Goal: Task Accomplishment & Management: Manage account settings

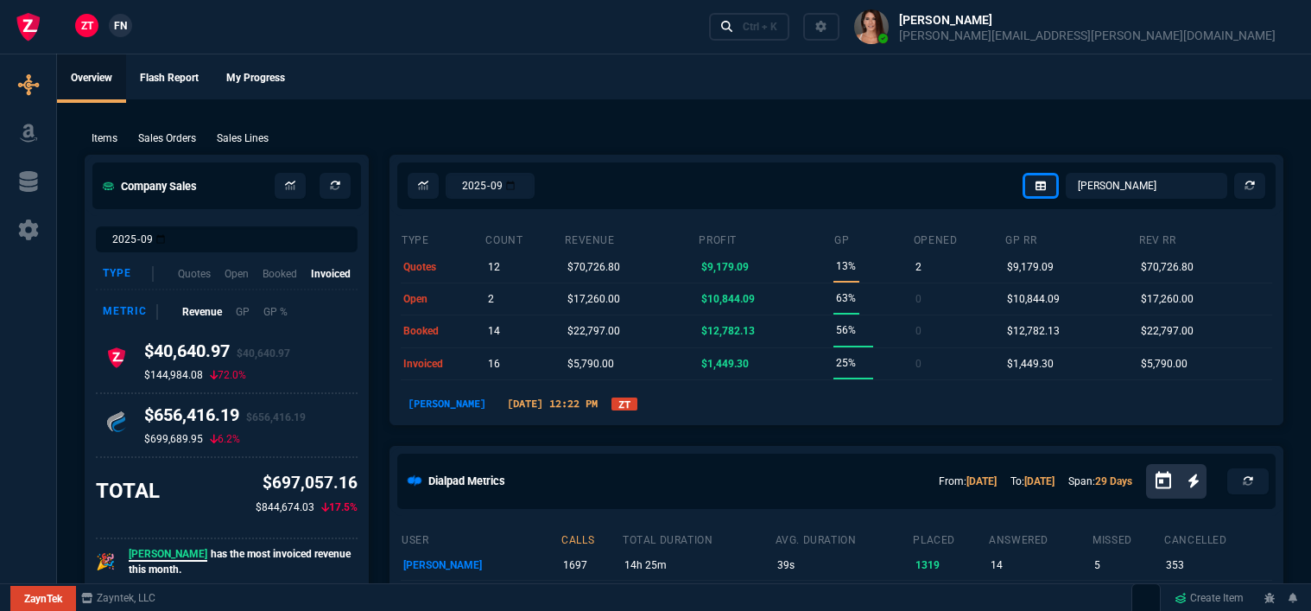
select select "12: [PERSON_NAME]"
click at [777, 32] on div "Ctrl + K" at bounding box center [760, 27] width 35 height 14
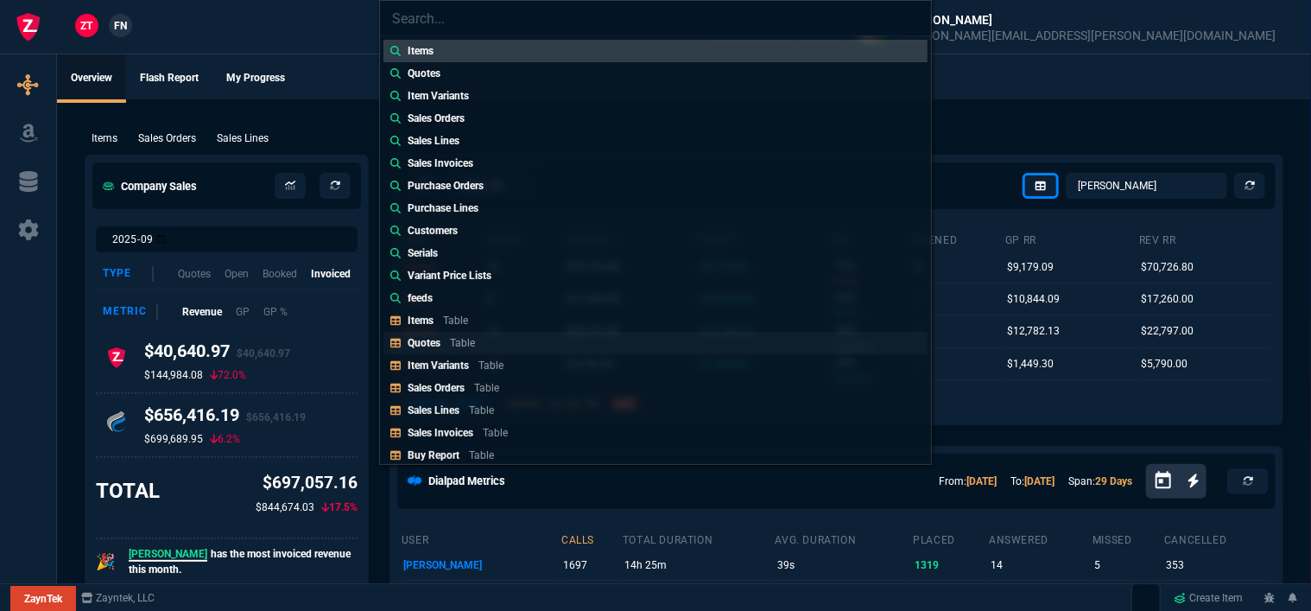
click at [466, 335] on div "Quotes Table" at bounding box center [445, 343] width 74 height 16
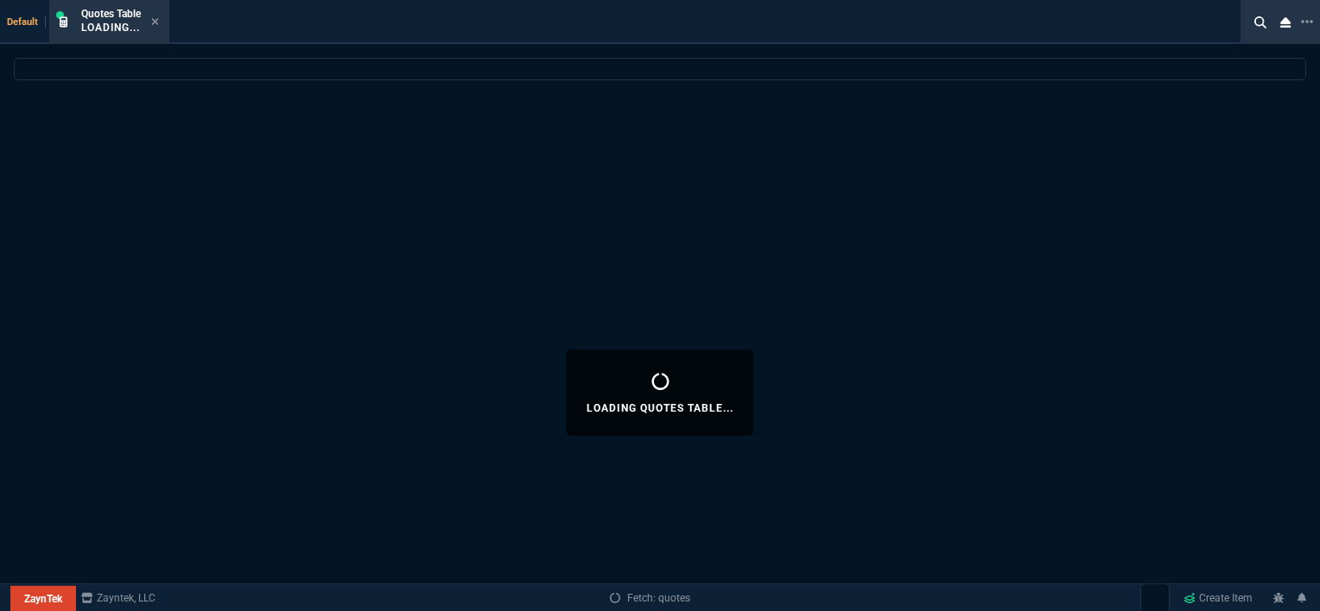
select select
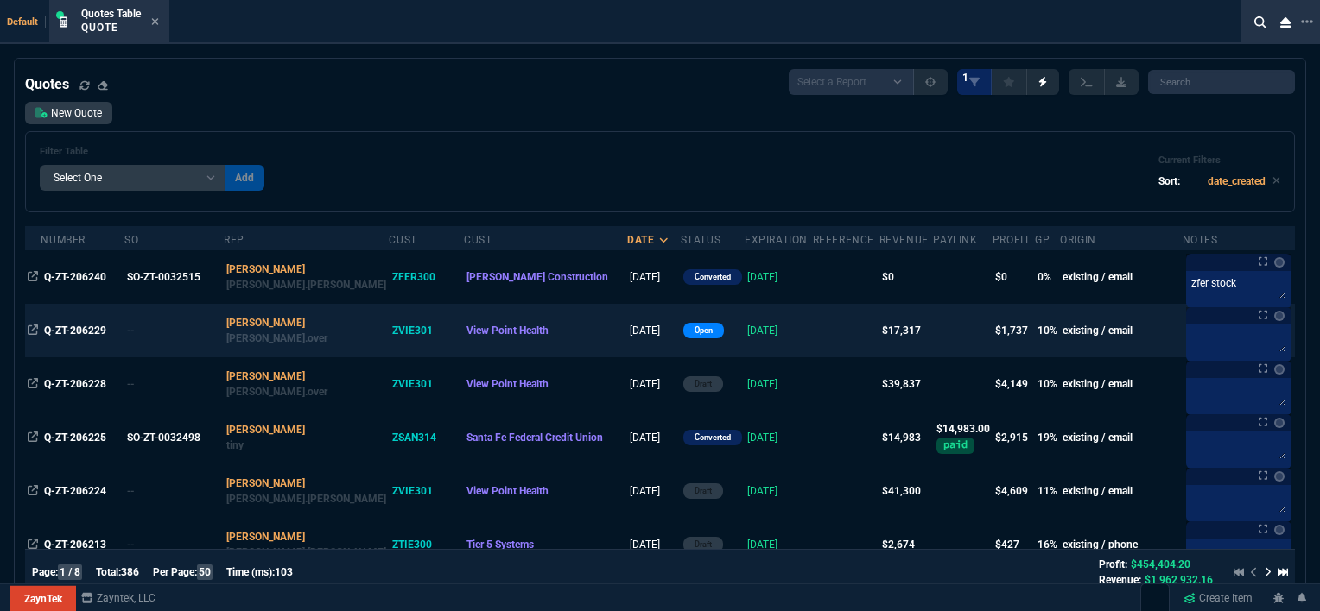
click at [813, 325] on td at bounding box center [846, 331] width 66 height 54
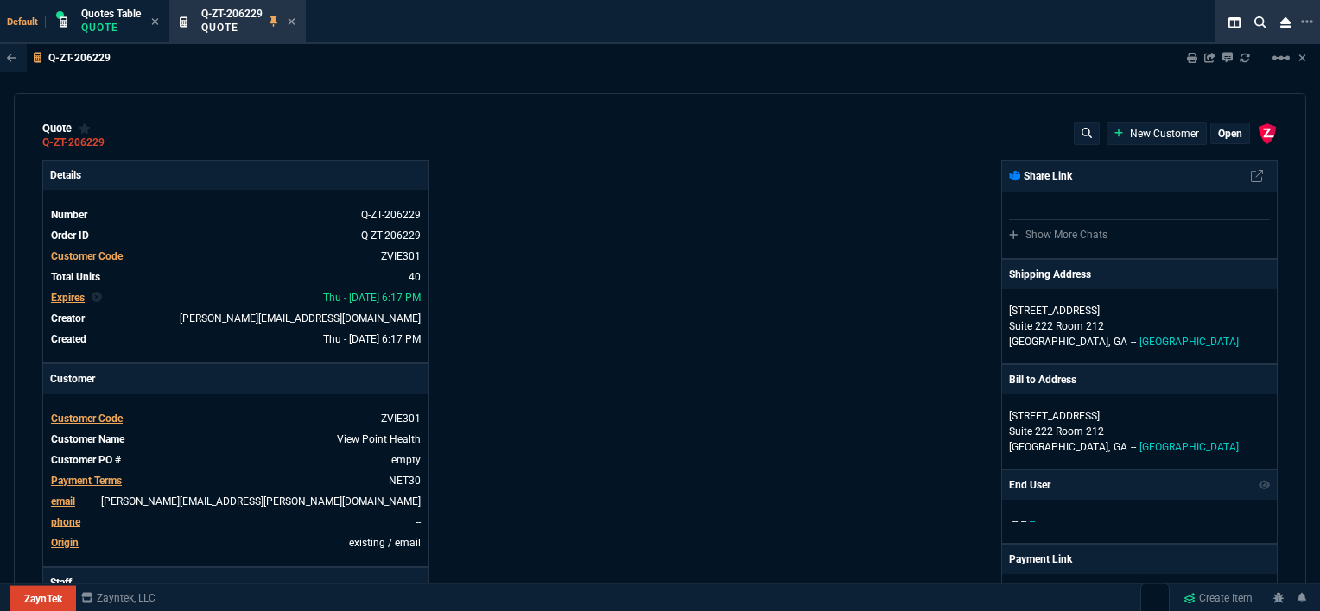
type input "17"
type input "129"
type input "-1"
type input "-2"
type input "20"
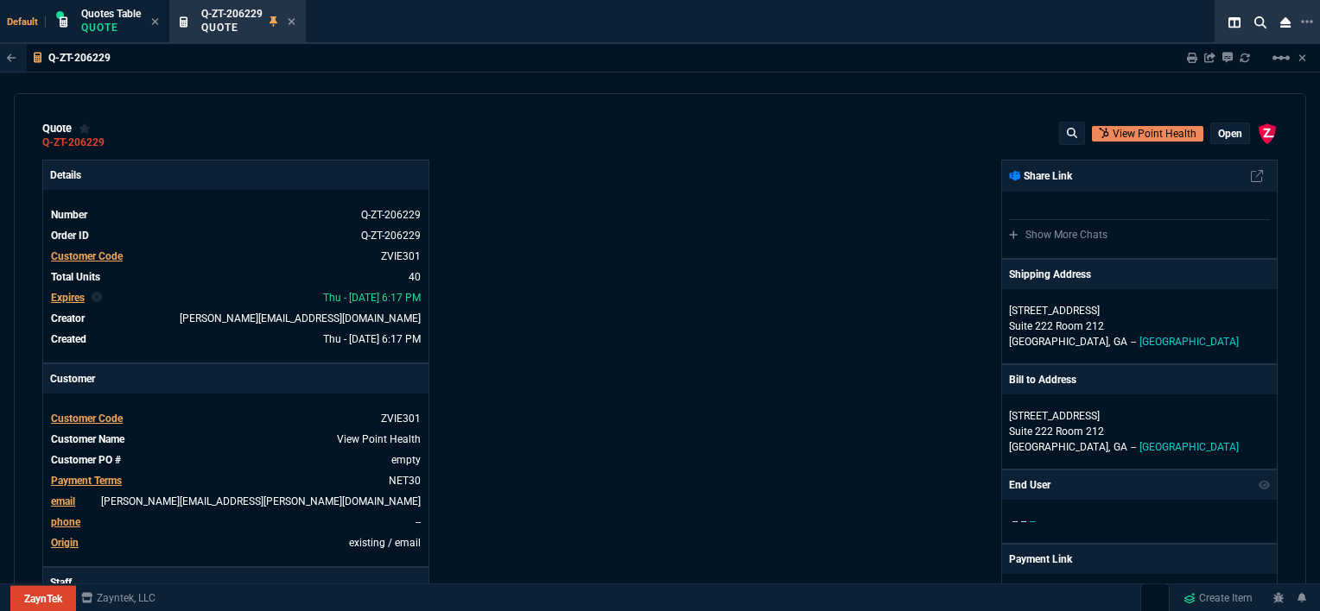
scroll to position [345, 0]
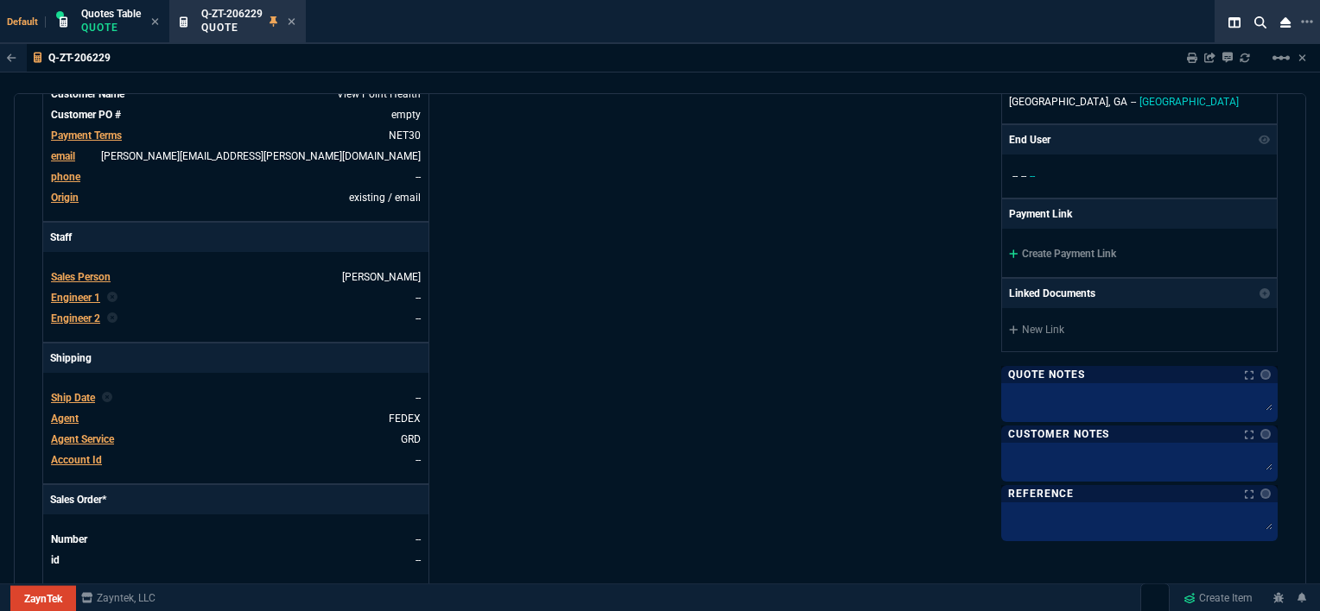
click at [611, 279] on div "Details Number Q-ZT-206229 Order ID Q-ZT-206229 Customer Code ZVIE301 Total Uni…" at bounding box center [350, 259] width 617 height 891
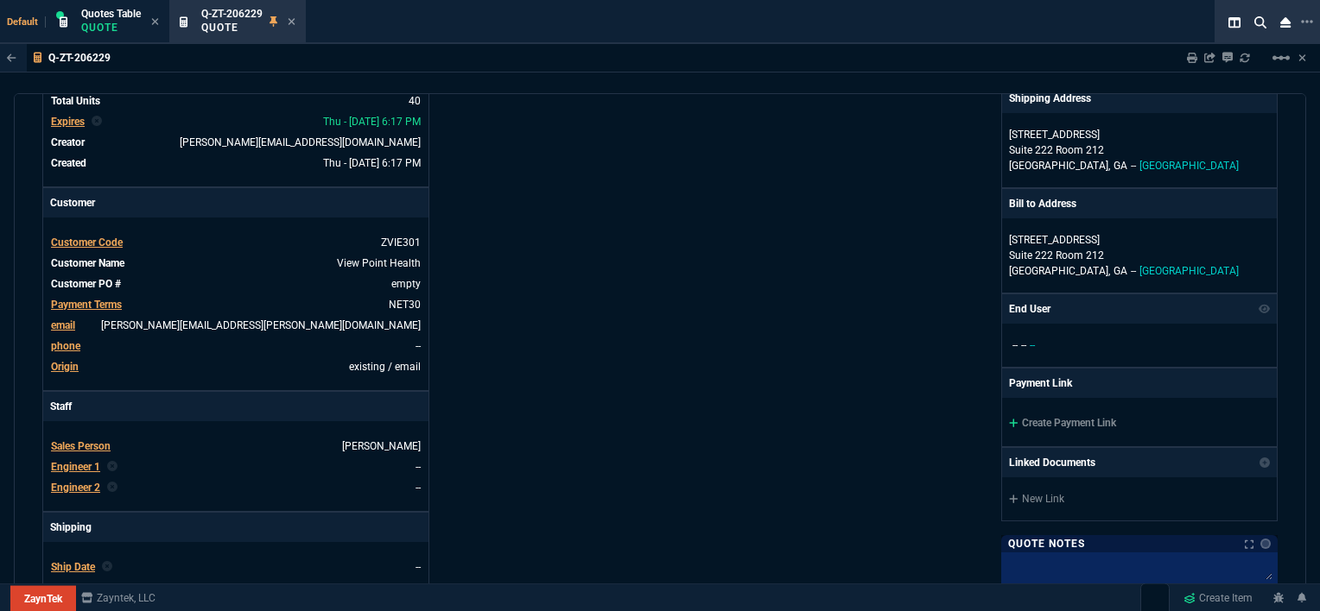
scroll to position [173, 0]
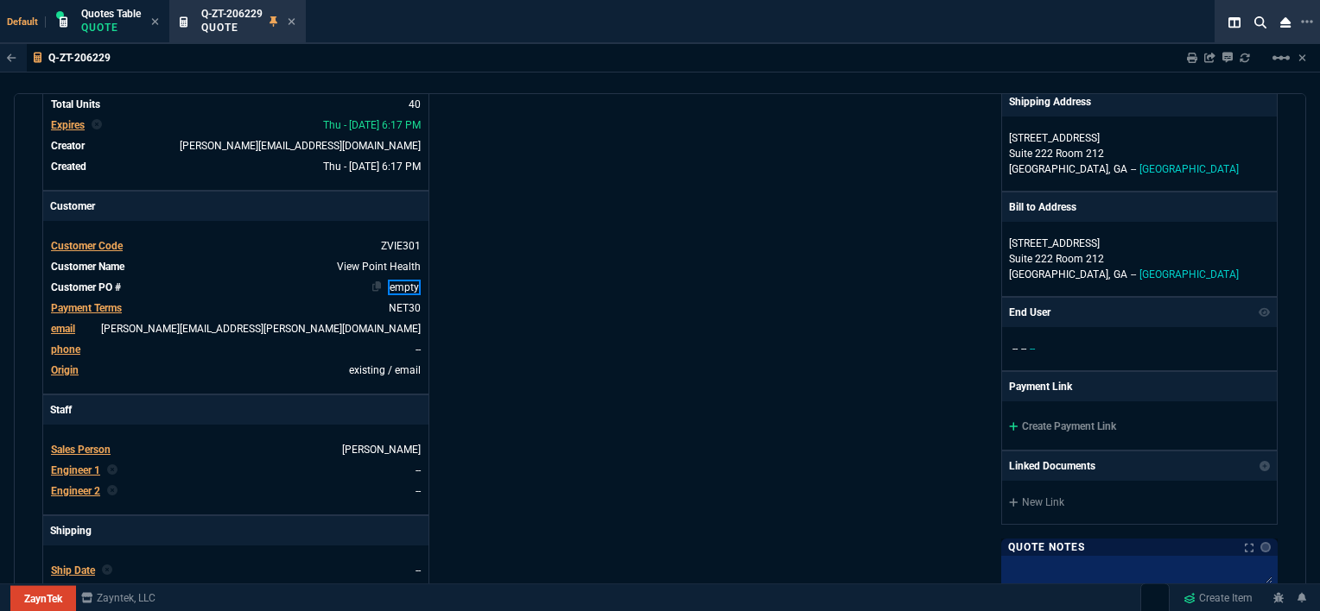
click at [418, 287] on link "empty" at bounding box center [404, 288] width 33 height 16
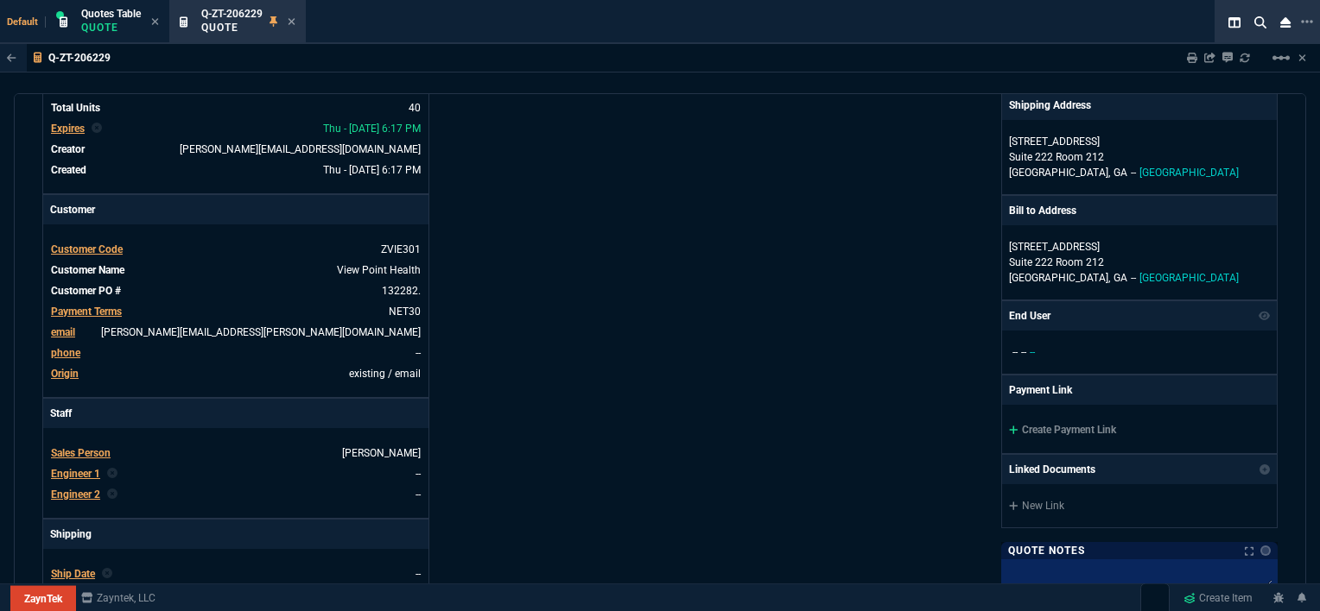
click at [515, 270] on div "Details Number Q-ZT-206229 Order ID Q-ZT-206229 Customer Code ZVIE301 Total Uni…" at bounding box center [350, 436] width 617 height 891
click at [415, 290] on link "132282." at bounding box center [399, 291] width 42 height 16
click at [584, 307] on div "Details Number Q-ZT-206229 Order ID Q-ZT-206229 Customer Code ZVIE301 Total Uni…" at bounding box center [350, 436] width 617 height 891
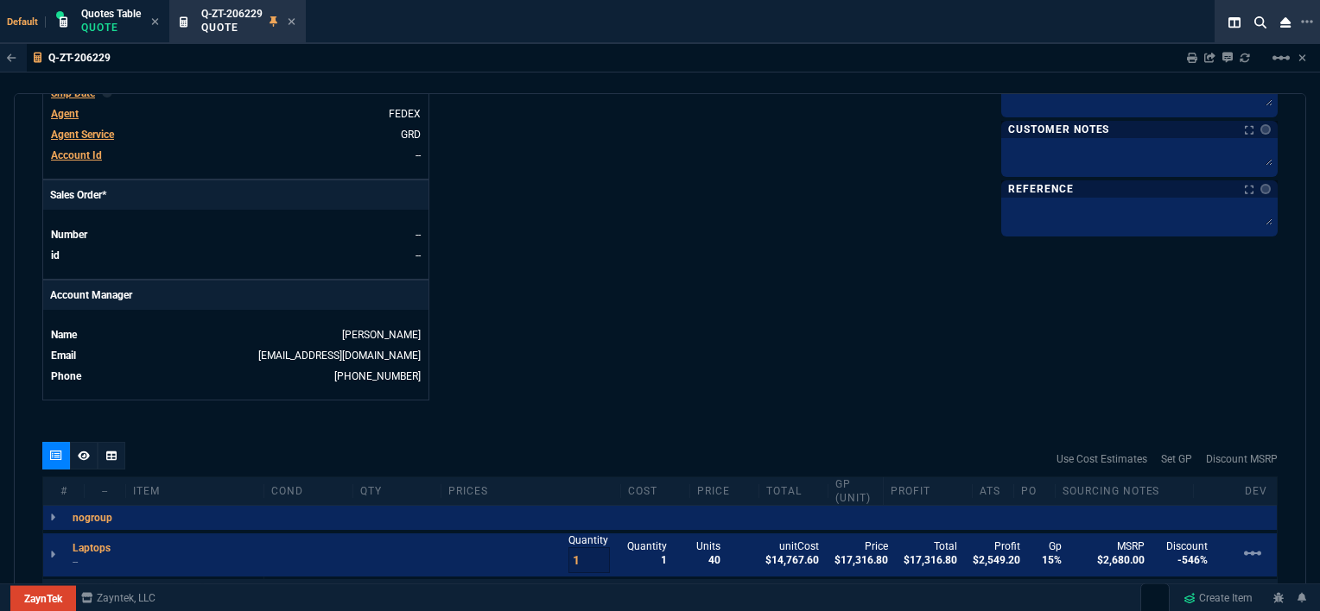
scroll to position [601, 0]
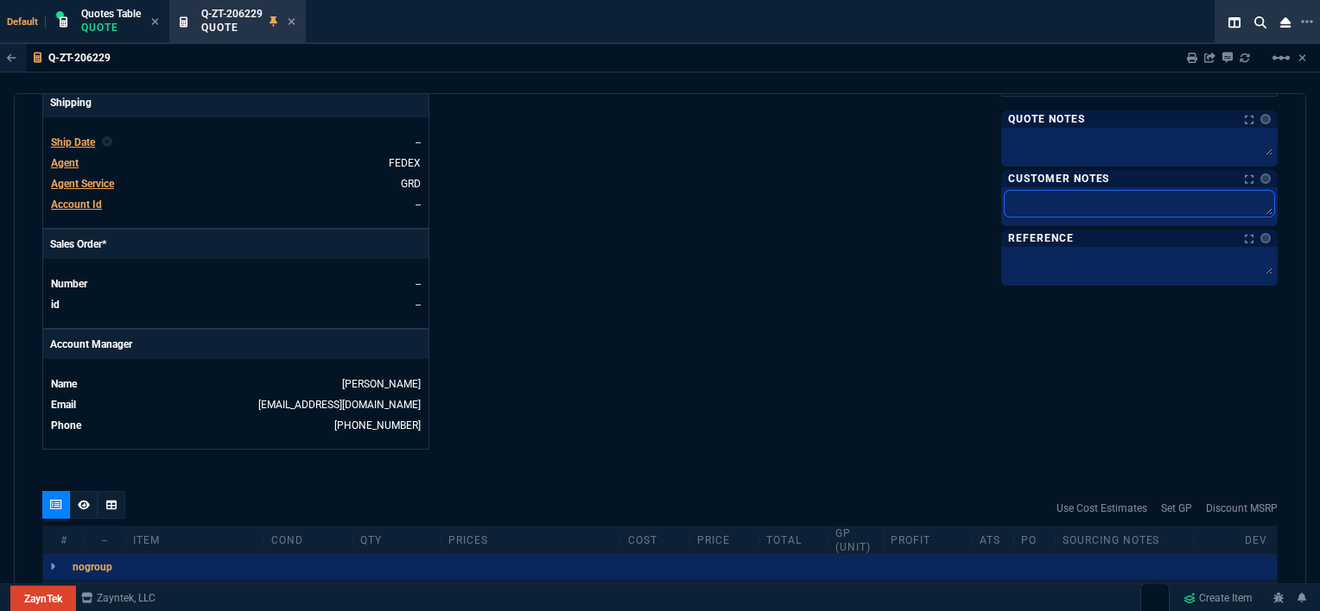
click at [1074, 199] on textarea at bounding box center [1138, 204] width 269 height 26
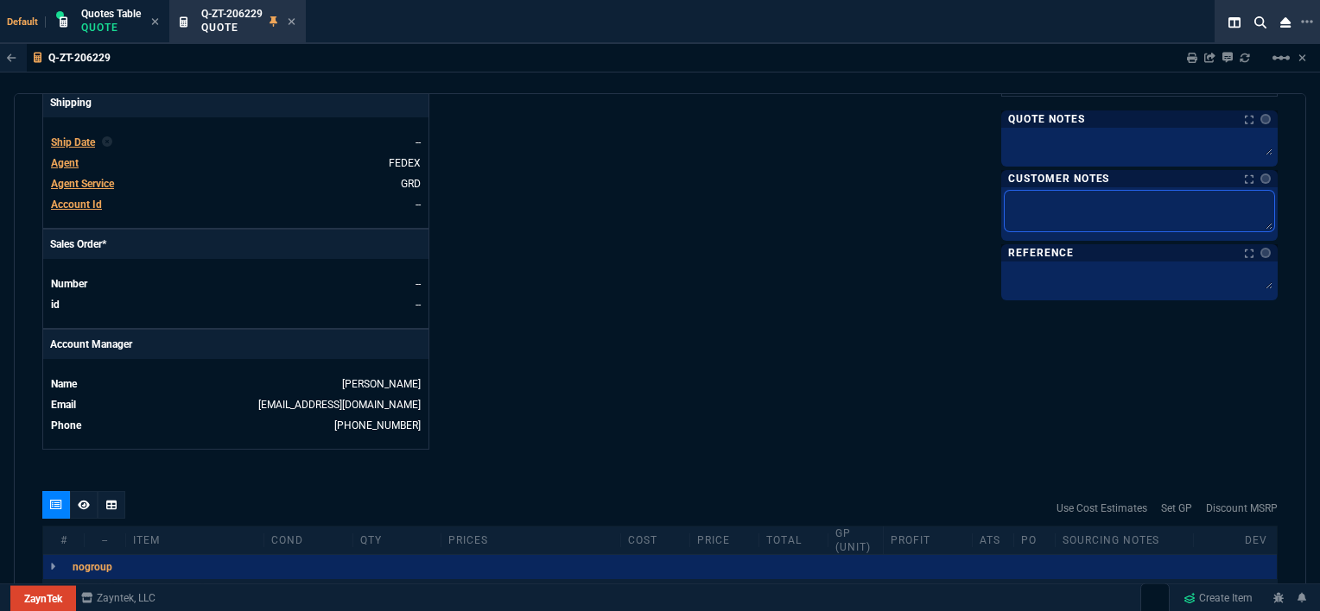
type textarea "E"
type textarea "ET"
type textarea "ETA"
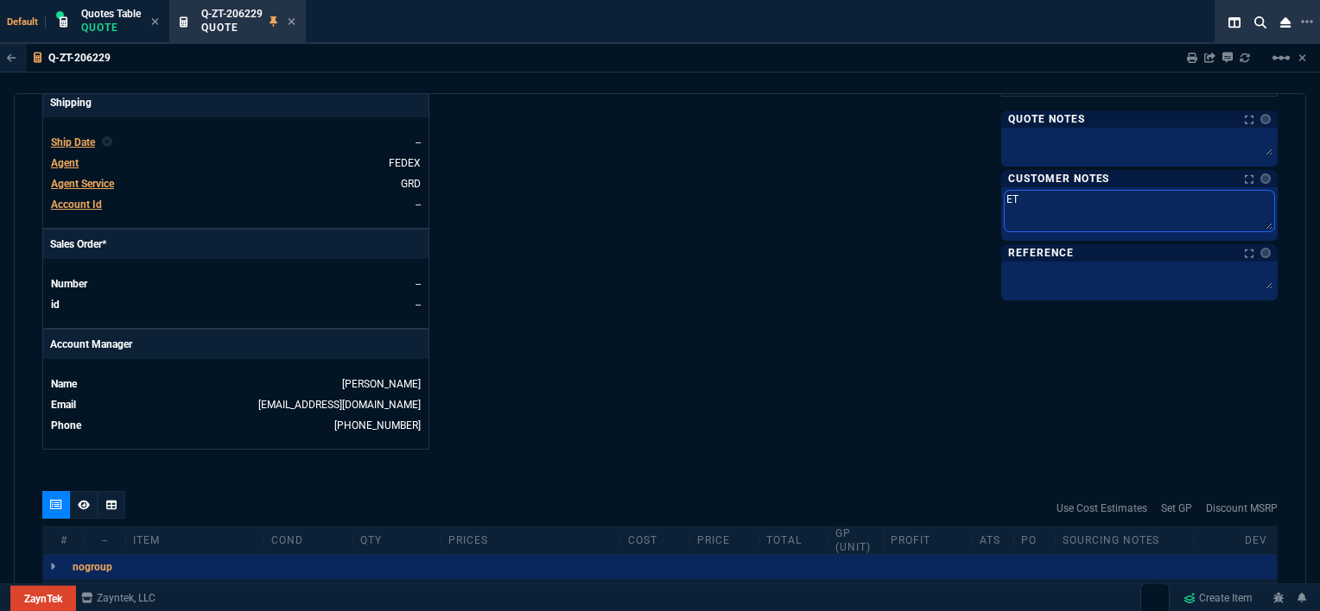
type textarea "ETA"
type textarea "ETA 3"
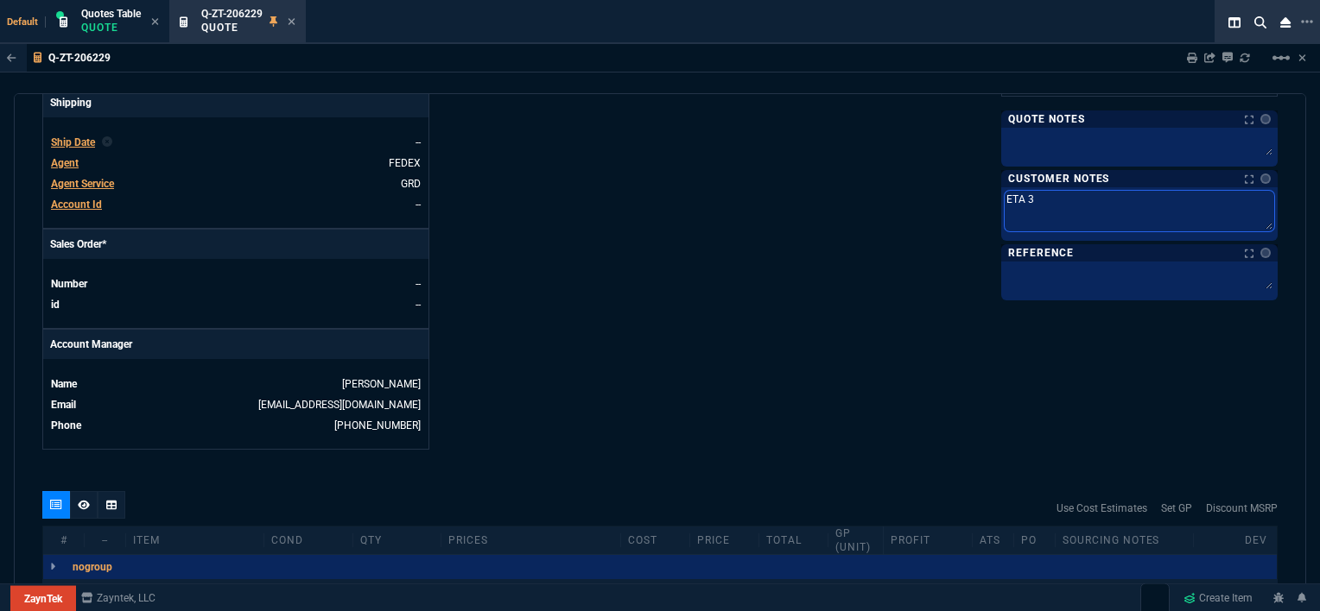
type textarea "ETA 3-"
type textarea "ETA 3-5"
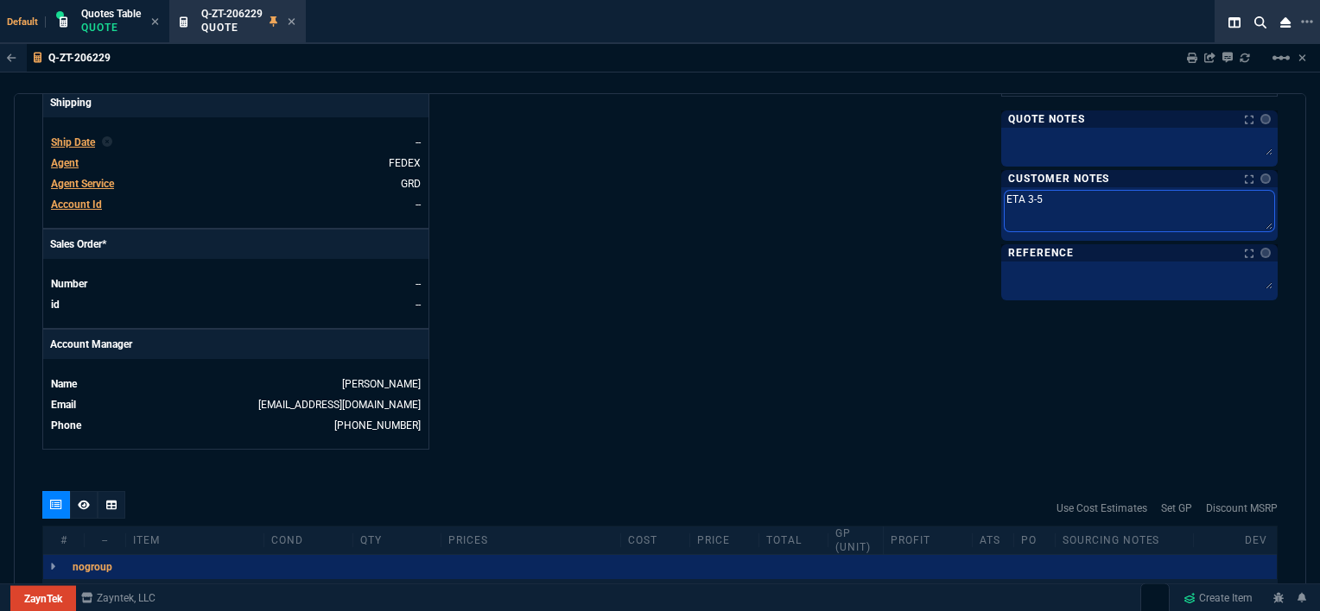
type textarea "ETA 3-5"
type textarea "ETA 3-5 B"
type textarea "ETA 3-5 BI"
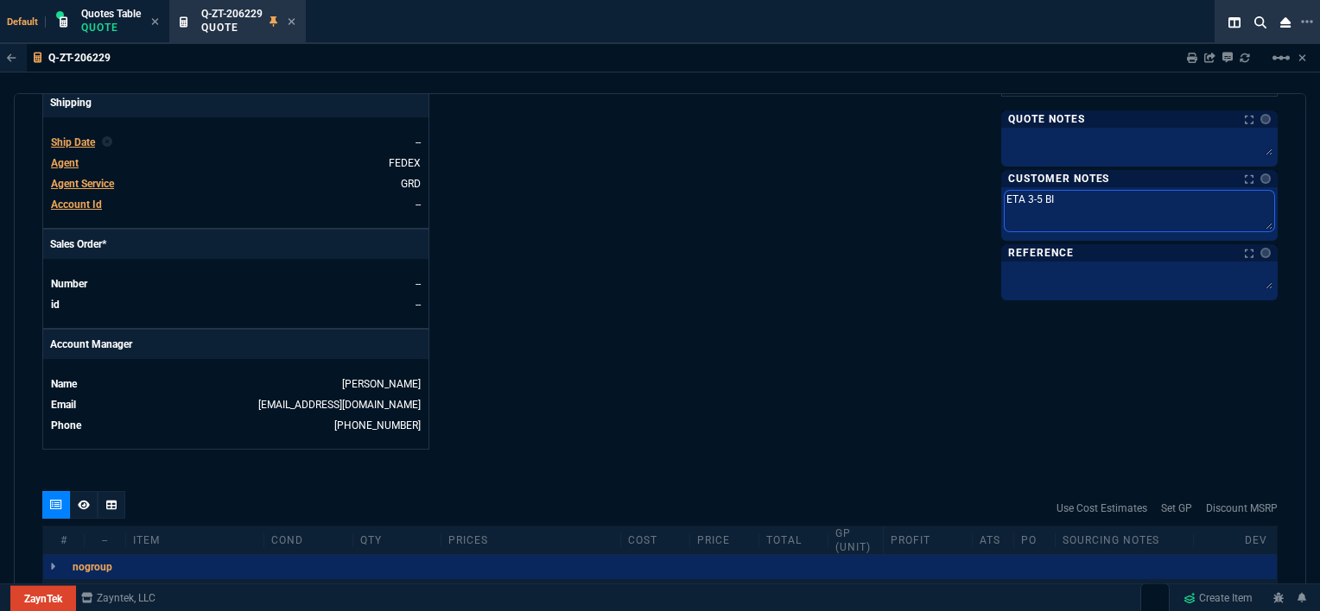
type textarea "ETA 3-5 BIz"
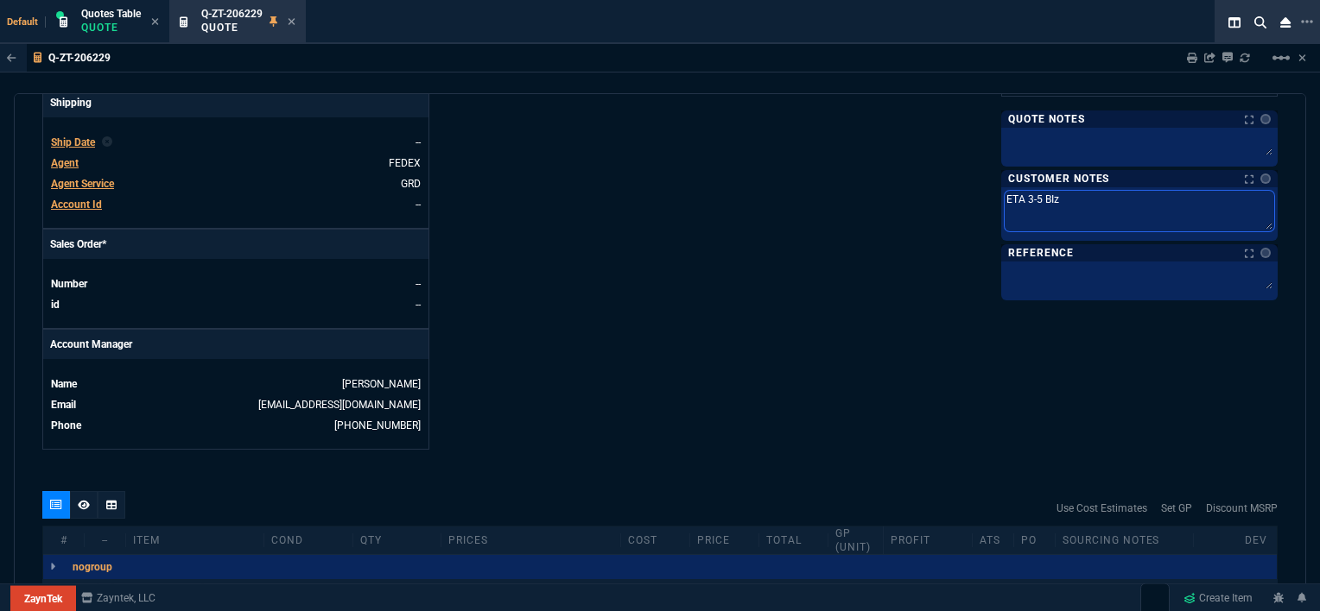
type textarea "ETA 3-5 BIz"
type textarea "ETA 3-5 BI"
type textarea "ETA 3-5 B"
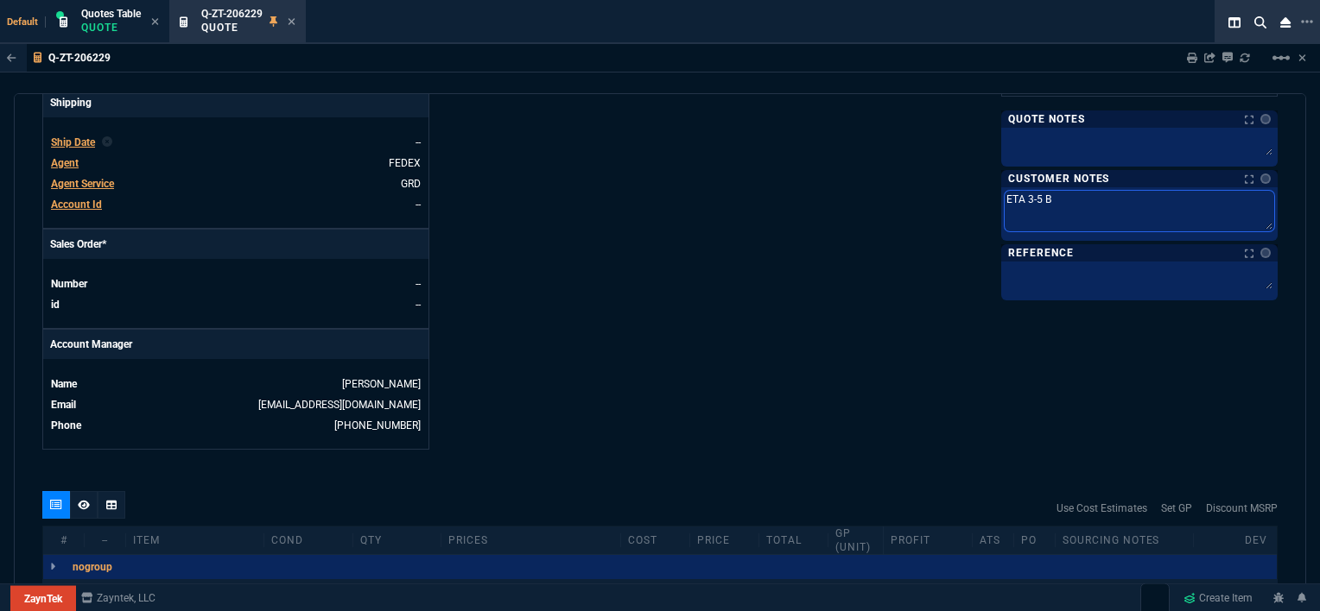
type textarea "ETA 3-5 Bi"
type textarea "ETA 3-5 Biz"
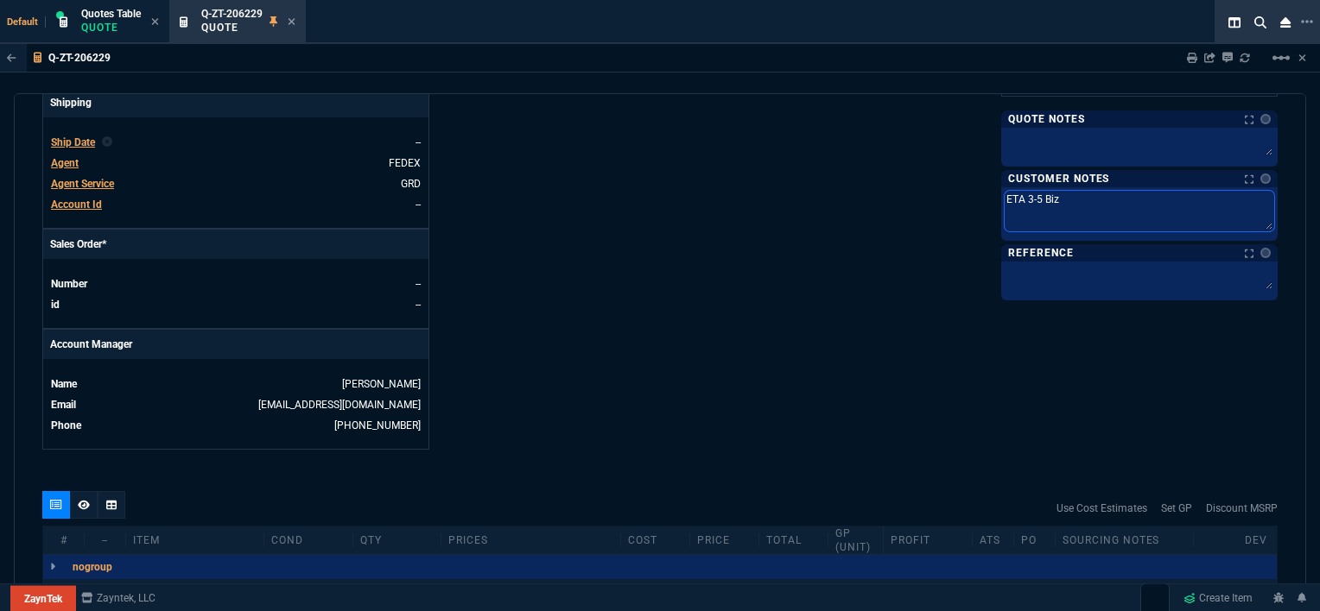
type textarea "ETA 3-5 Biz"
type textarea "ETA 3-5 Biz D"
type textarea "ETA 3-5 Biz Da"
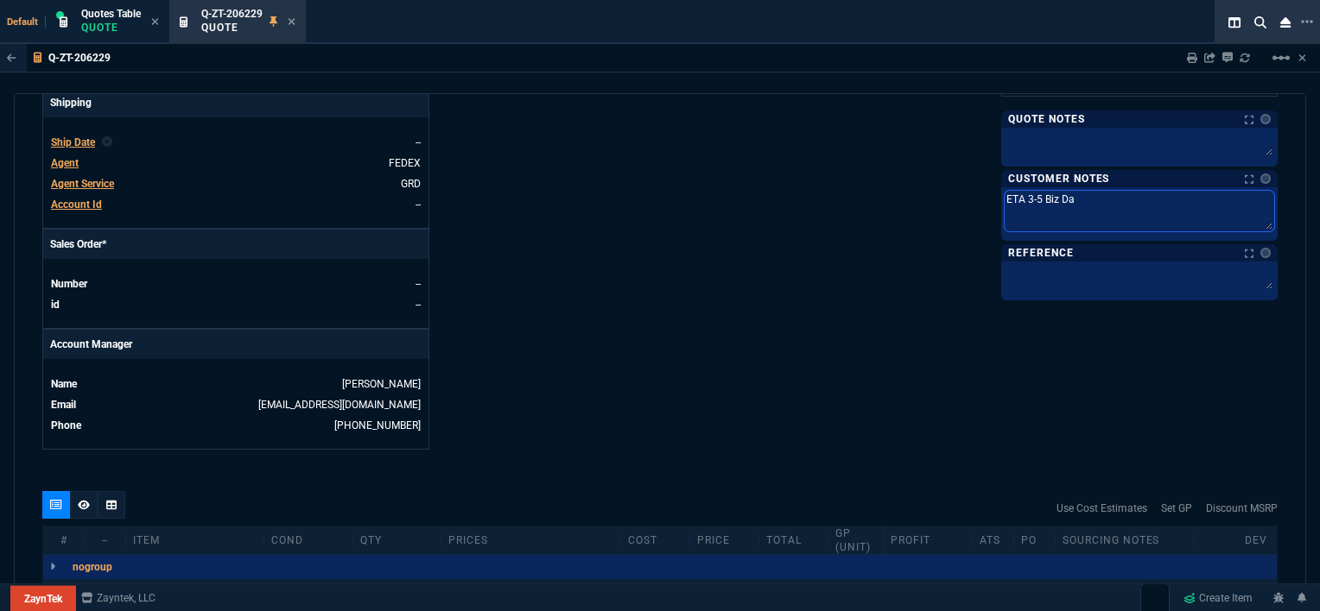
type textarea "ETA 3-5 Biz Day"
type textarea "ETA 3-5 Biz Days"
click at [748, 212] on div "ZaynTek, LLC [STREET_ADDRESS] Share Link Show More Chats Shipping Address [STRE…" at bounding box center [968, 4] width 617 height 891
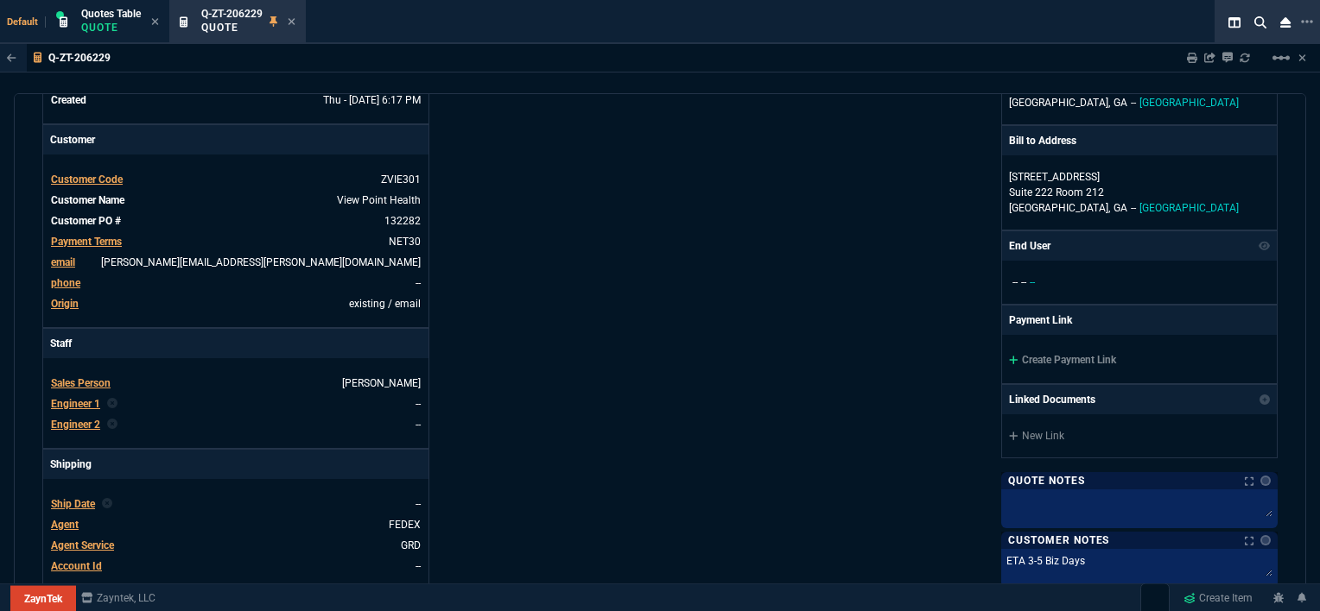
scroll to position [83, 0]
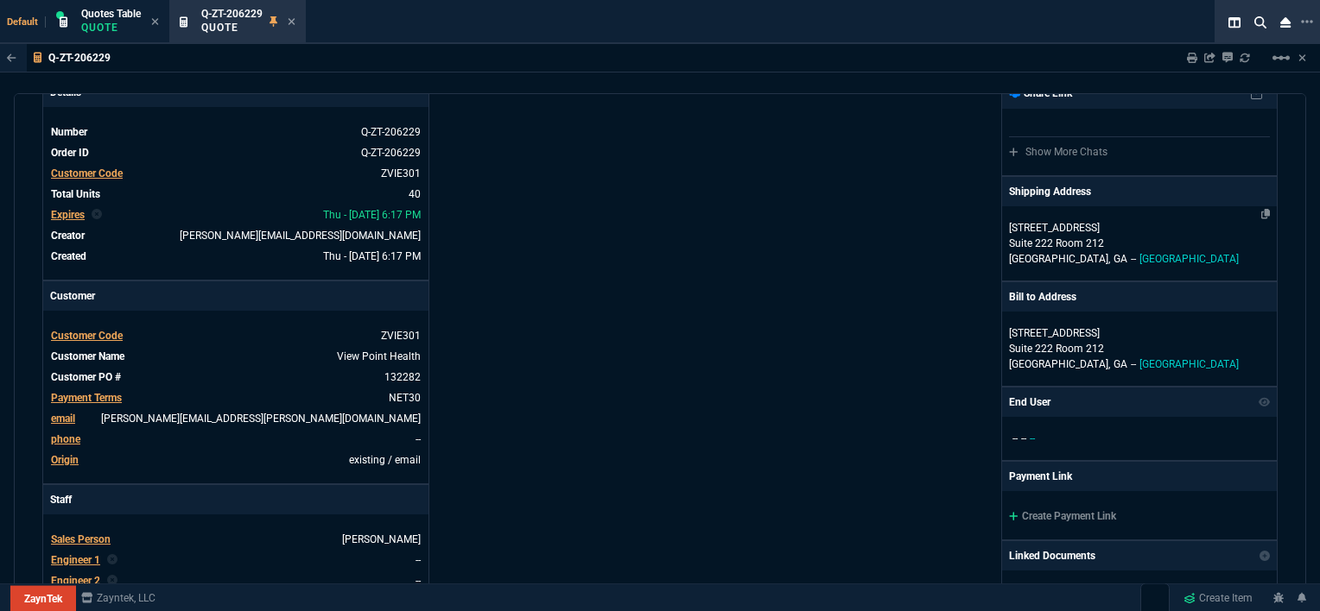
click at [1167, 232] on p "[STREET_ADDRESS]" at bounding box center [1139, 228] width 261 height 16
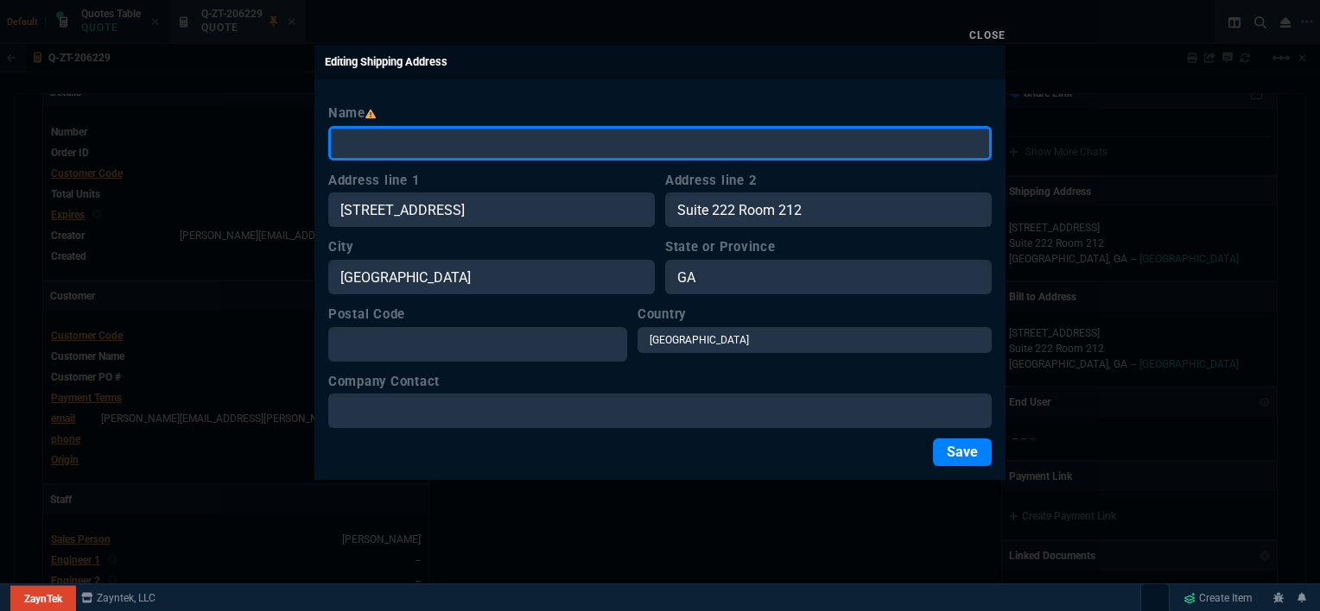
click at [535, 144] on input "Name" at bounding box center [659, 143] width 663 height 35
paste input "Viewpoint Health [PERSON_NAME] Transportation 3rd Door on Left Side of Building…"
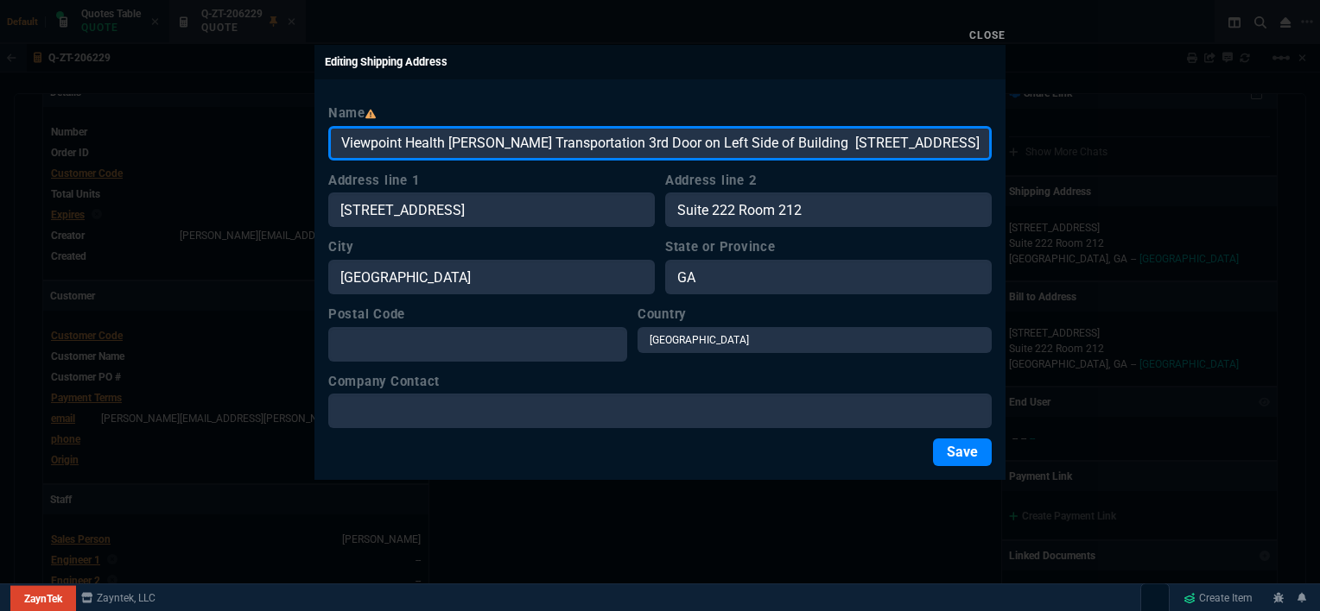
scroll to position [0, 193]
type input "Viewpoint Health [PERSON_NAME] Transportation 3rd Door on Left Side of Building…"
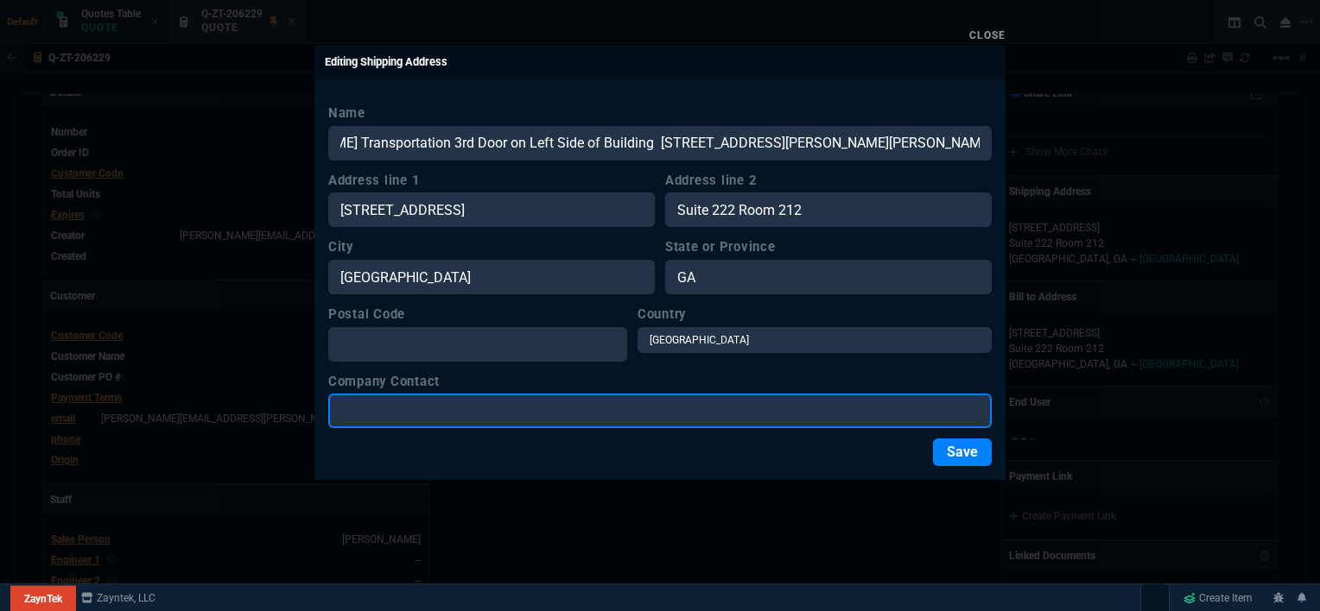
click at [474, 402] on input "Company Contact" at bounding box center [659, 411] width 663 height 35
paste input "Viewpoint Health [PERSON_NAME] Transportation 3rd Door on Left Side of Building…"
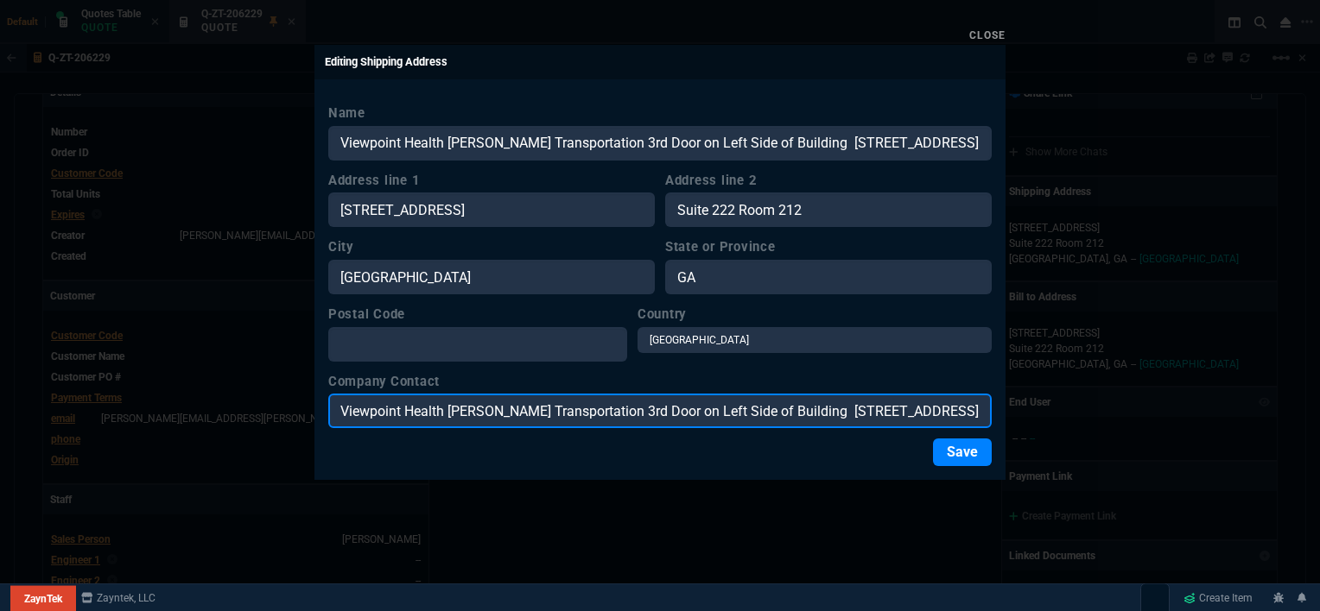
scroll to position [0, 193]
click at [779, 409] on input "Viewpoint Health [PERSON_NAME] Transportation 3rd Door on Left Side of Building…" at bounding box center [659, 411] width 663 height 35
click at [725, 409] on input "Viewpoint Health [PERSON_NAME] Transportation 3rd Door on Left Side of Building…" at bounding box center [659, 411] width 663 height 35
click at [685, 410] on input "Attention [PERSON_NAME] Covington, [GEOGRAPHIC_DATA] 30016" at bounding box center [659, 411] width 663 height 35
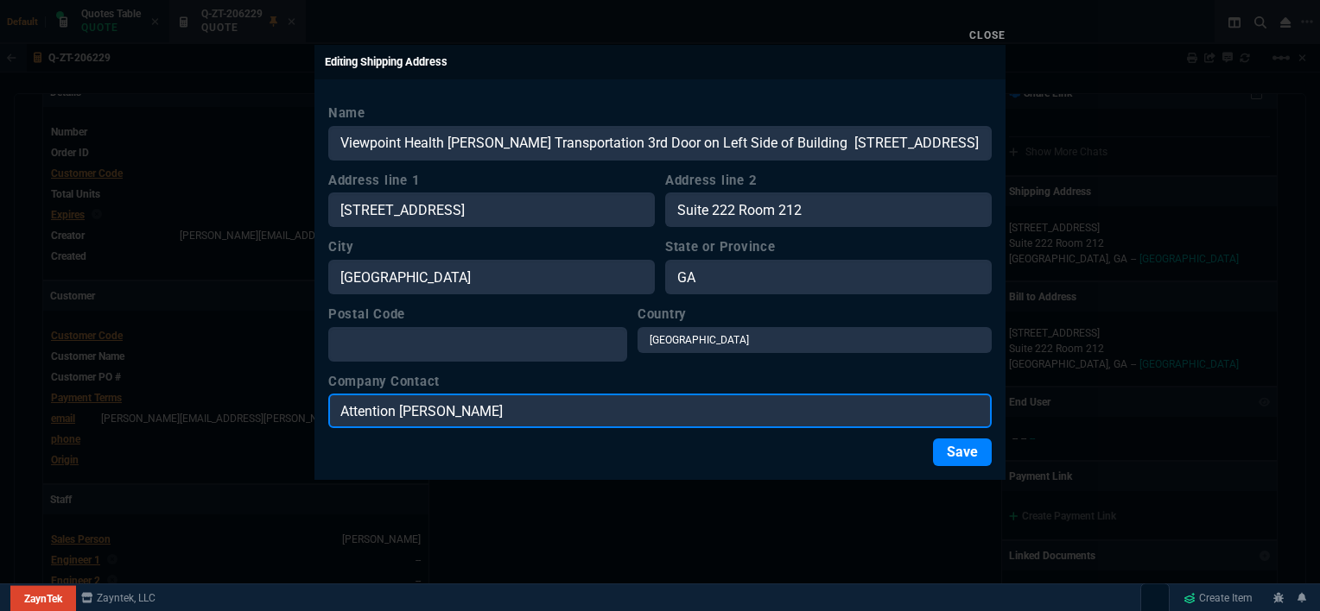
type input "Attention [PERSON_NAME]"
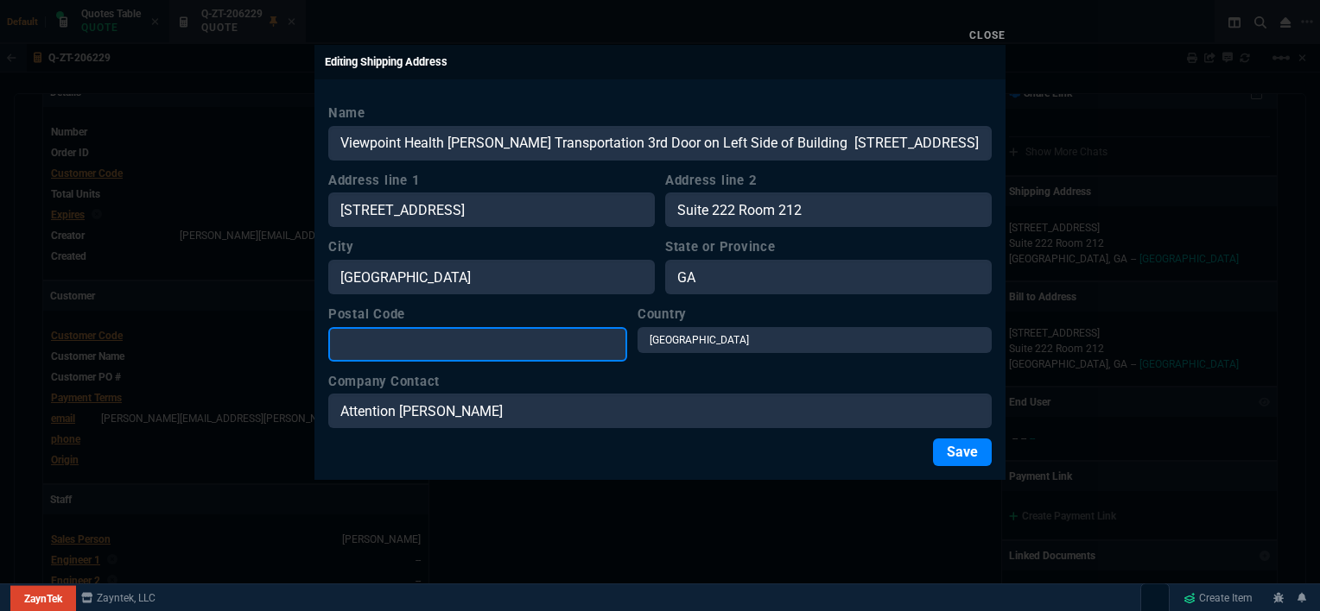
click at [535, 345] on input "Postal Code" at bounding box center [477, 344] width 299 height 35
paste input "Viewpoint Health [PERSON_NAME] Transportation 3rd Door on Left Side of Building…"
click at [604, 339] on input "Viewpoint Health [PERSON_NAME] Transportation 3rd Door on Left Side of Building…" at bounding box center [477, 344] width 299 height 35
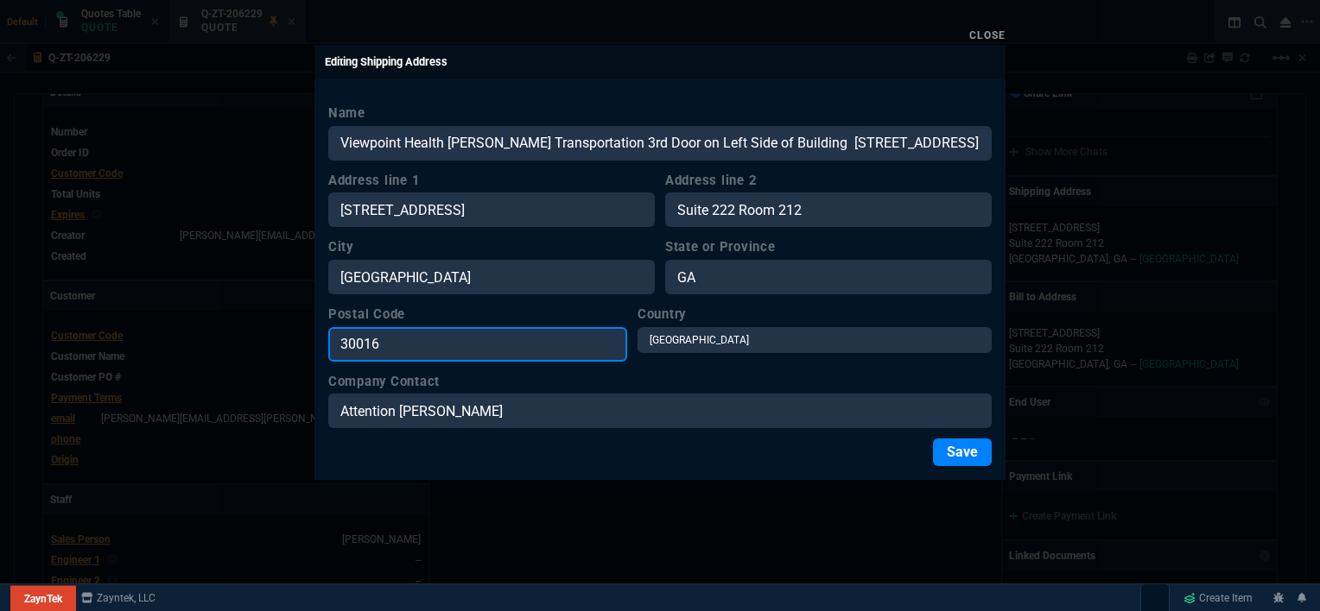
type input "30016"
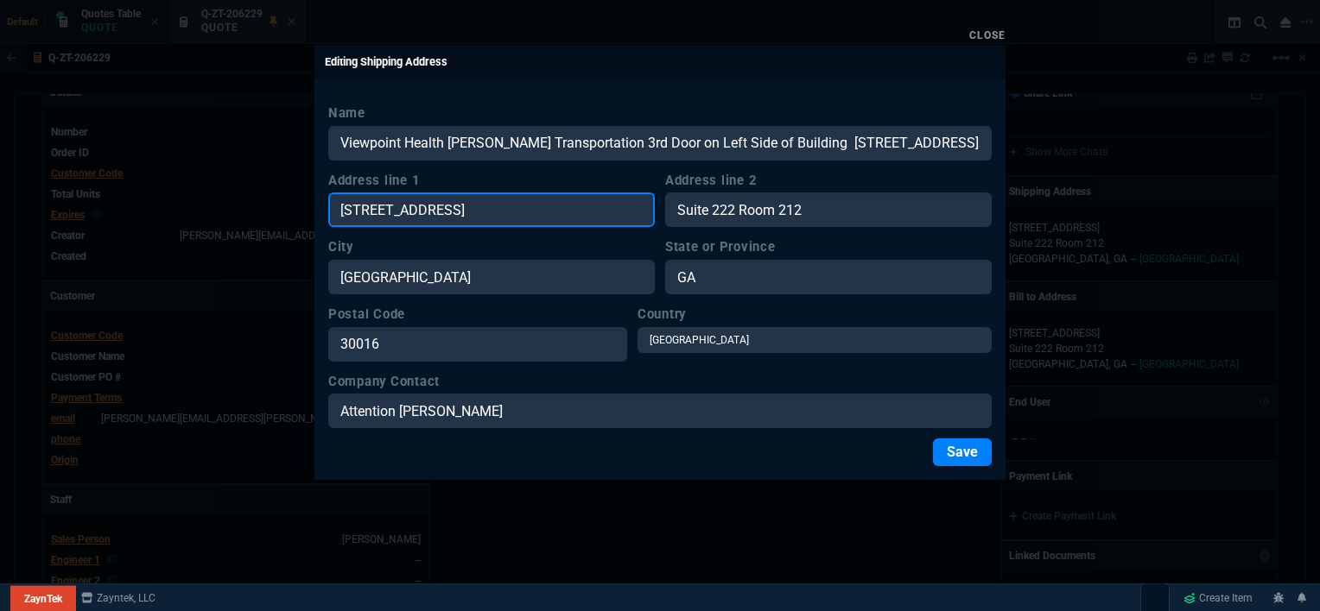
click at [486, 206] on input "[STREET_ADDRESS]" at bounding box center [491, 210] width 326 height 35
drag, startPoint x: 456, startPoint y: 208, endPoint x: 326, endPoint y: 208, distance: 130.4
click at [326, 208] on div "Name Viewpoint Health [PERSON_NAME] Transportation 3rd Door on Left [GEOGRAPHIC…" at bounding box center [659, 285] width 691 height 390
paste input "Viewpoint Health [PERSON_NAME] Transportation 3rd Door on Left Side of Building…"
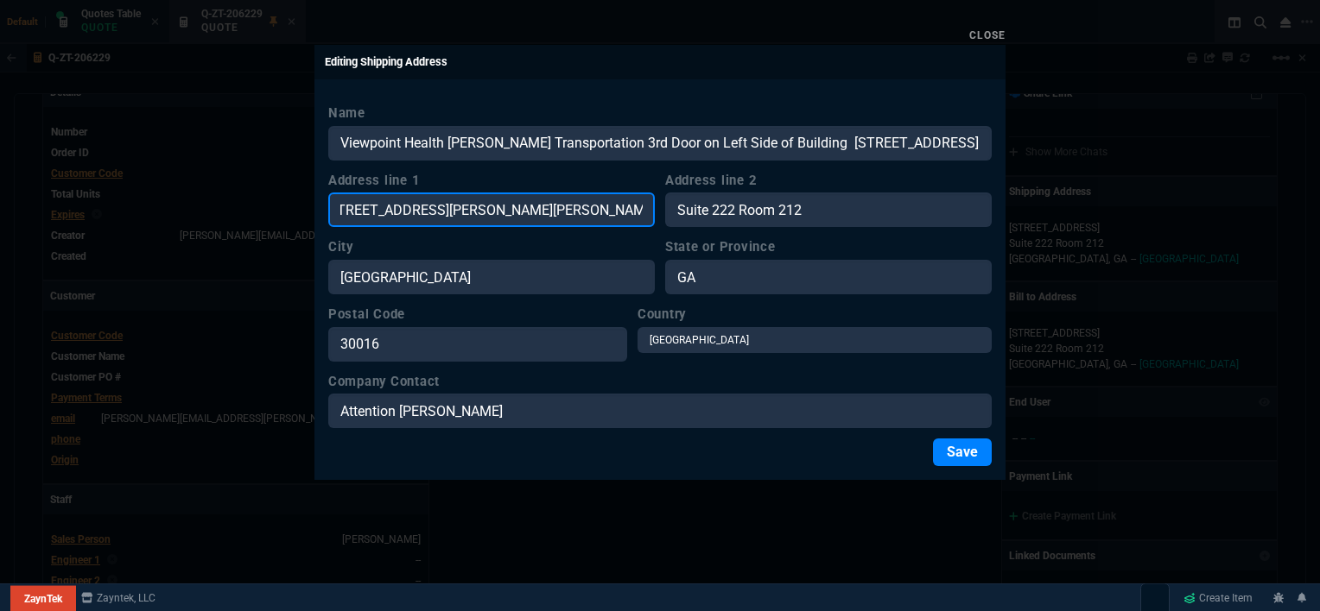
type input "Viewpoint Health [PERSON_NAME] Transportation 3rd Door on Left Side of Building…"
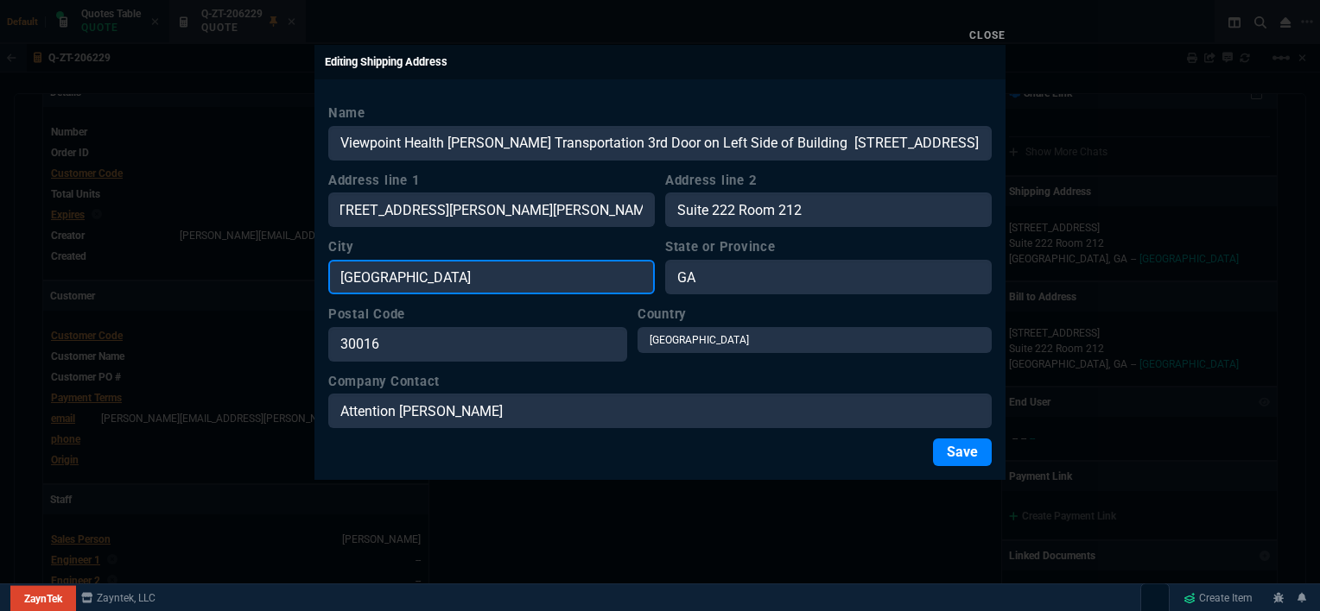
scroll to position [0, 0]
drag, startPoint x: 433, startPoint y: 275, endPoint x: 290, endPoint y: 278, distance: 142.5
click at [290, 278] on div "Close Editing Shipping Address Name Viewpoint Health [PERSON_NAME] Transportati…" at bounding box center [660, 305] width 1320 height 611
paste input "Viewpoint Health [PERSON_NAME] Transportation 3rd Door on Left Side of Building…"
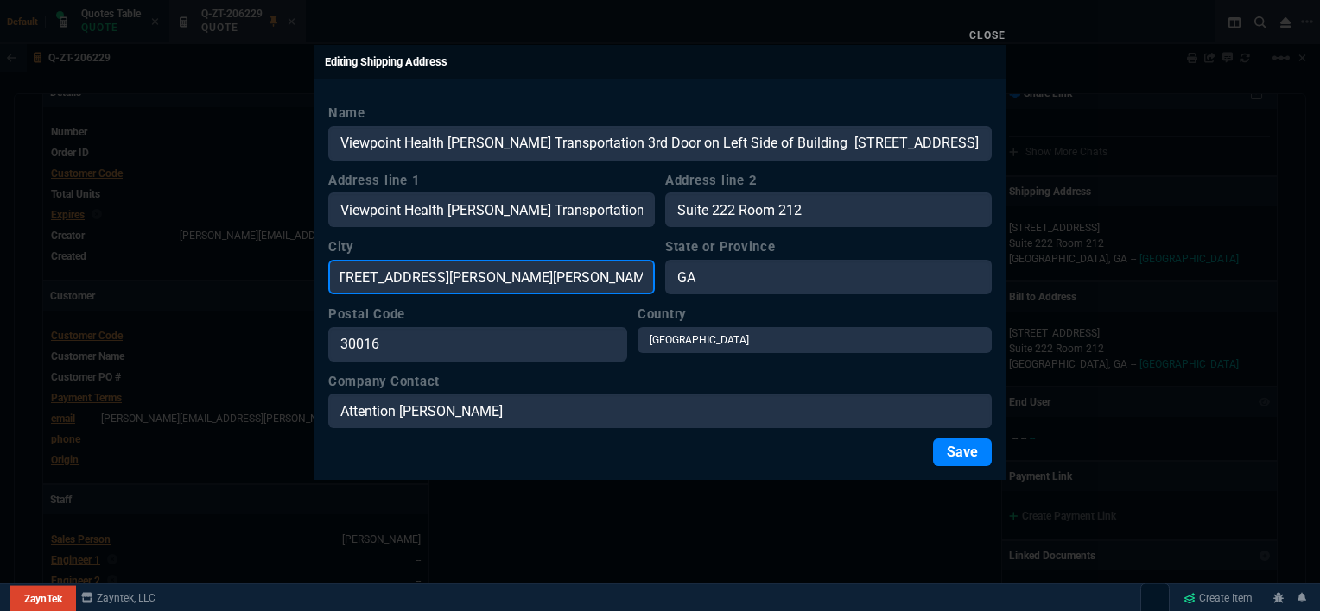
type input "Viewpoint Health [PERSON_NAME] Transportation 3rd Door on Left Side of Building…"
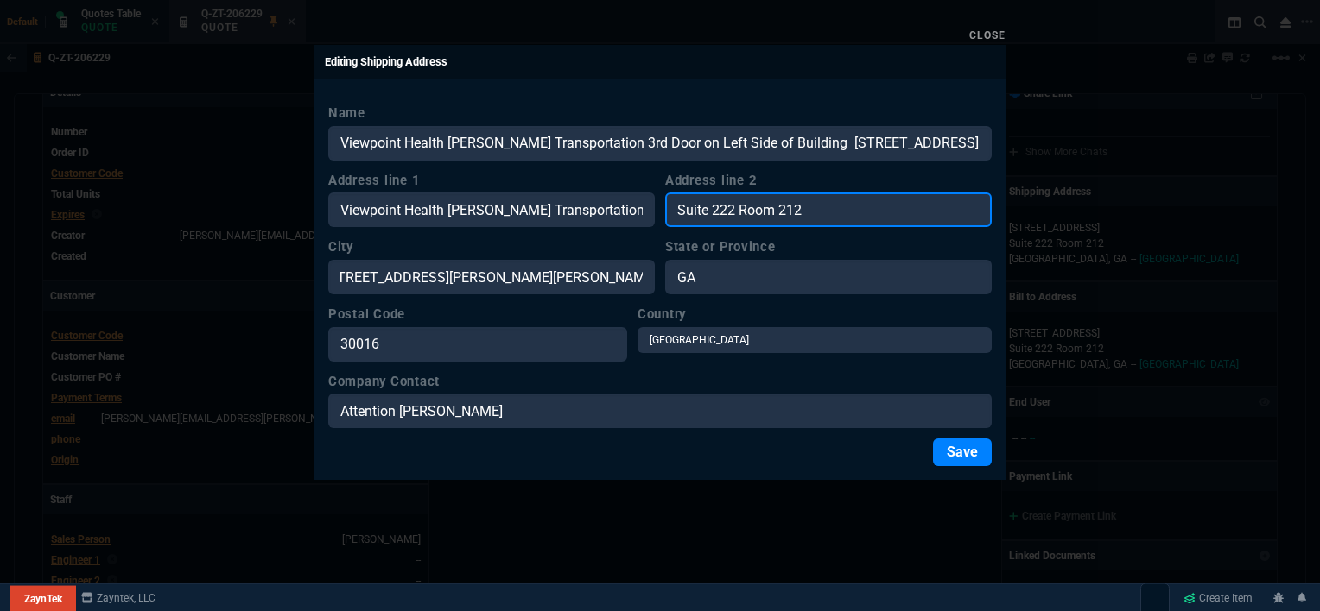
scroll to position [0, 0]
drag, startPoint x: 833, startPoint y: 208, endPoint x: 661, endPoint y: 208, distance: 171.9
click at [661, 208] on div "Address line 1 Viewpoint Health [PERSON_NAME] Transportation 3rd Door on Left […" at bounding box center [659, 199] width 663 height 57
paste input "Viewpoint Health [PERSON_NAME] Transportation 3rd Door on Left Side of Building…"
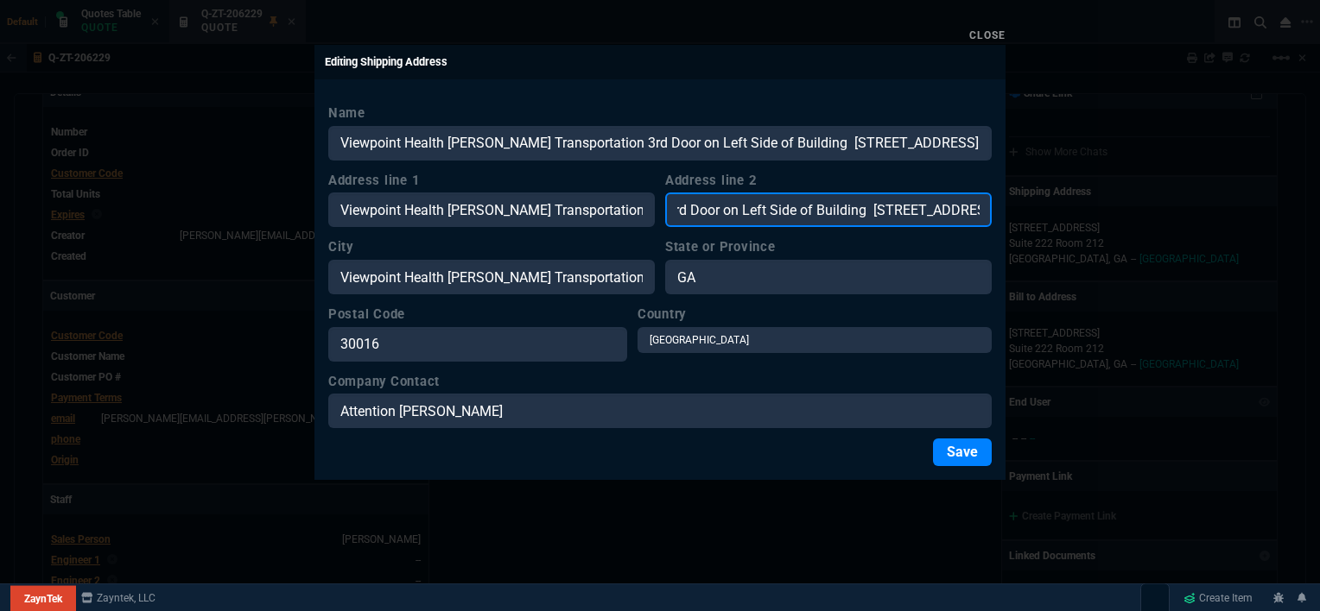
type input "Viewpoint Health [PERSON_NAME] Transportation 3rd Door on Left Side of Building…"
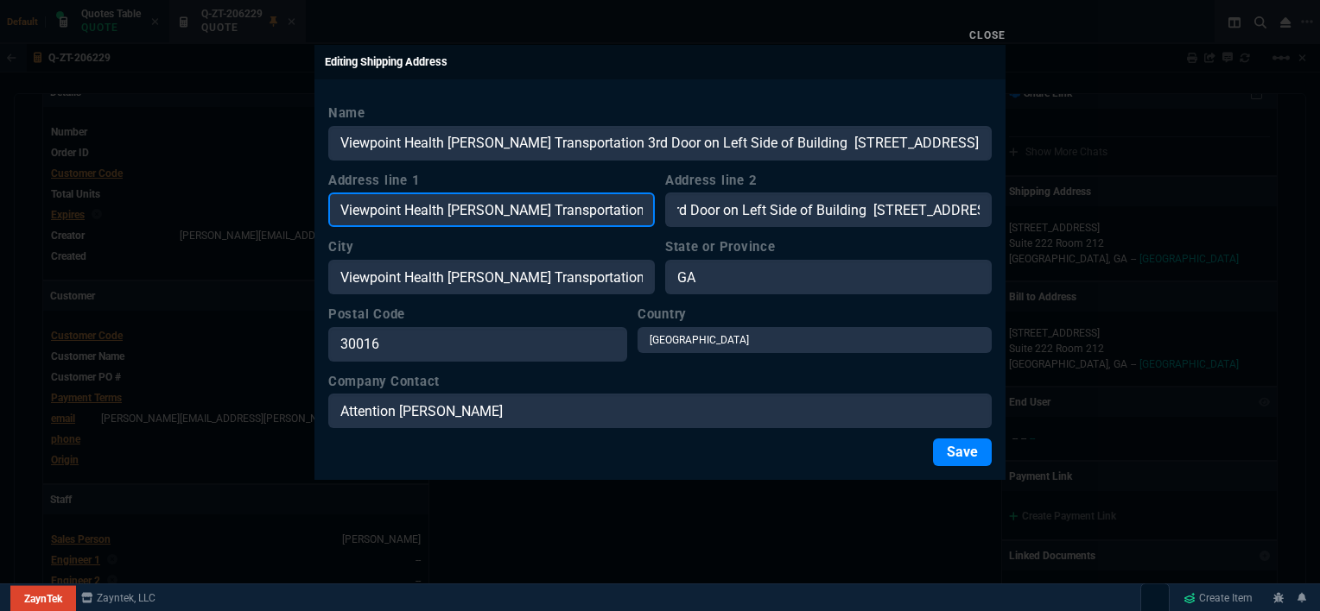
scroll to position [0, 0]
drag, startPoint x: 549, startPoint y: 207, endPoint x: 420, endPoint y: 204, distance: 129.6
click at [420, 204] on input "Viewpoint Health [PERSON_NAME] Transportation 3rd Door on Left Side of Building…" at bounding box center [491, 210] width 326 height 35
click at [643, 209] on input "[STREET_ADDRESS][PERSON_NAME][PERSON_NAME]" at bounding box center [491, 210] width 326 height 35
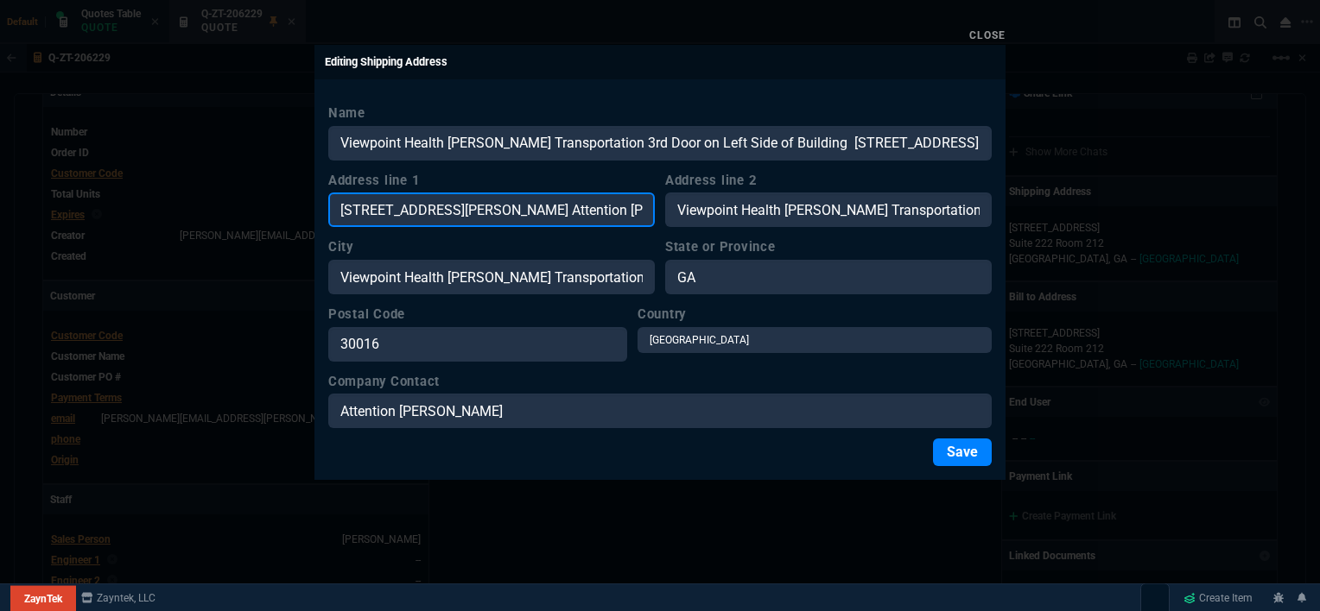
click at [643, 209] on input "[STREET_ADDRESS][PERSON_NAME] Attention [PERSON_NAME] . 30016" at bounding box center [491, 210] width 326 height 35
type input "[STREET_ADDRESS][PERSON_NAME]"
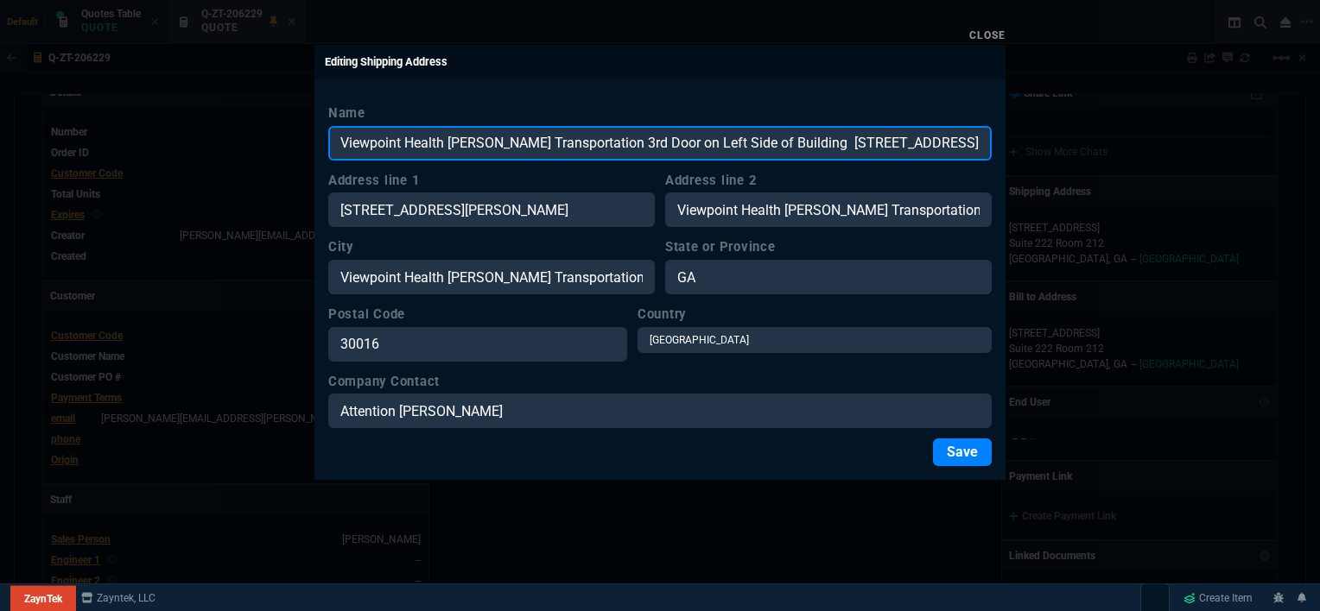
drag, startPoint x: 791, startPoint y: 145, endPoint x: 594, endPoint y: 135, distance: 197.2
click at [594, 135] on input "Viewpoint Health [PERSON_NAME] Transportation 3rd Door on Left Side of Building…" at bounding box center [659, 143] width 663 height 35
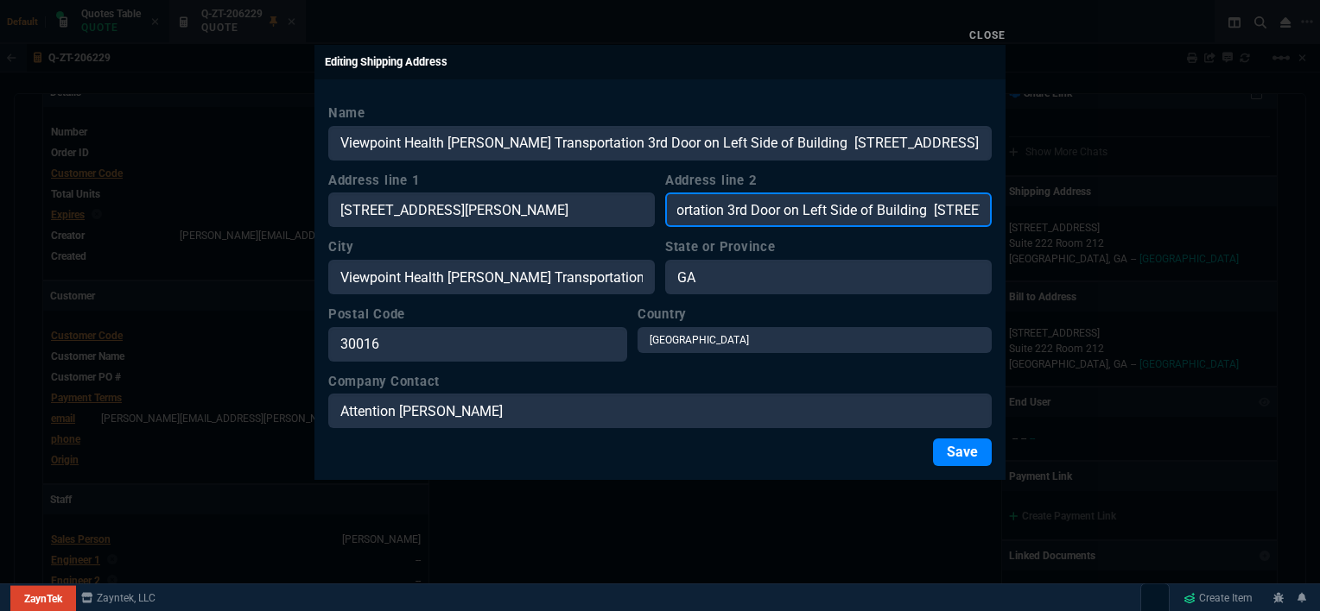
scroll to position [0, 318]
drag, startPoint x: 674, startPoint y: 206, endPoint x: 1019, endPoint y: 206, distance: 345.4
click at [1019, 206] on div "Close Editing Shipping Address Name Viewpoint Health [PERSON_NAME] Transportati…" at bounding box center [660, 305] width 1320 height 611
paste input "3rd Door on Left Side of Building"
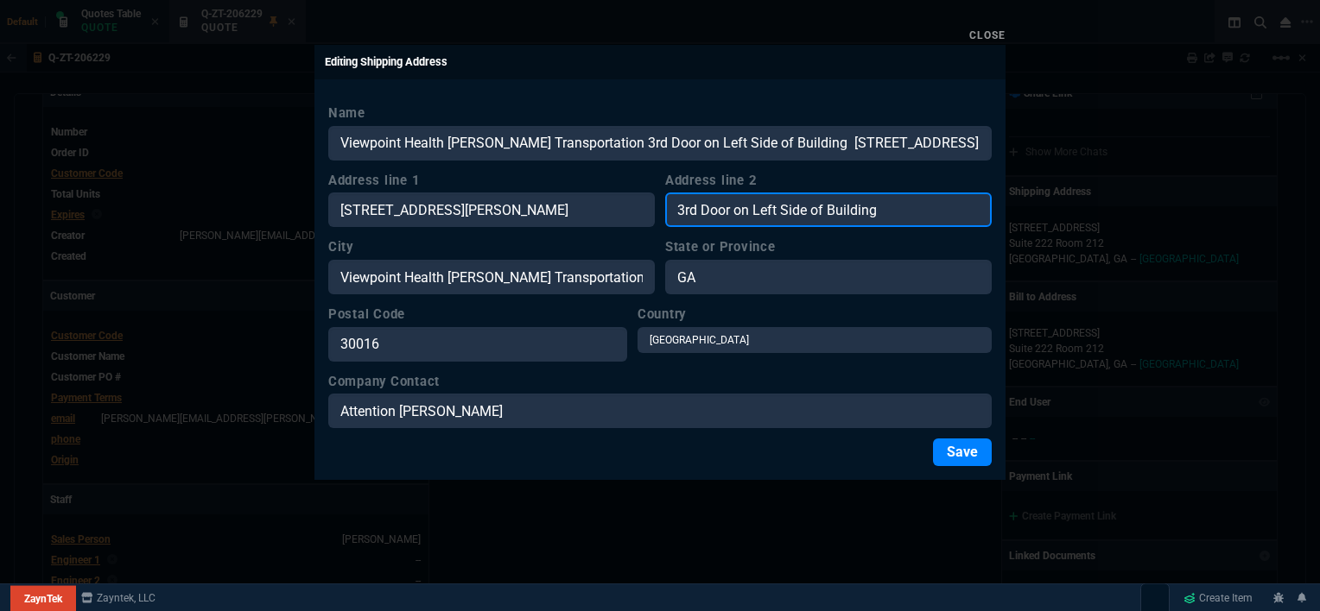
type input "3rd Door on Left Side of Building"
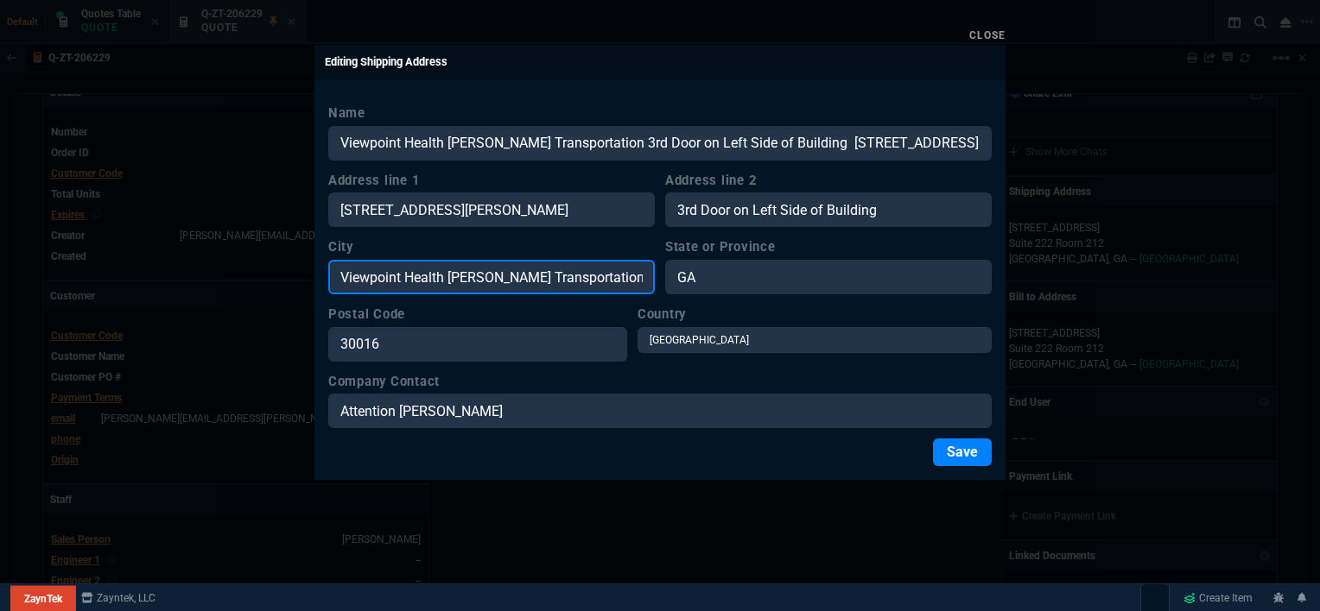
drag, startPoint x: 604, startPoint y: 274, endPoint x: 480, endPoint y: 271, distance: 123.5
click at [480, 271] on input "Viewpoint Health [PERSON_NAME] Transportation 3rd Door on Left Side of Building…" at bounding box center [491, 277] width 326 height 35
drag, startPoint x: 521, startPoint y: 280, endPoint x: 451, endPoint y: 287, distance: 70.3
click at [451, 287] on input "Viewpoint Health Newtd Door on Left Side of Building [STREET_ADDRESS][PERSON_NA…" at bounding box center [491, 277] width 326 height 35
drag, startPoint x: 610, startPoint y: 276, endPoint x: 506, endPoint y: 276, distance: 103.6
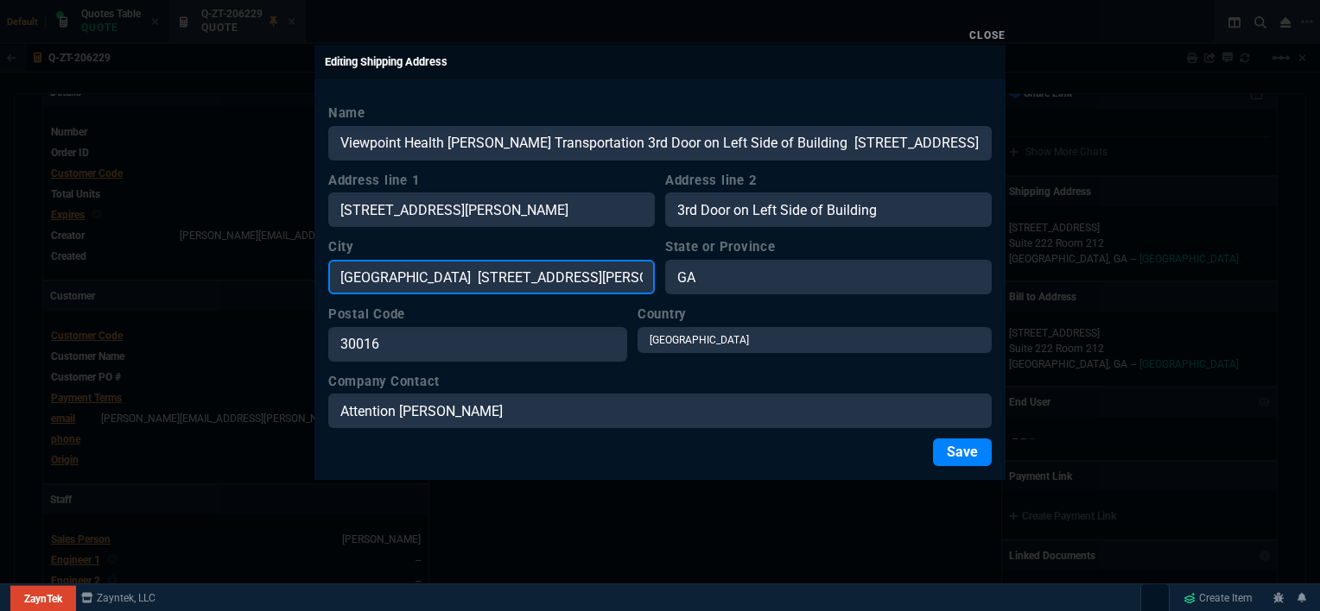
click at [506, 276] on input "[GEOGRAPHIC_DATA] [STREET_ADDRESS][PERSON_NAME][PERSON_NAME]" at bounding box center [491, 277] width 326 height 35
drag, startPoint x: 630, startPoint y: 276, endPoint x: 509, endPoint y: 276, distance: 121.8
click at [509, 276] on input "[GEOGRAPHIC_DATA] d Attention [PERSON_NAME][GEOGRAPHIC_DATA]" at bounding box center [491, 277] width 326 height 35
click at [522, 273] on input "[GEOGRAPHIC_DATA] [GEOGRAPHIC_DATA]" at bounding box center [491, 277] width 326 height 35
click at [522, 273] on input "[GEOGRAPHIC_DATA], [GEOGRAPHIC_DATA] 30016" at bounding box center [491, 277] width 326 height 35
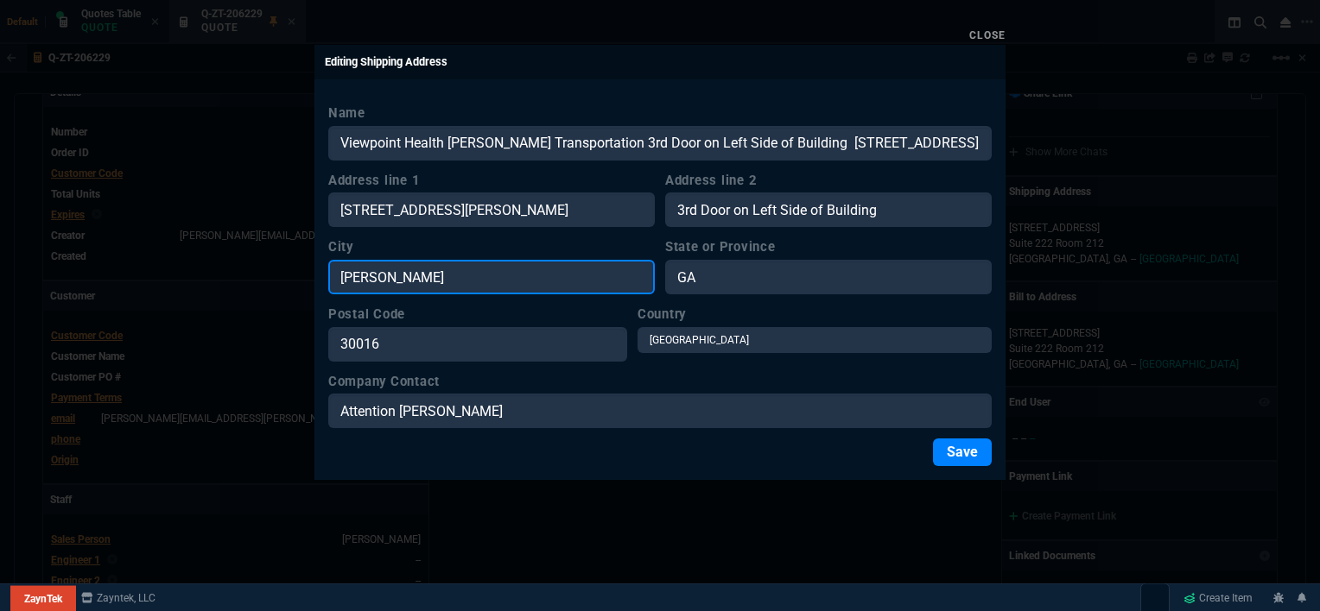
type input "[PERSON_NAME]"
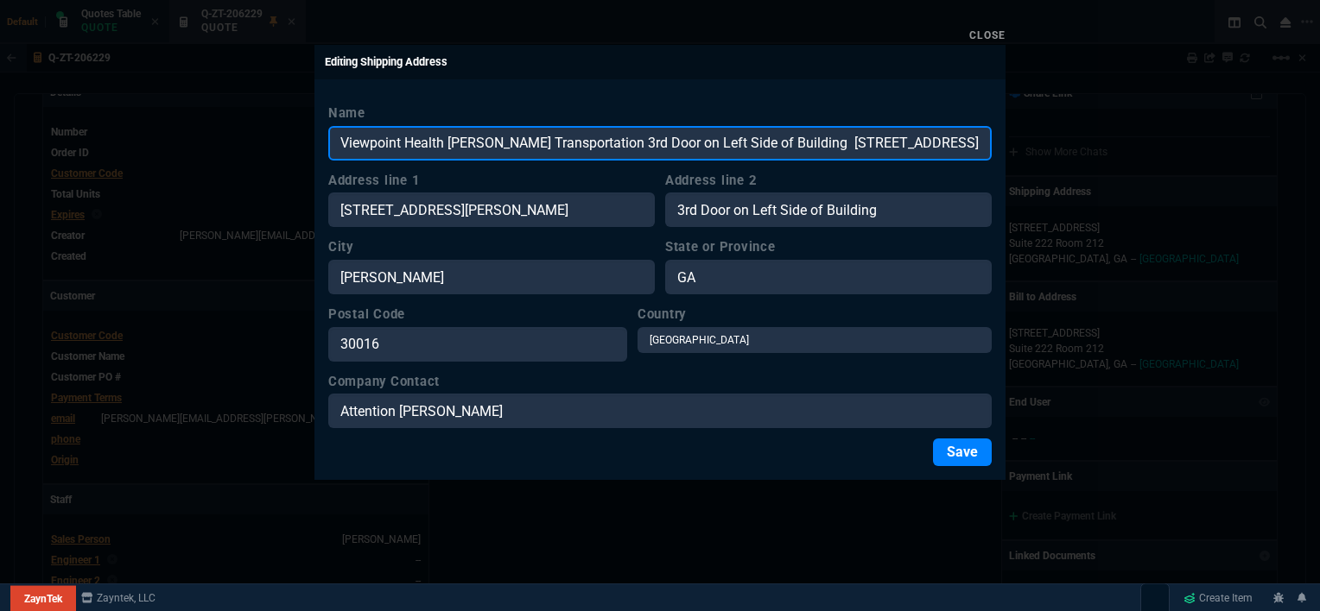
drag, startPoint x: 619, startPoint y: 142, endPoint x: 877, endPoint y: 149, distance: 258.3
click at [877, 149] on input "Viewpoint Health [PERSON_NAME] Transportation 3rd Door on Left Side of Building…" at bounding box center [659, 143] width 663 height 35
drag, startPoint x: 938, startPoint y: 139, endPoint x: 593, endPoint y: 141, distance: 344.6
click at [593, 141] on input "Viewpoint Health [PERSON_NAME] Transportation [GEOGRAPHIC_DATA] Attention [PERS…" at bounding box center [659, 143] width 663 height 35
type input "Viewpoint Health [PERSON_NAME] Transportation"
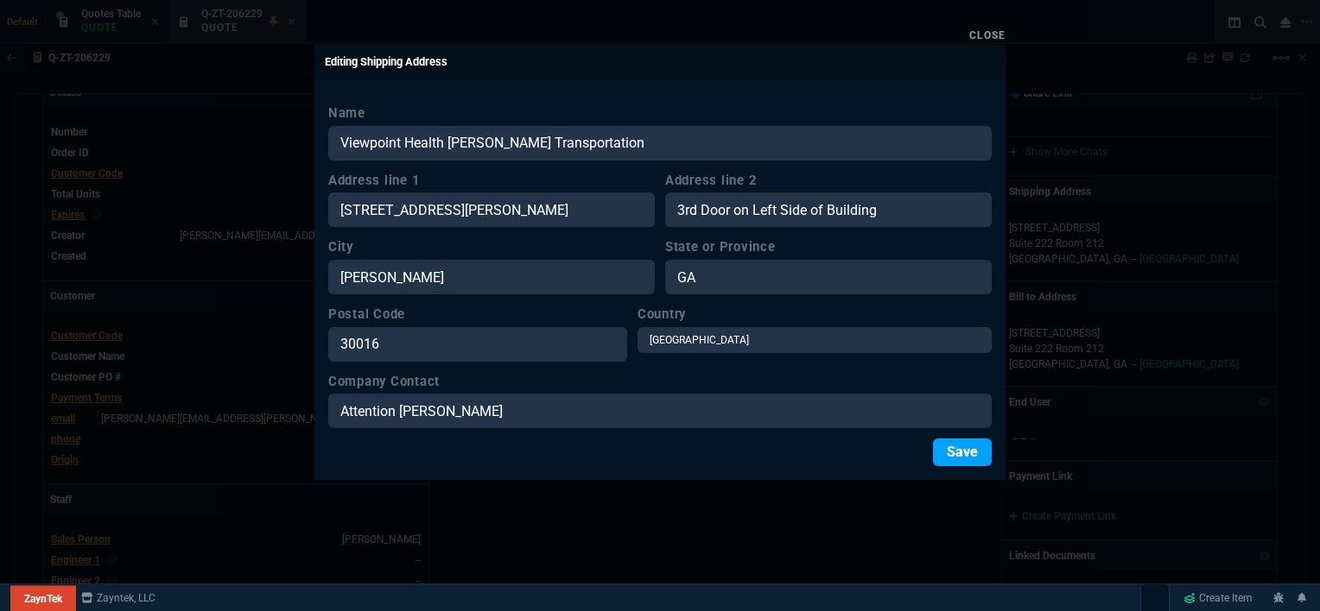
click at [967, 446] on button "Save" at bounding box center [962, 453] width 59 height 28
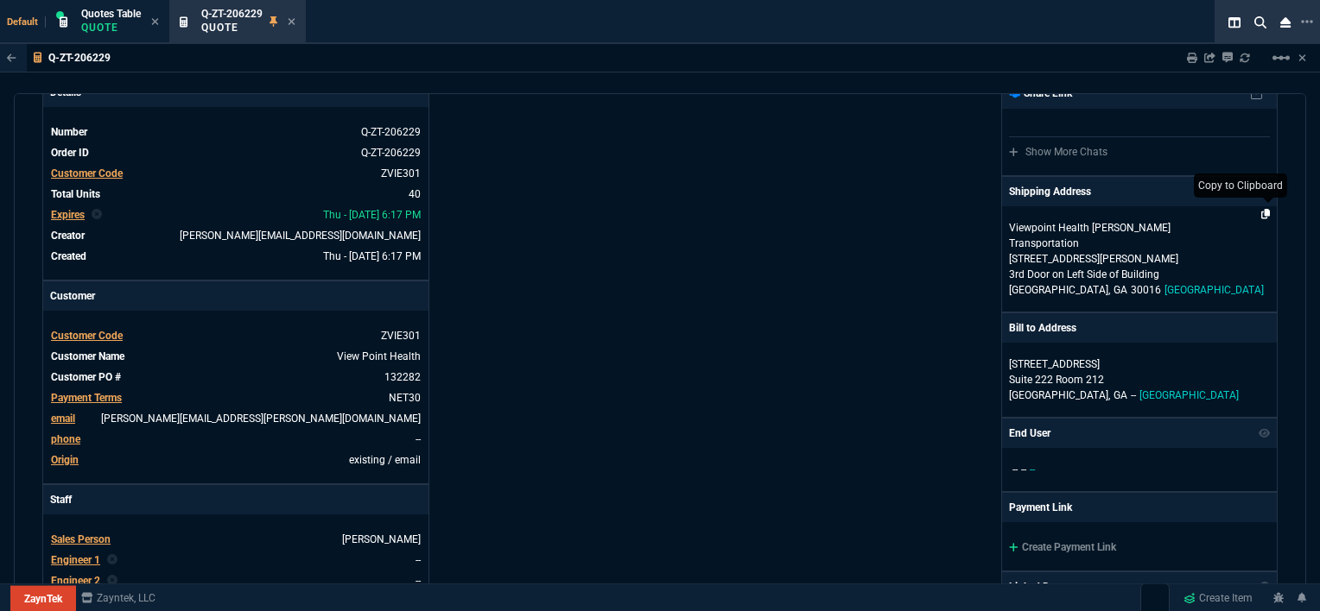
click at [1261, 208] on fa-icon at bounding box center [1265, 214] width 9 height 12
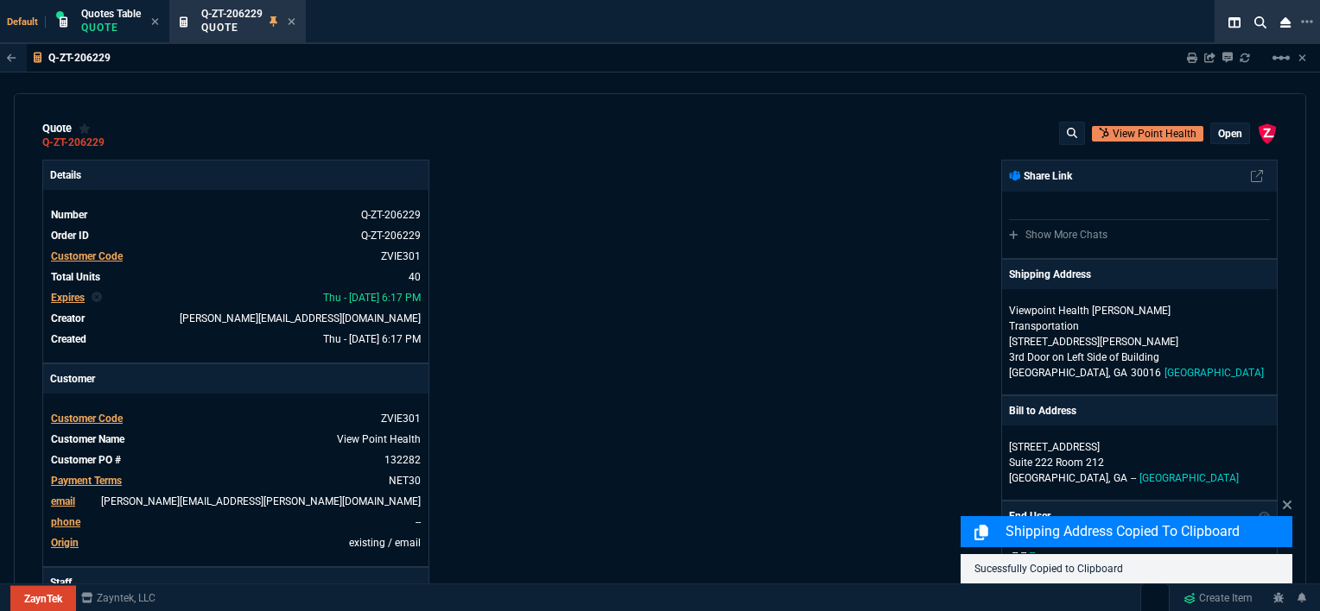
click at [1225, 135] on p "open" at bounding box center [1230, 134] width 24 height 14
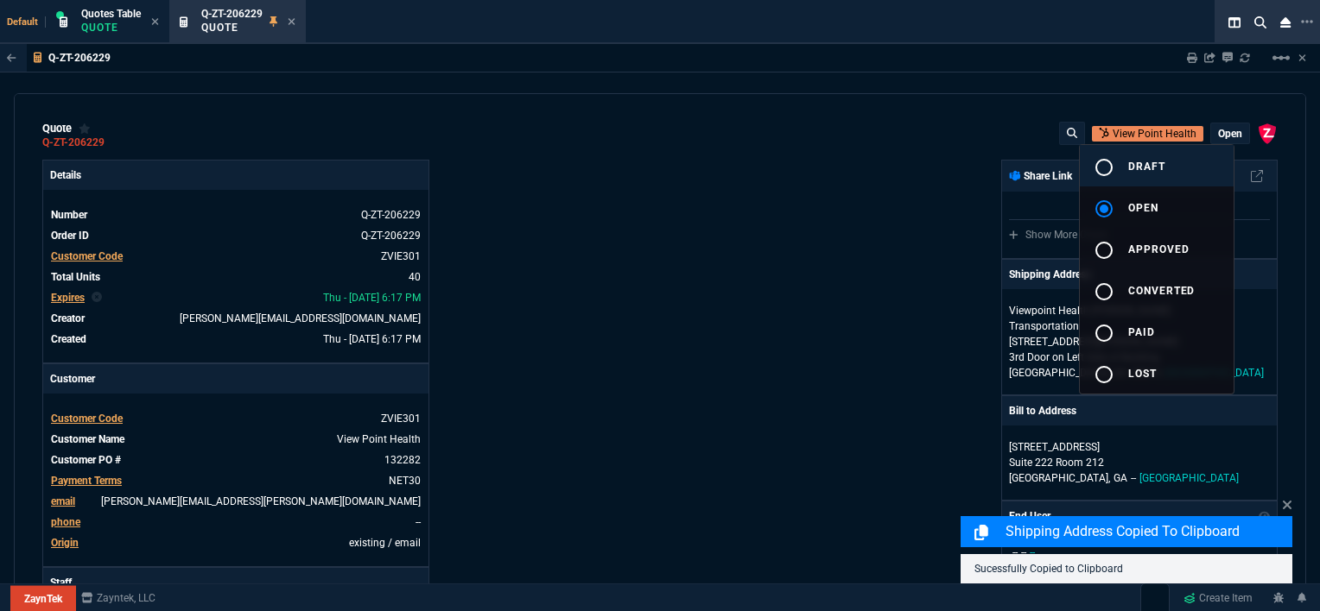
click at [1174, 162] on button "radio_button_unchecked draft" at bounding box center [1157, 165] width 154 height 41
click at [837, 179] on div at bounding box center [660, 305] width 1320 height 611
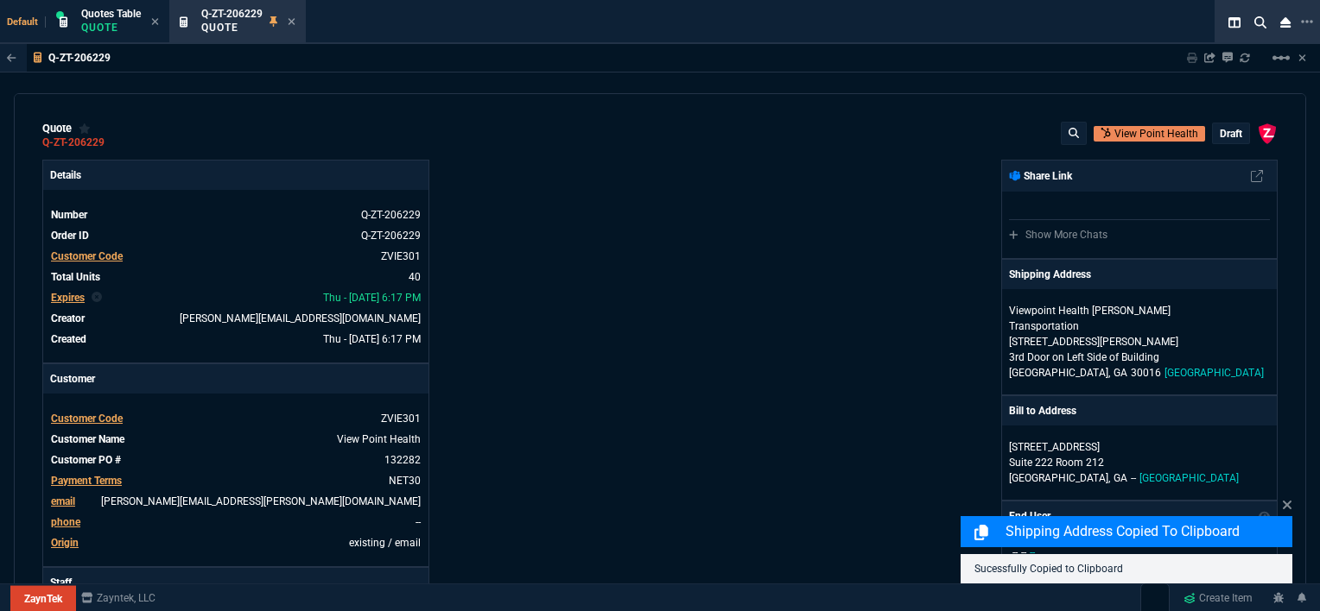
type input "17"
type input "129"
type input "-1"
type input "-2"
type input "20"
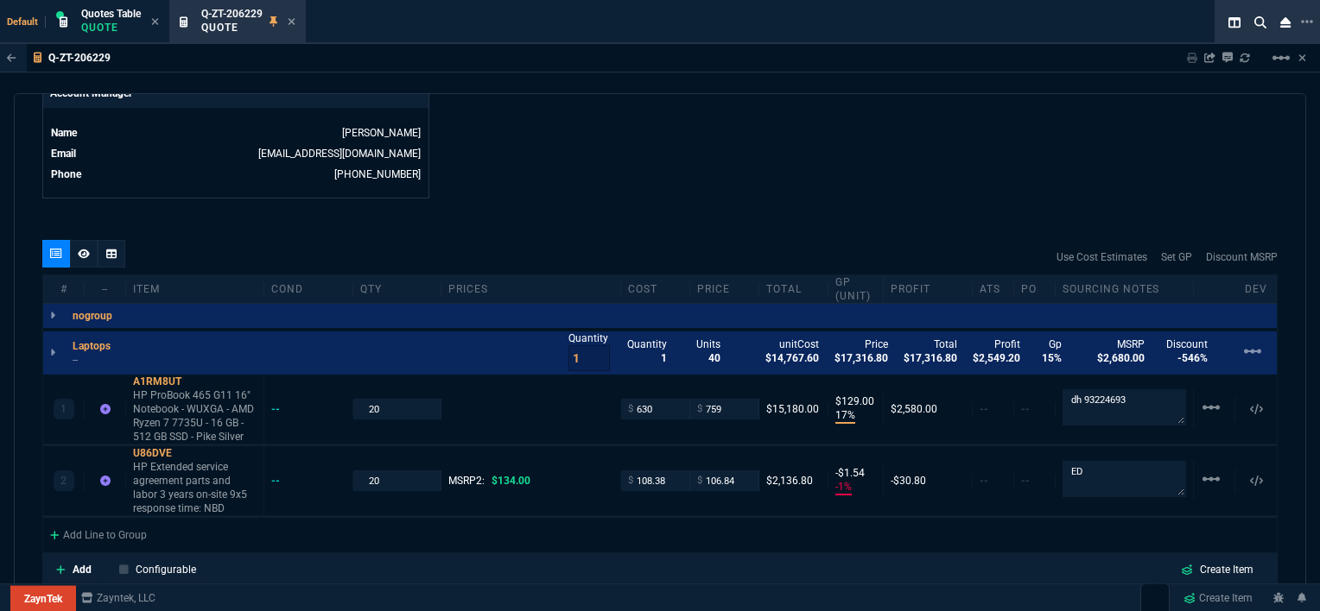
scroll to position [864, 0]
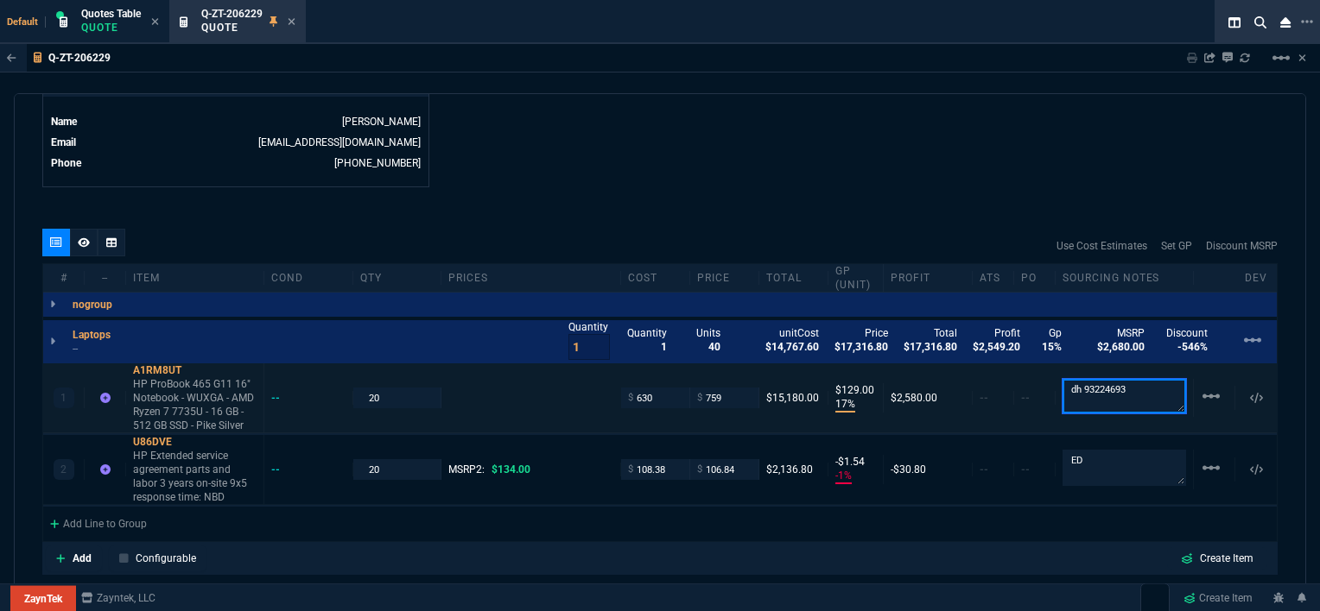
click at [1130, 382] on textarea "dh 93224693" at bounding box center [1123, 396] width 123 height 35
drag, startPoint x: 1122, startPoint y: 388, endPoint x: 1076, endPoint y: 388, distance: 45.8
click at [1076, 388] on textarea "dh 93224693" at bounding box center [1123, 396] width 123 height 35
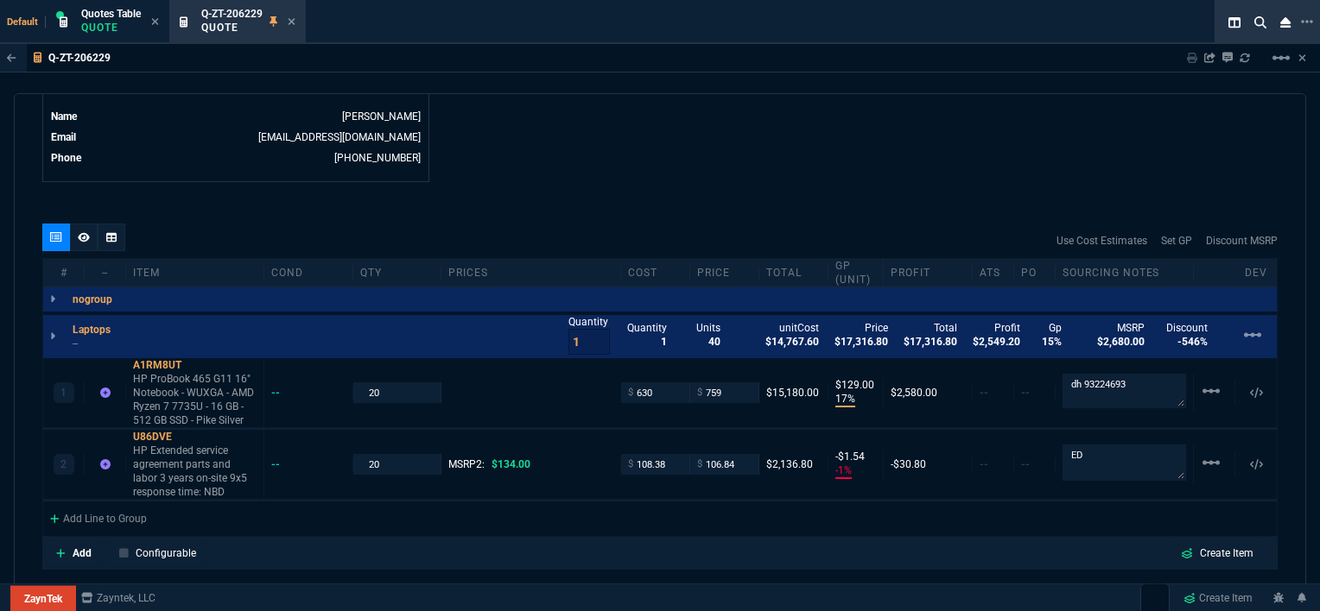
click at [668, 464] on input "108.38" at bounding box center [655, 464] width 54 height 20
type input "107.08"
click at [836, 193] on div "quote Q-ZT-206229 View Point Health draft ZaynTek, LLC [STREET_ADDRESS] Details…" at bounding box center [660, 353] width 1292 height 520
type input "107.08"
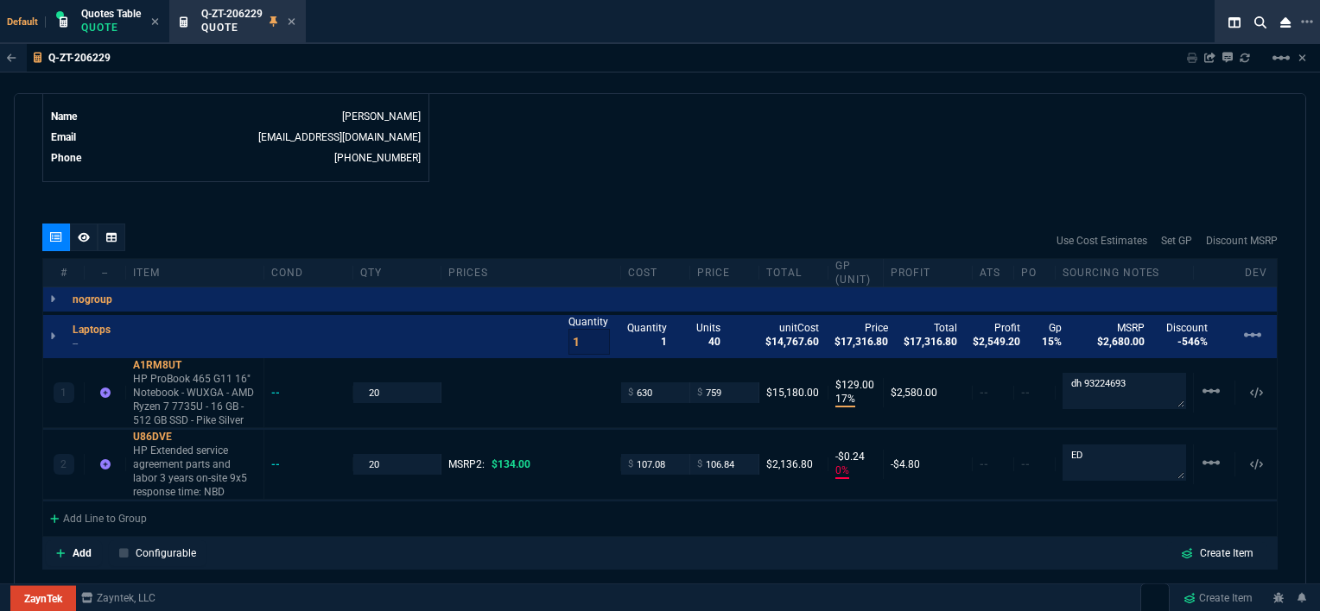
type input "0"
click at [665, 456] on input "107.08" at bounding box center [655, 464] width 54 height 20
type input "107"
click at [642, 187] on div "quote Q-ZT-206229 View Point Health draft ZaynTek, LLC [STREET_ADDRESS] Details…" at bounding box center [660, 353] width 1292 height 520
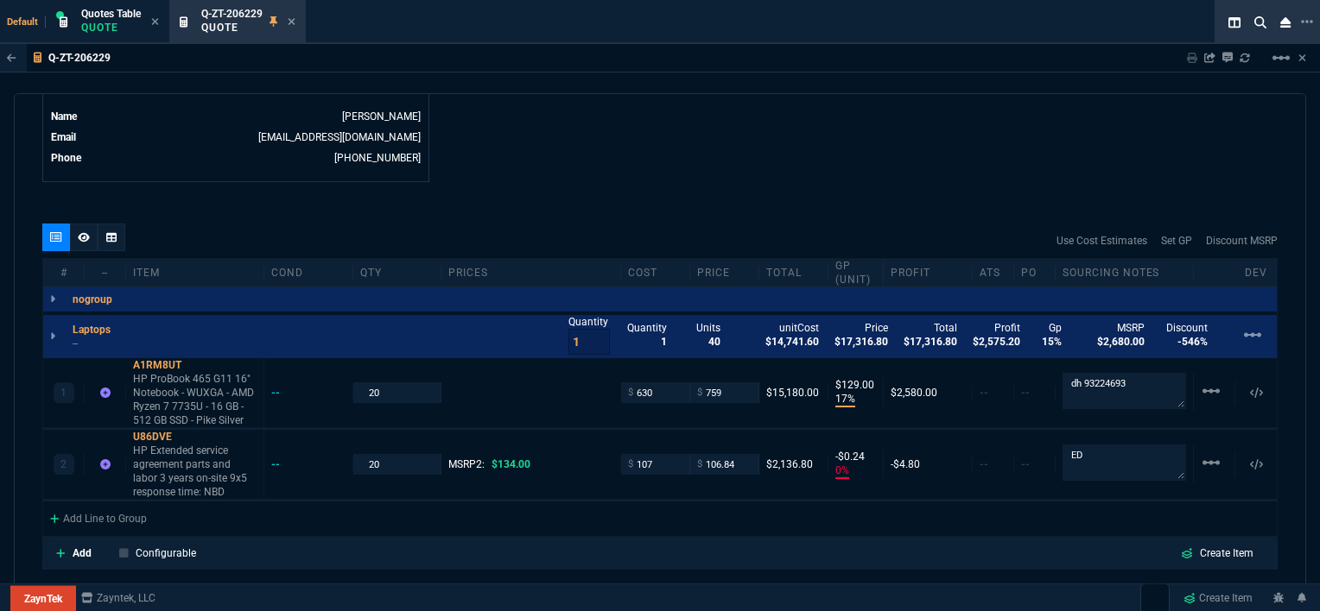
type input "107"
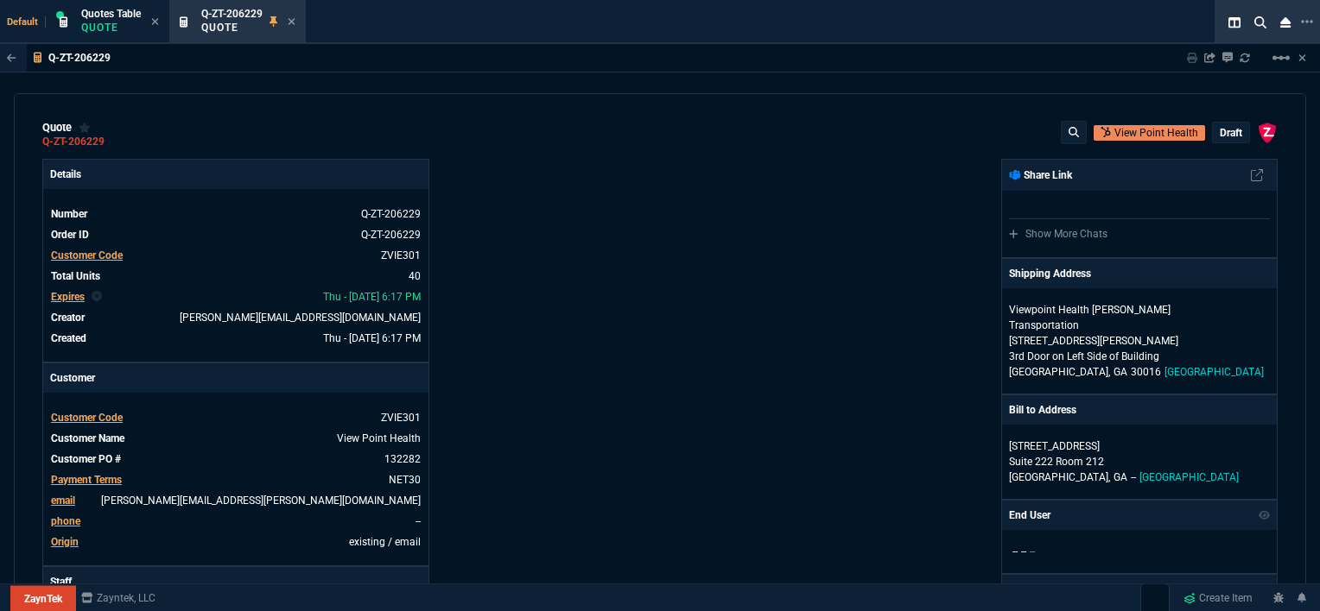
scroll to position [0, 0]
click at [1222, 136] on p "draft" at bounding box center [1230, 134] width 22 height 14
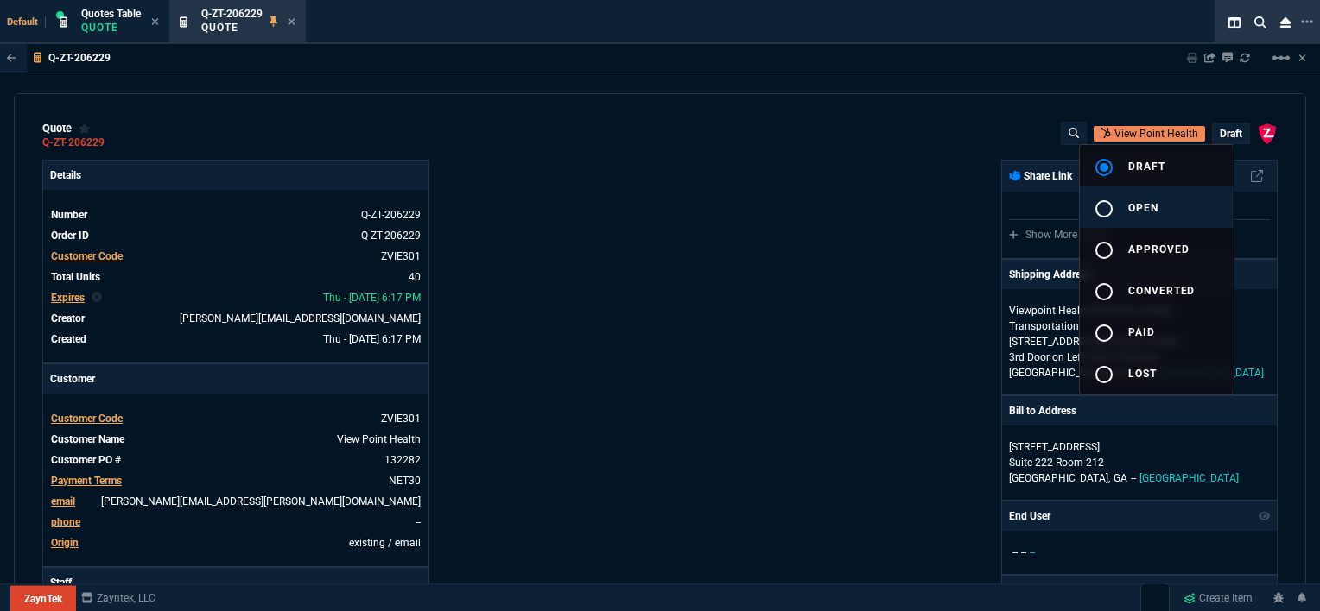
click at [1165, 214] on button "radio_button_unchecked open" at bounding box center [1157, 207] width 154 height 41
type input "17"
type input "129"
type input "0"
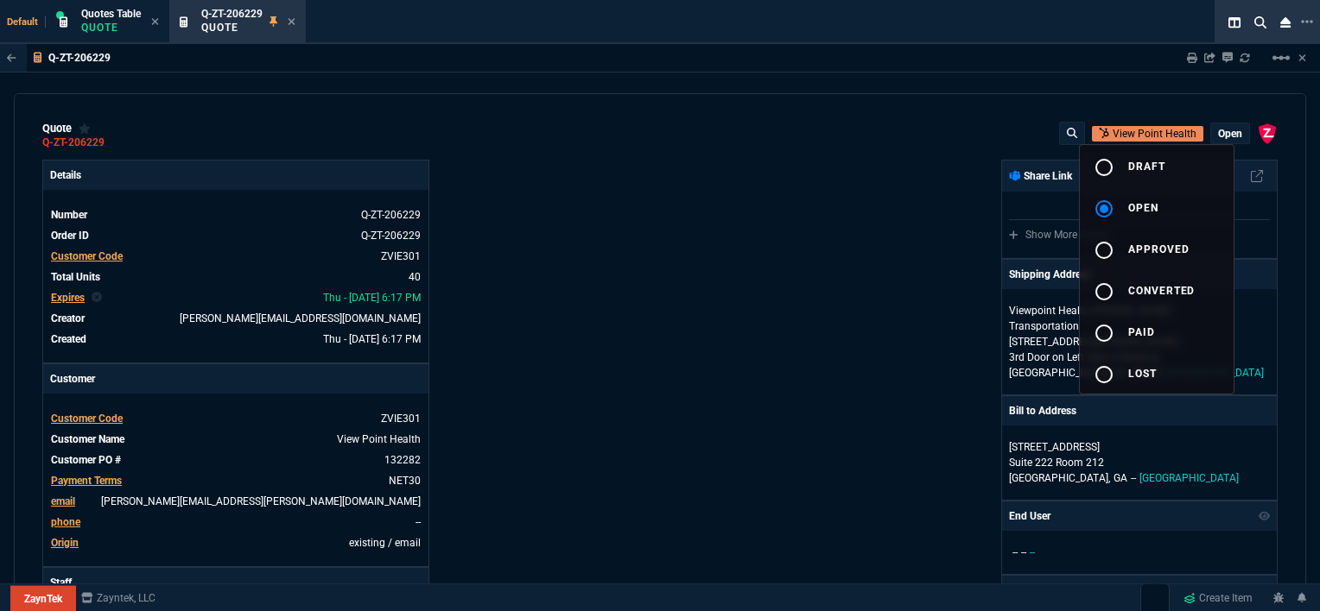
type input "20"
click at [694, 277] on div at bounding box center [660, 305] width 1320 height 611
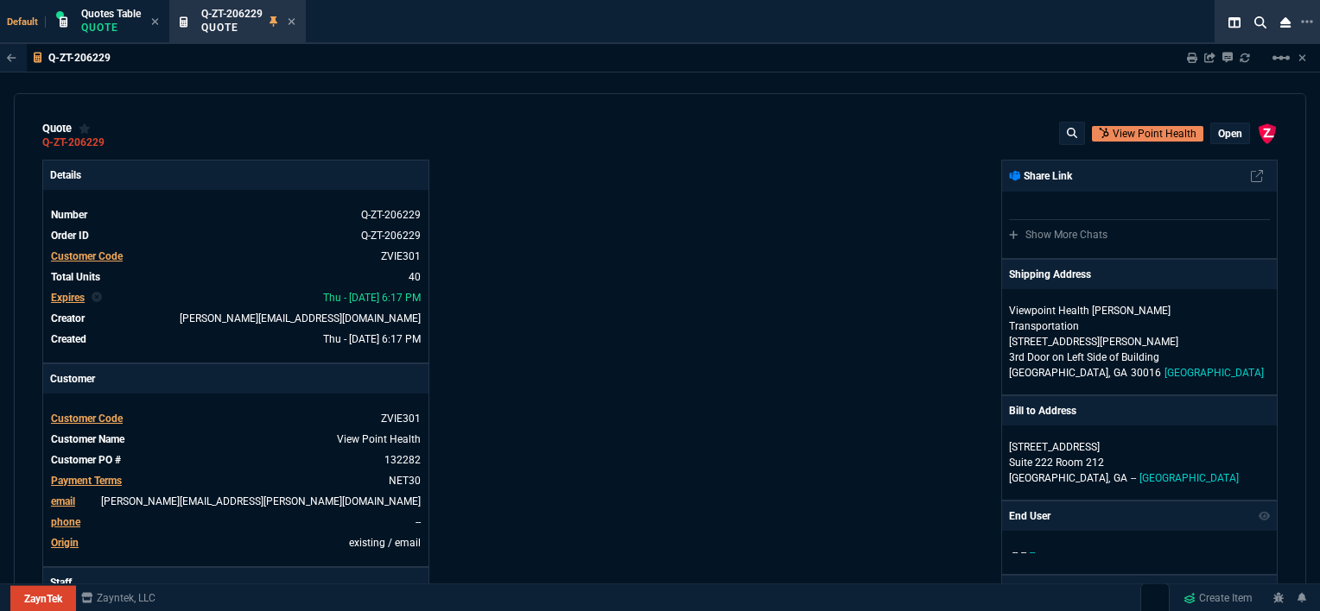
click at [1226, 134] on p "open" at bounding box center [1230, 134] width 24 height 14
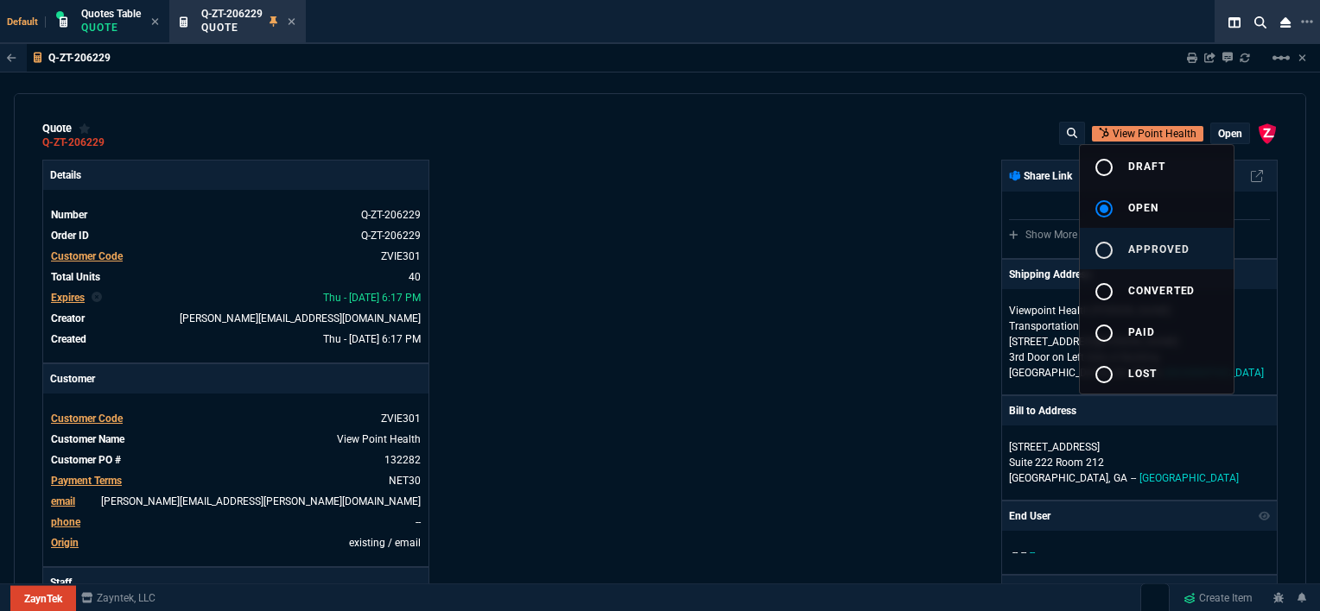
click at [1168, 248] on span "approved" at bounding box center [1158, 250] width 61 height 12
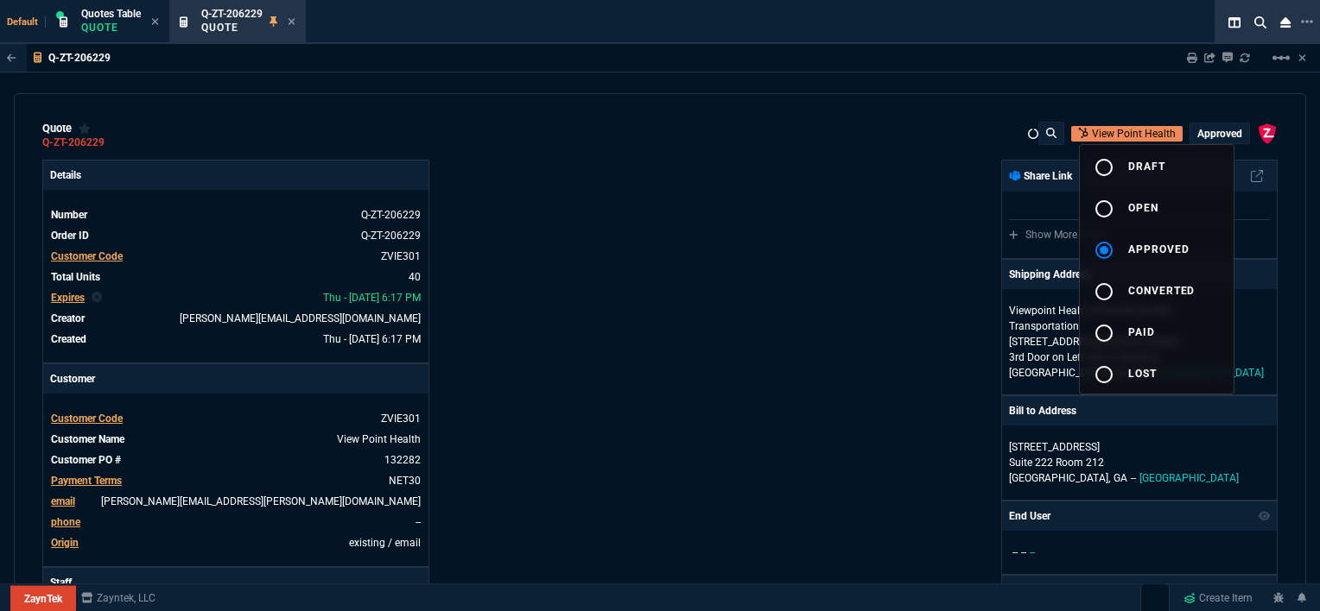
click at [665, 249] on div at bounding box center [660, 305] width 1320 height 611
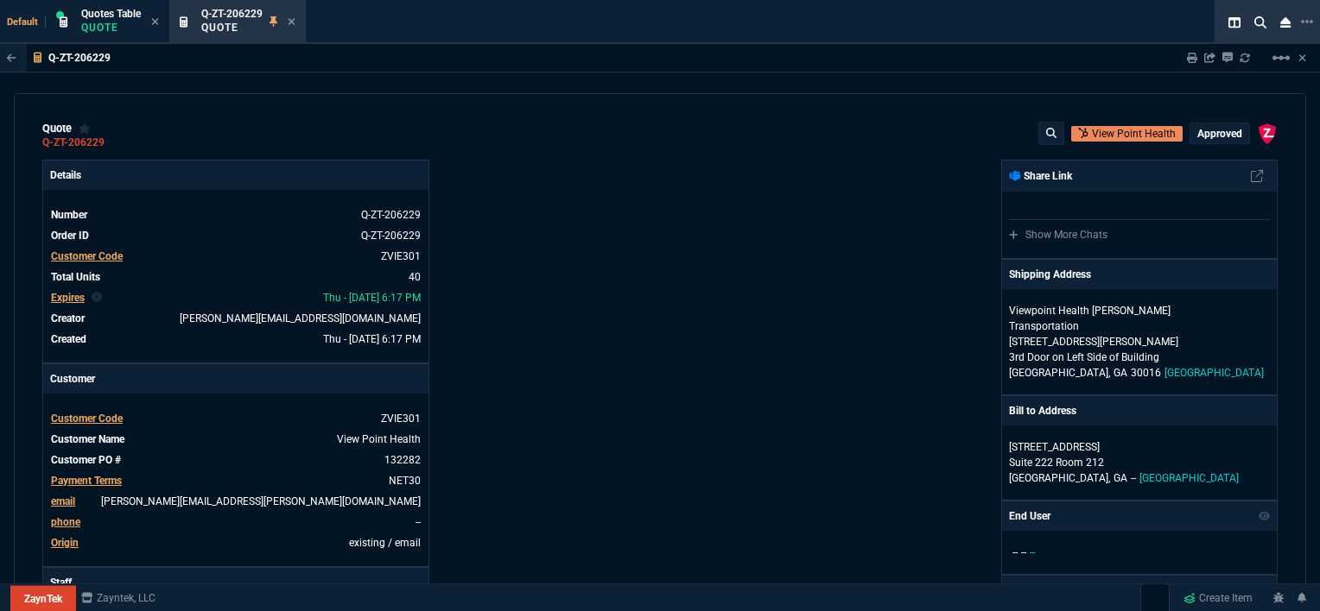
type input "17"
type input "129"
type input "0"
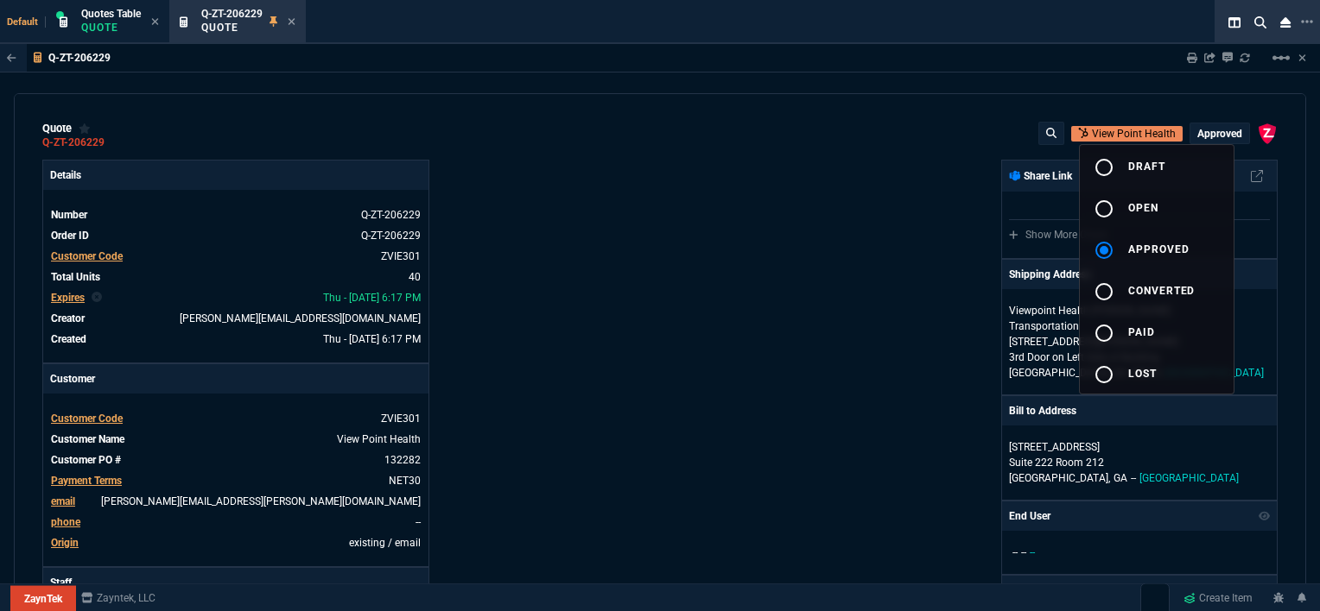
type input "20"
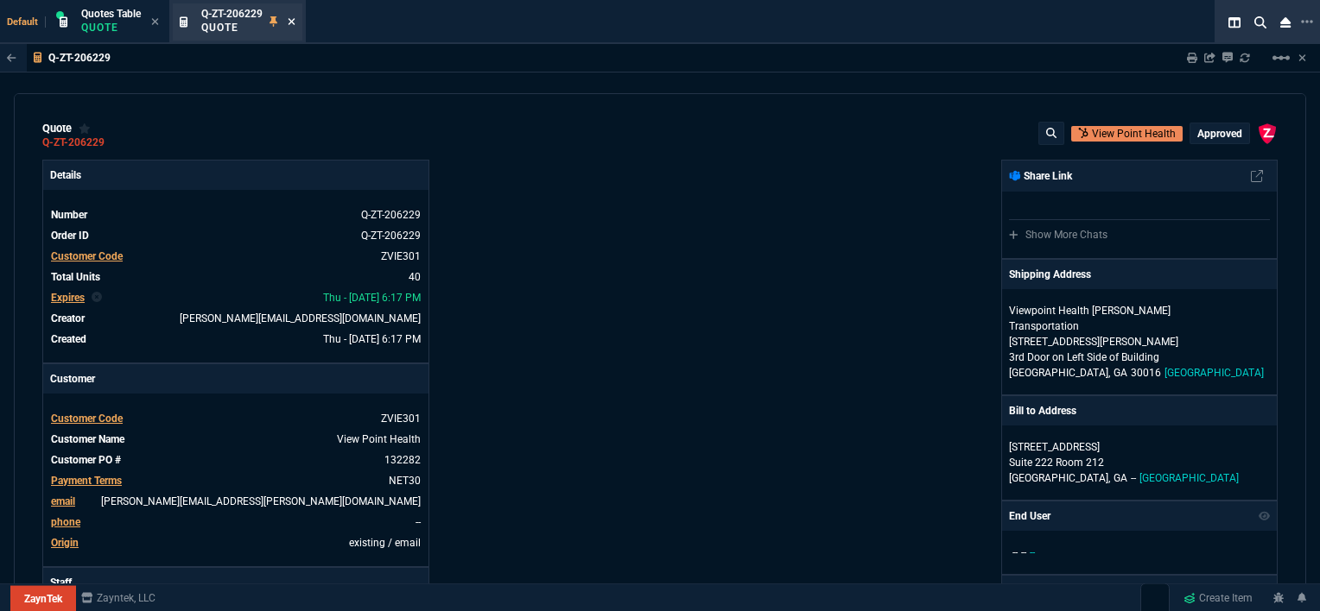
click at [294, 22] on icon at bounding box center [291, 21] width 7 height 7
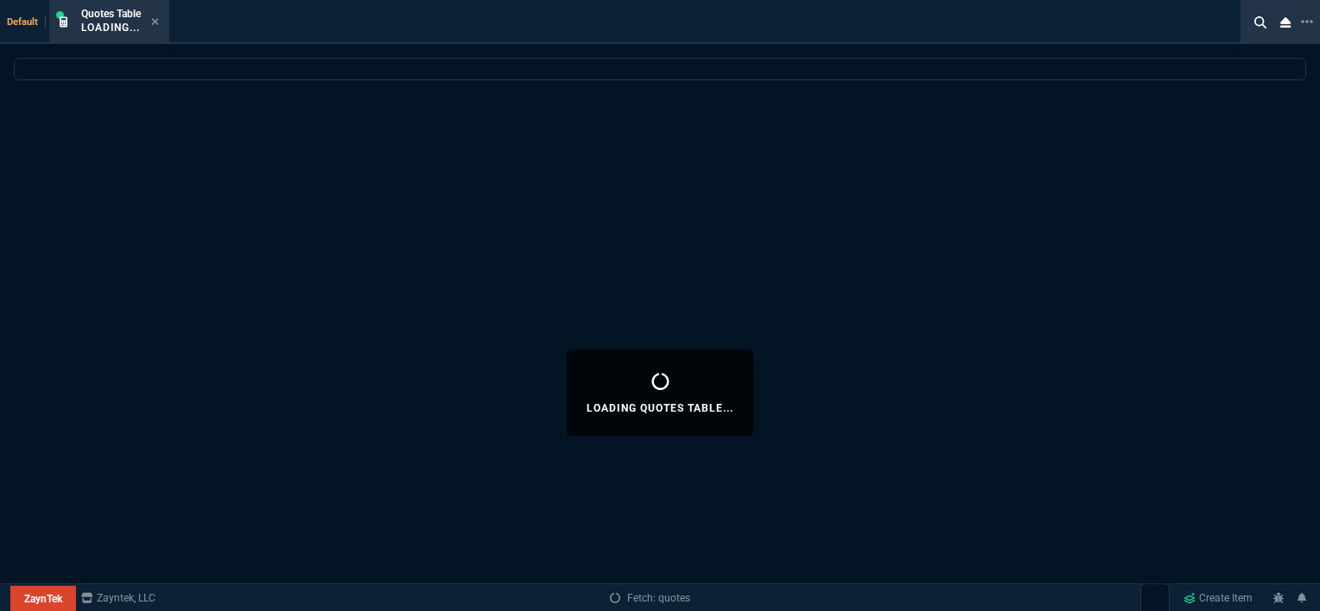
select select
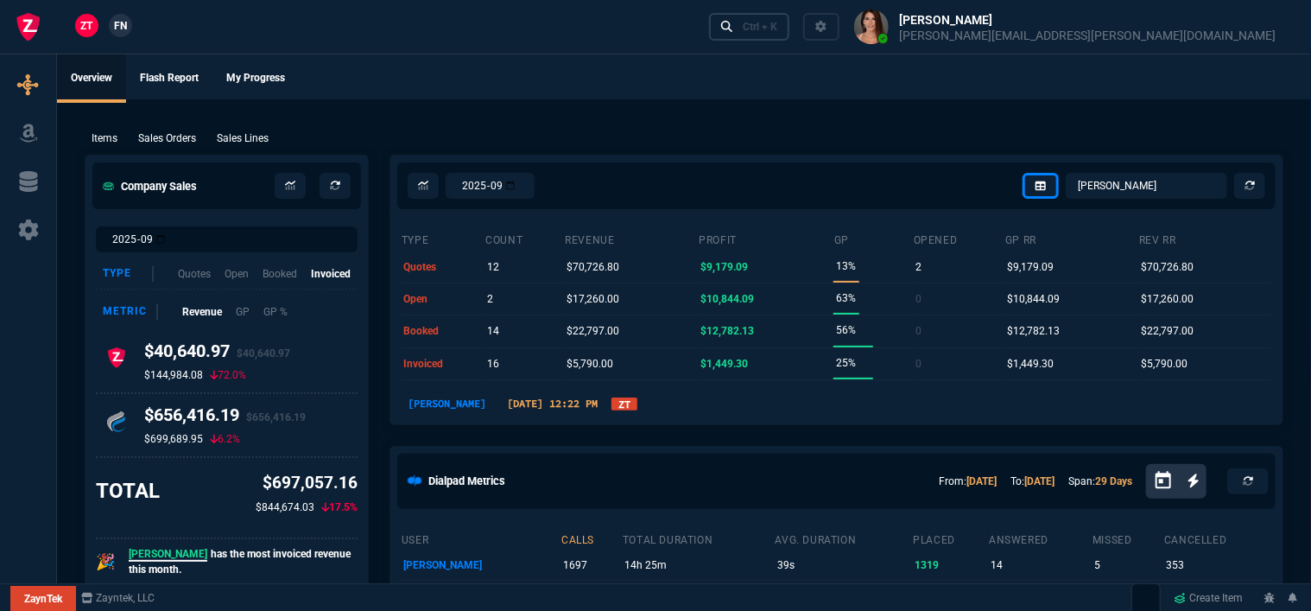
click at [777, 22] on div "Ctrl + K" at bounding box center [760, 27] width 35 height 14
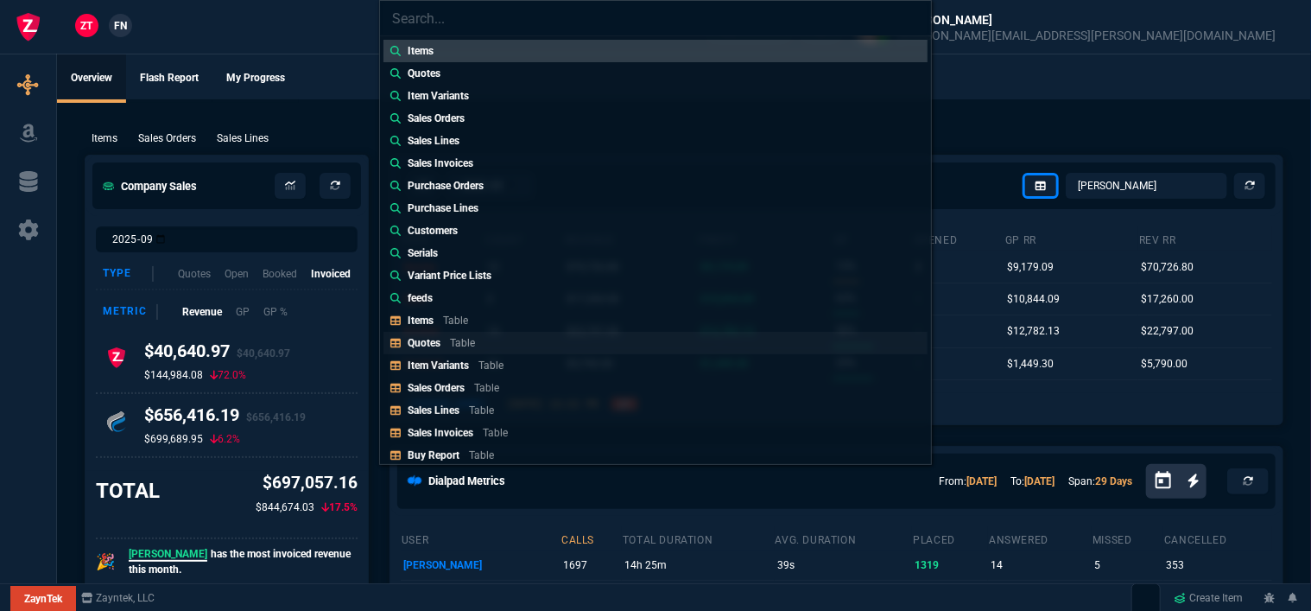
click at [482, 341] on div "Quotes Table" at bounding box center [445, 343] width 74 height 16
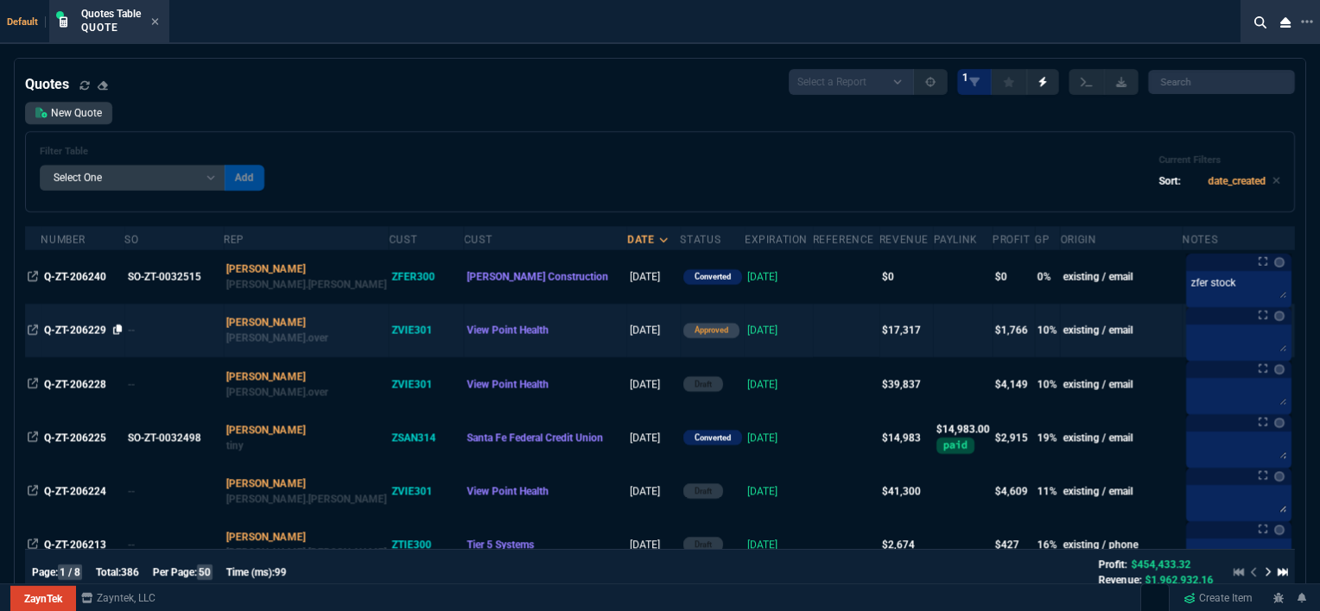
click at [119, 329] on icon at bounding box center [117, 330] width 9 height 10
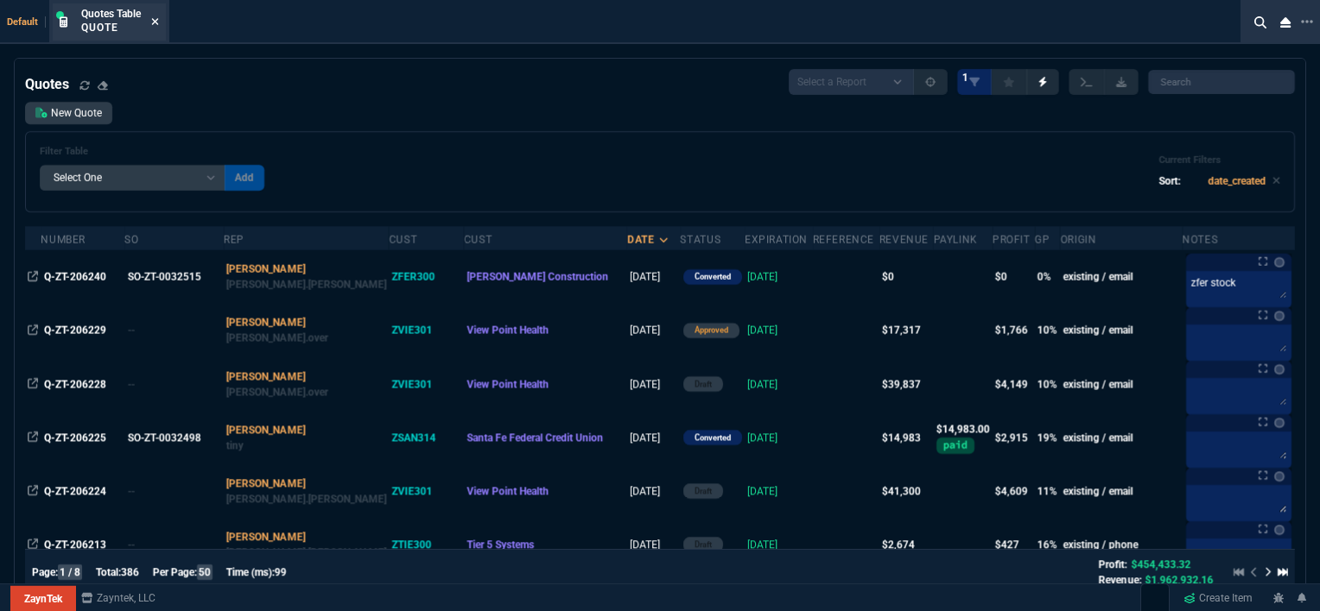
click at [154, 24] on icon at bounding box center [155, 21] width 7 height 7
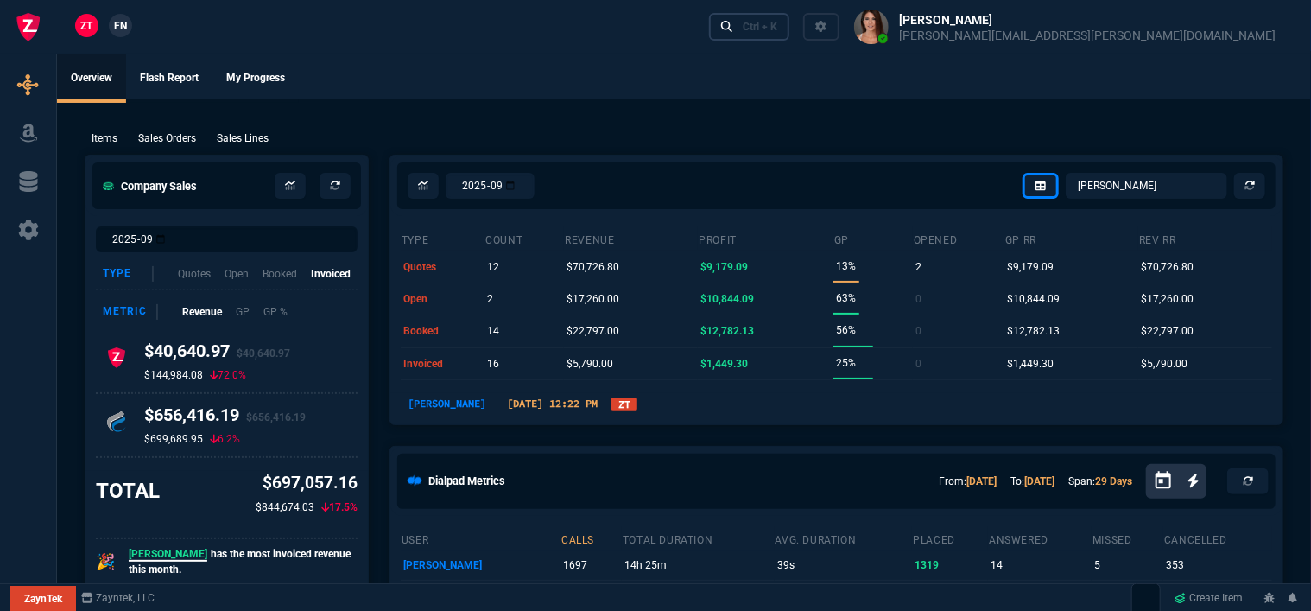
click at [790, 35] on link "Ctrl + K" at bounding box center [749, 26] width 81 height 27
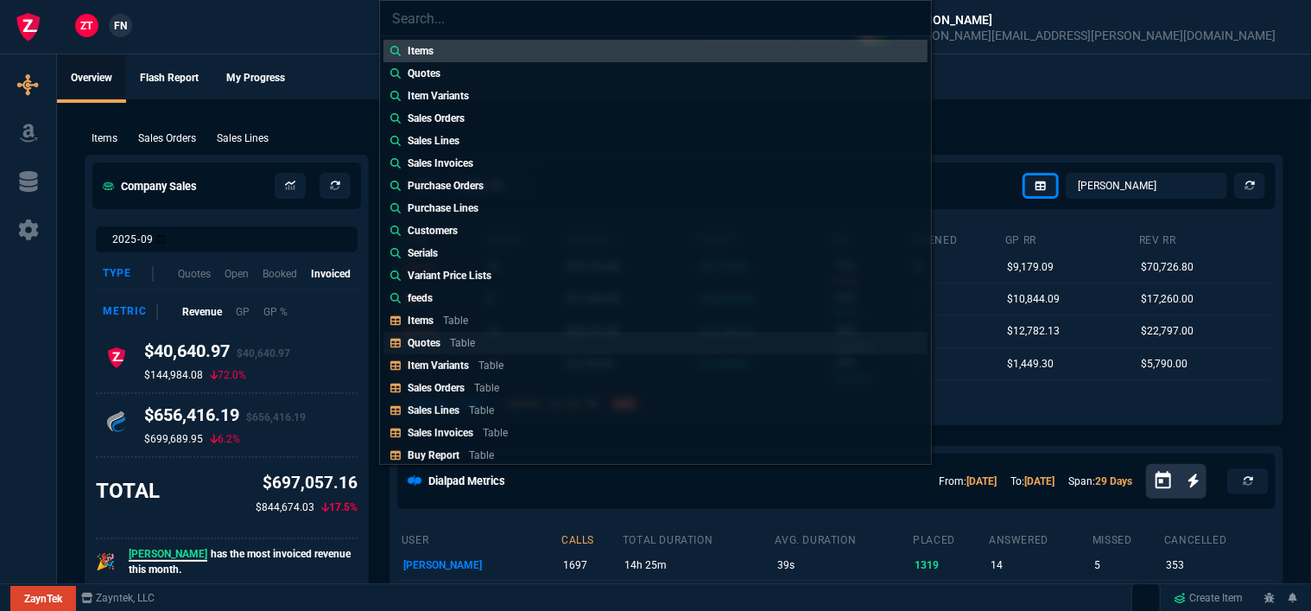
click at [460, 345] on p "Table" at bounding box center [462, 343] width 25 height 12
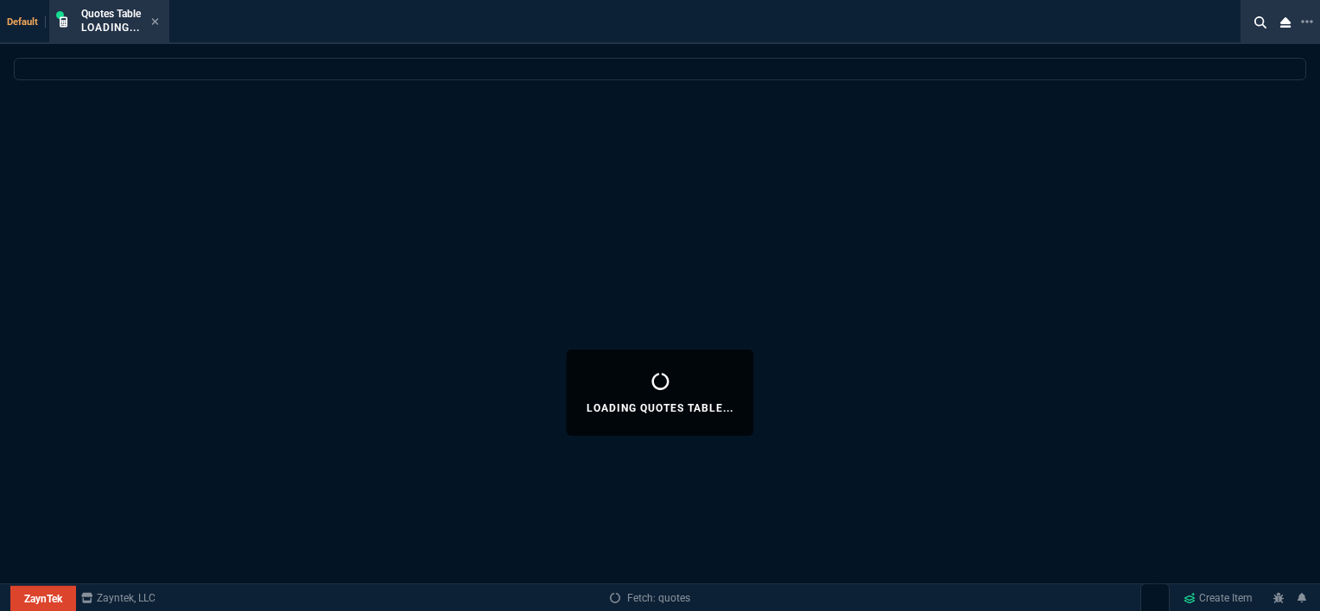
select select
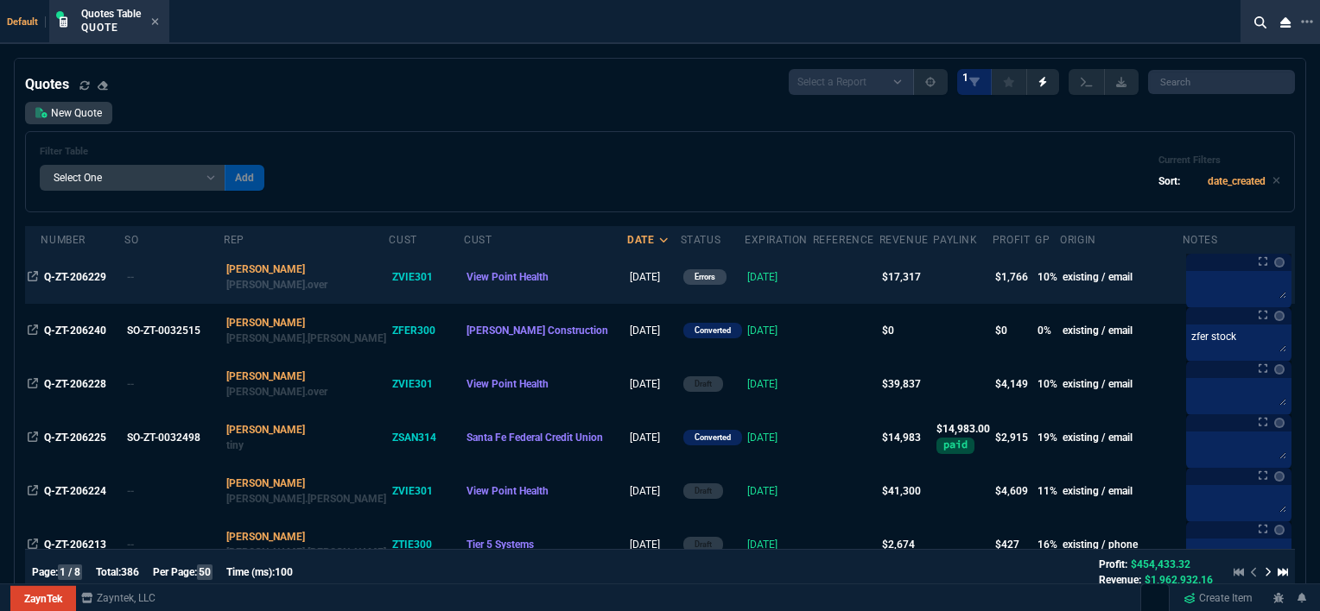
click at [813, 283] on td at bounding box center [846, 277] width 66 height 54
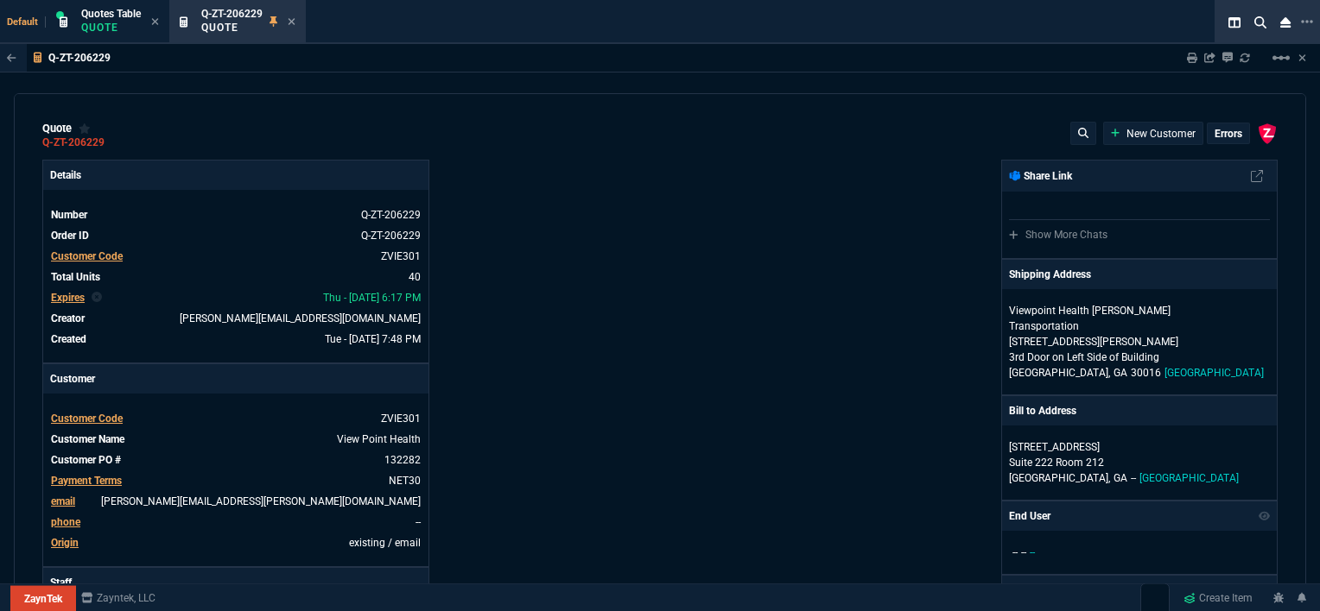
type input "17"
type input "129"
type input "0"
type input "20"
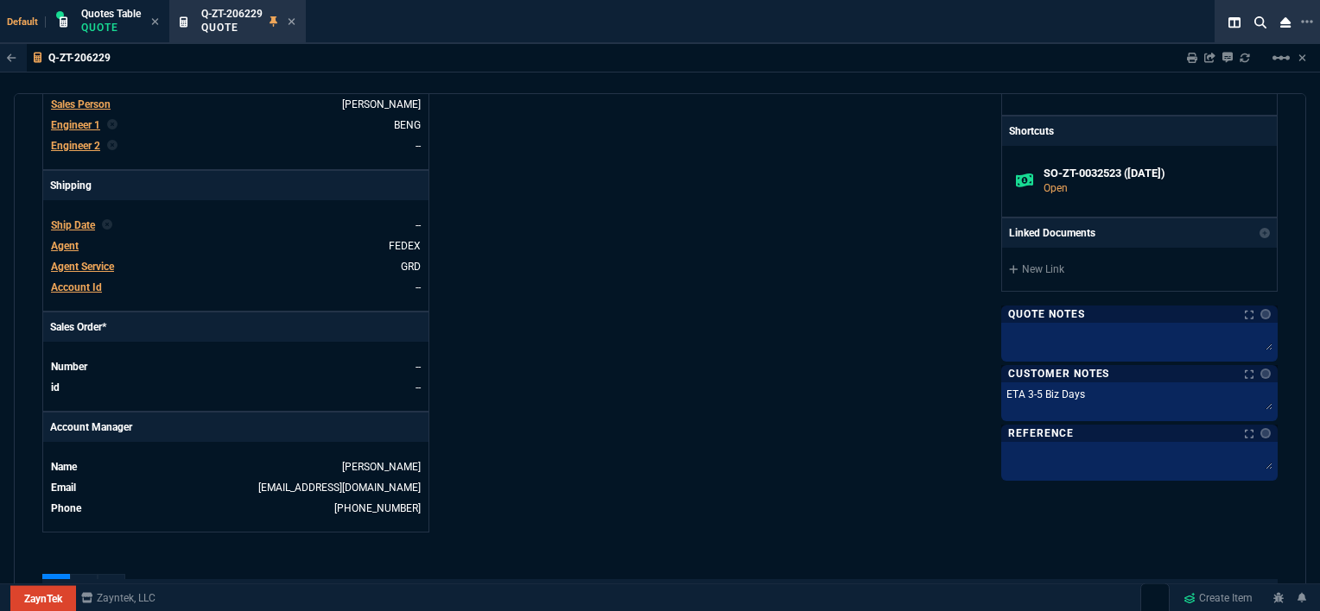
scroll to position [950, 0]
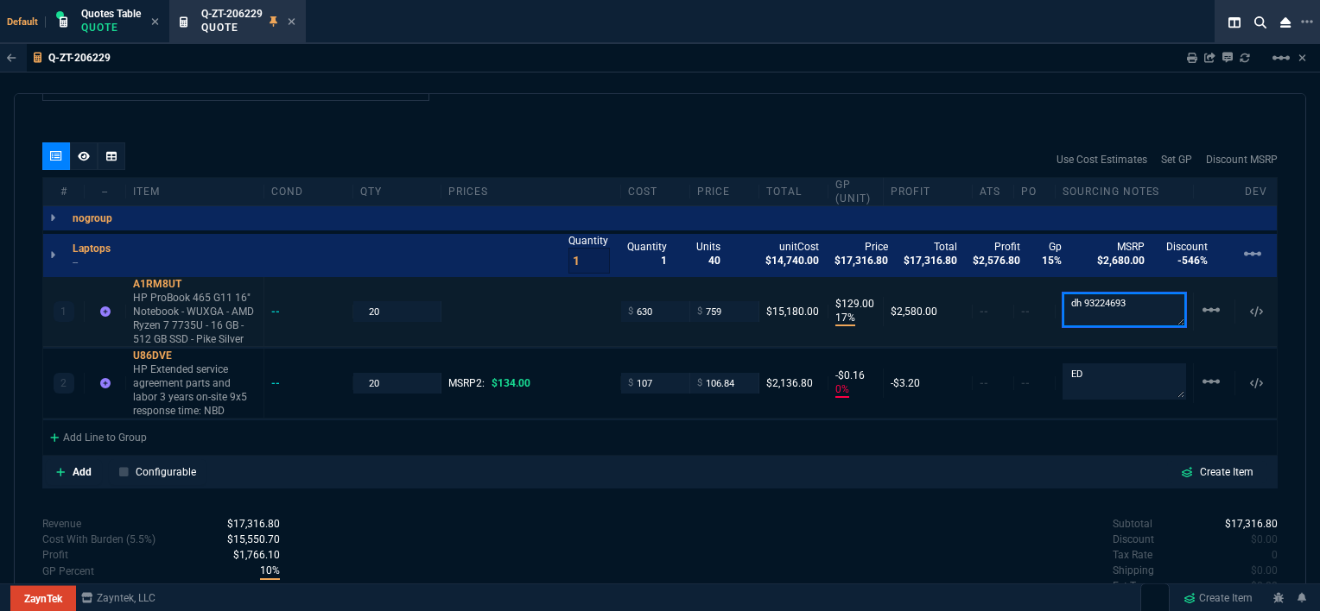
drag, startPoint x: 1126, startPoint y: 297, endPoint x: 1075, endPoint y: 296, distance: 51.0
click at [1075, 296] on textarea "dh 93224693" at bounding box center [1123, 310] width 123 height 35
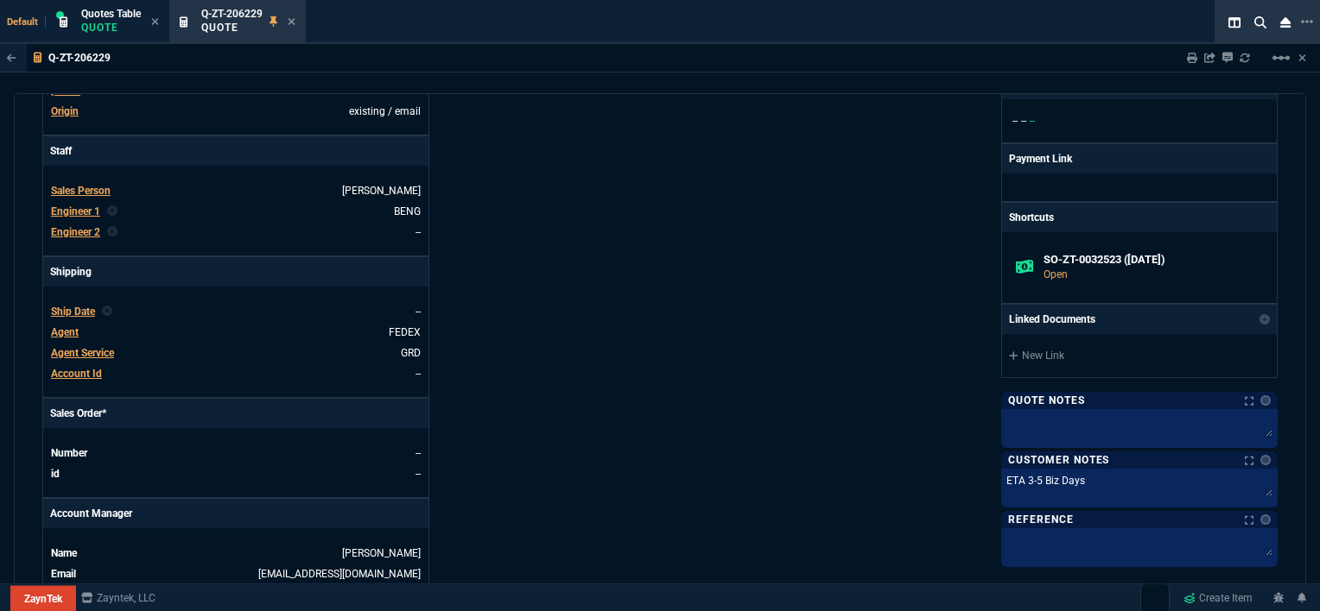
scroll to position [0, 0]
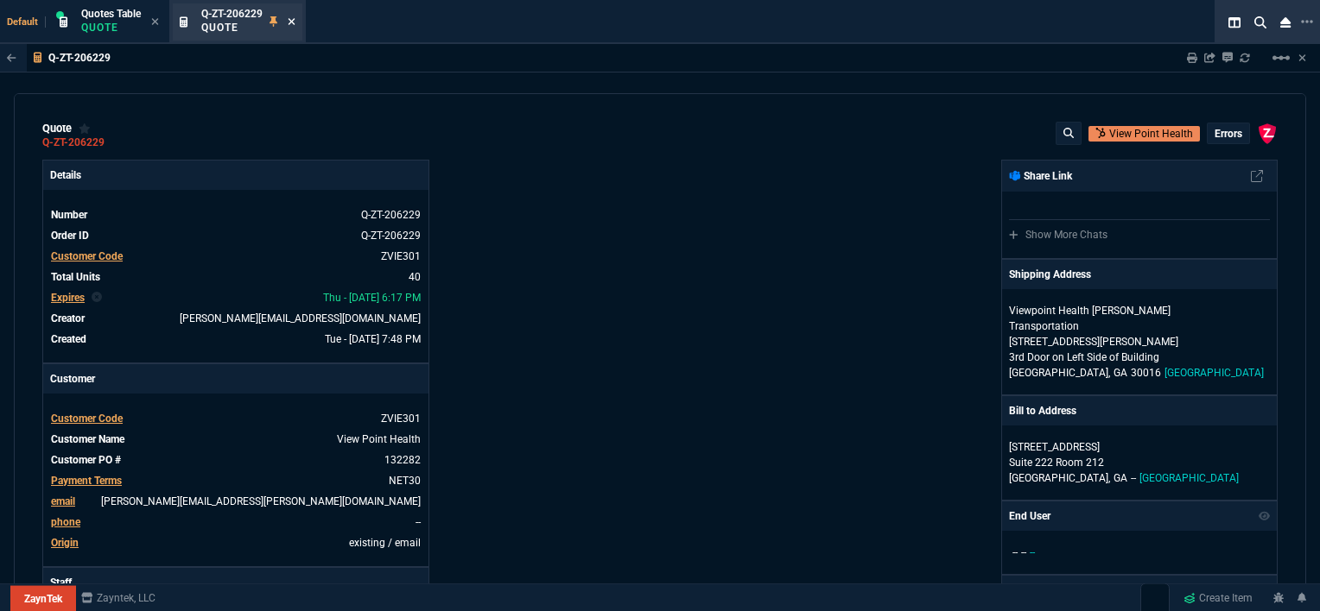
click at [293, 20] on icon at bounding box center [292, 21] width 8 height 10
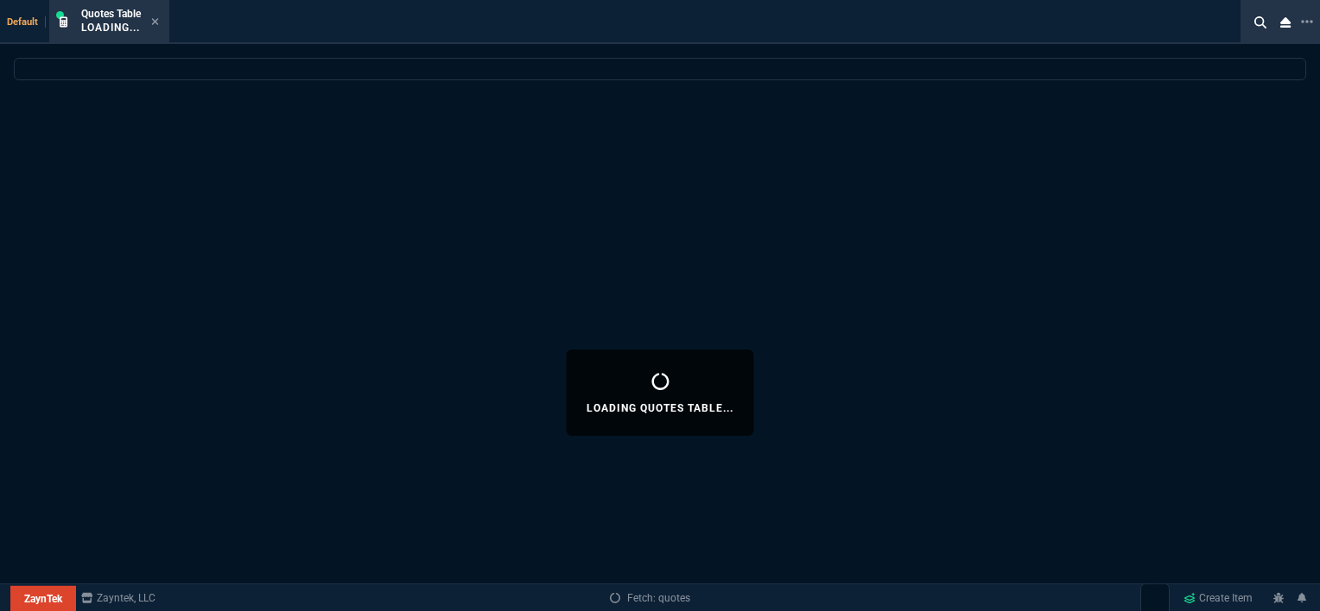
select select
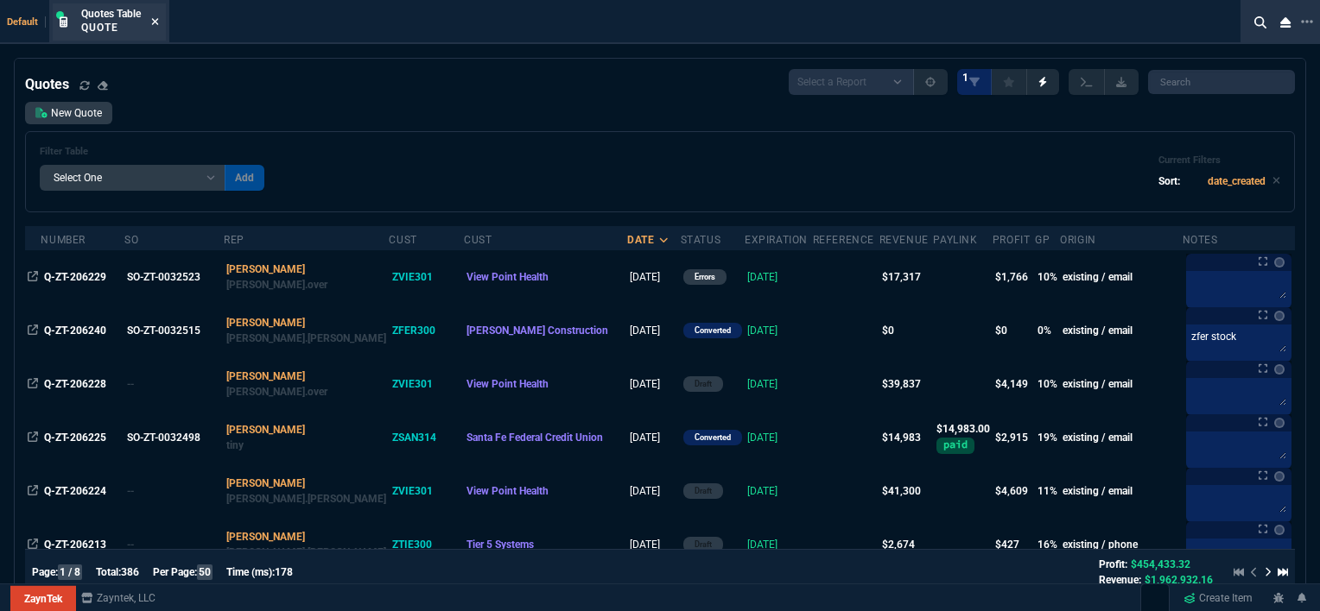
click at [153, 20] on icon at bounding box center [155, 21] width 8 height 10
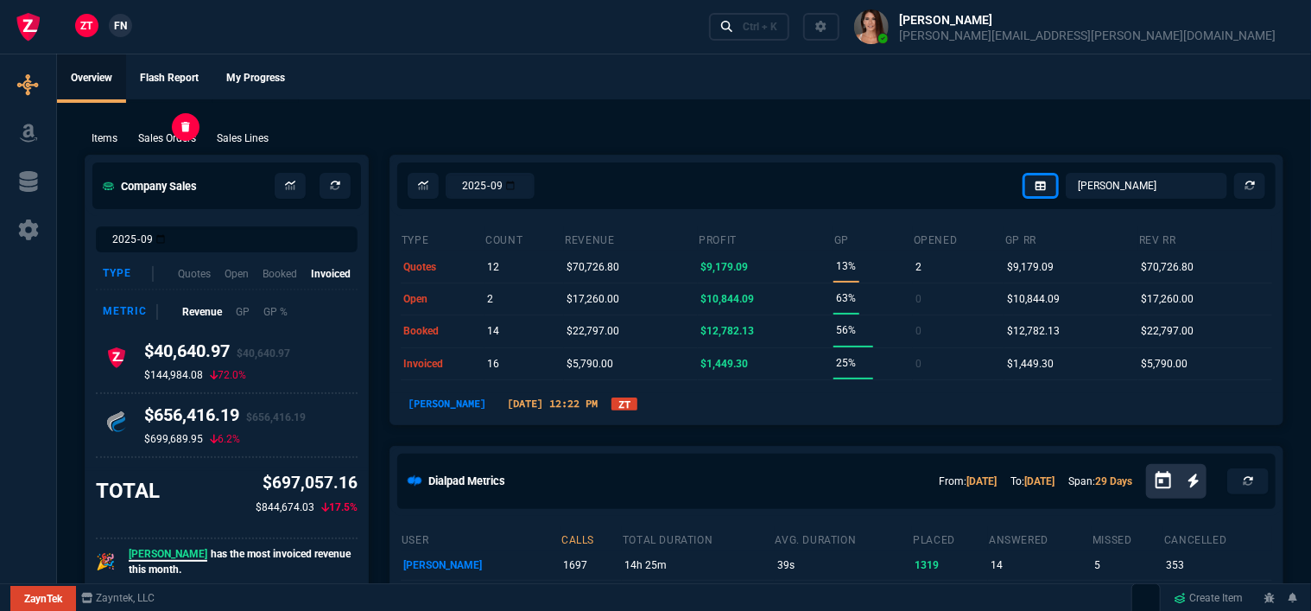
click at [166, 140] on p "Sales Orders" at bounding box center [167, 138] width 58 height 16
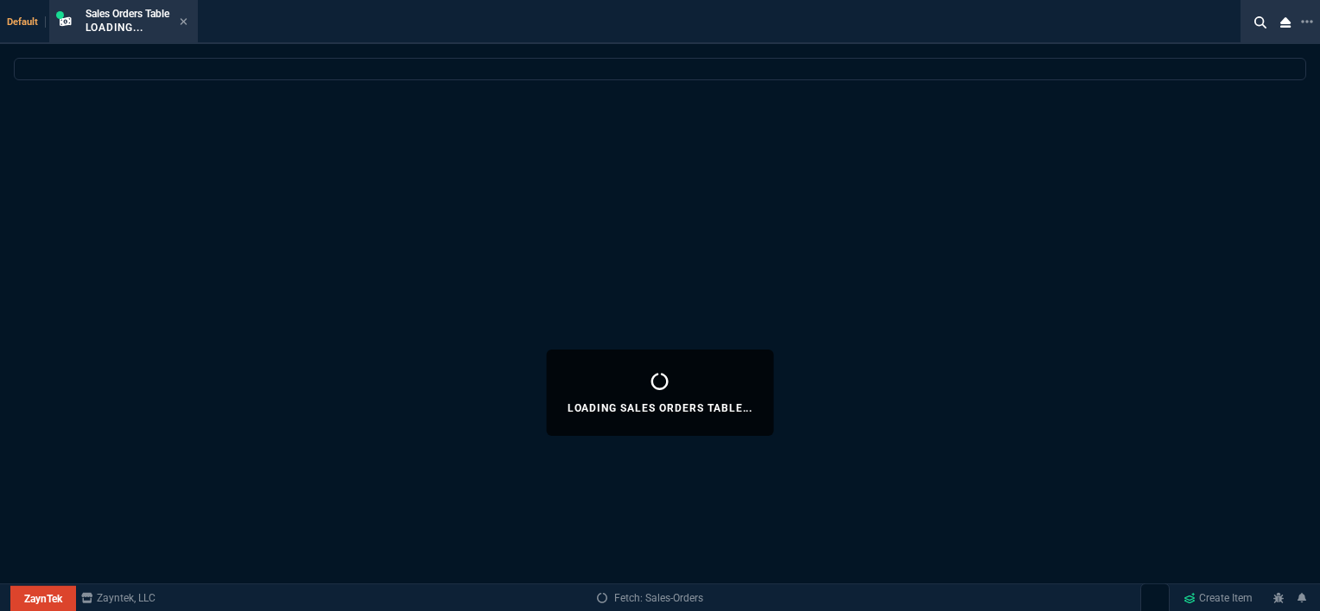
select select
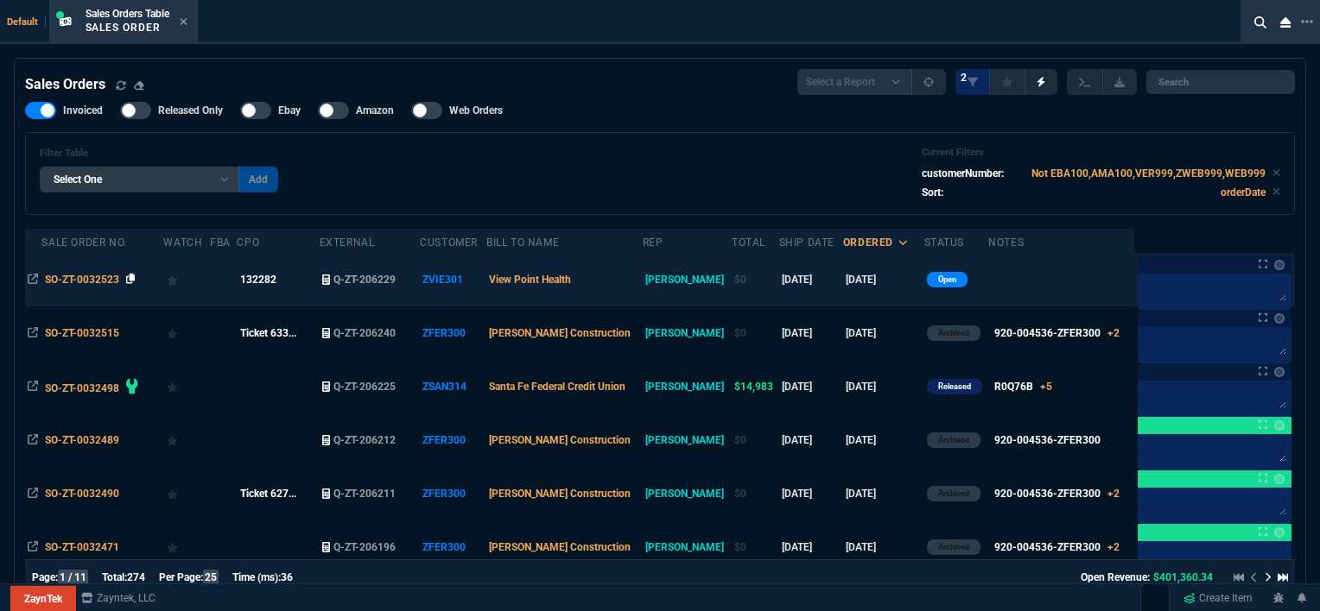
click at [135, 276] on icon at bounding box center [130, 279] width 9 height 10
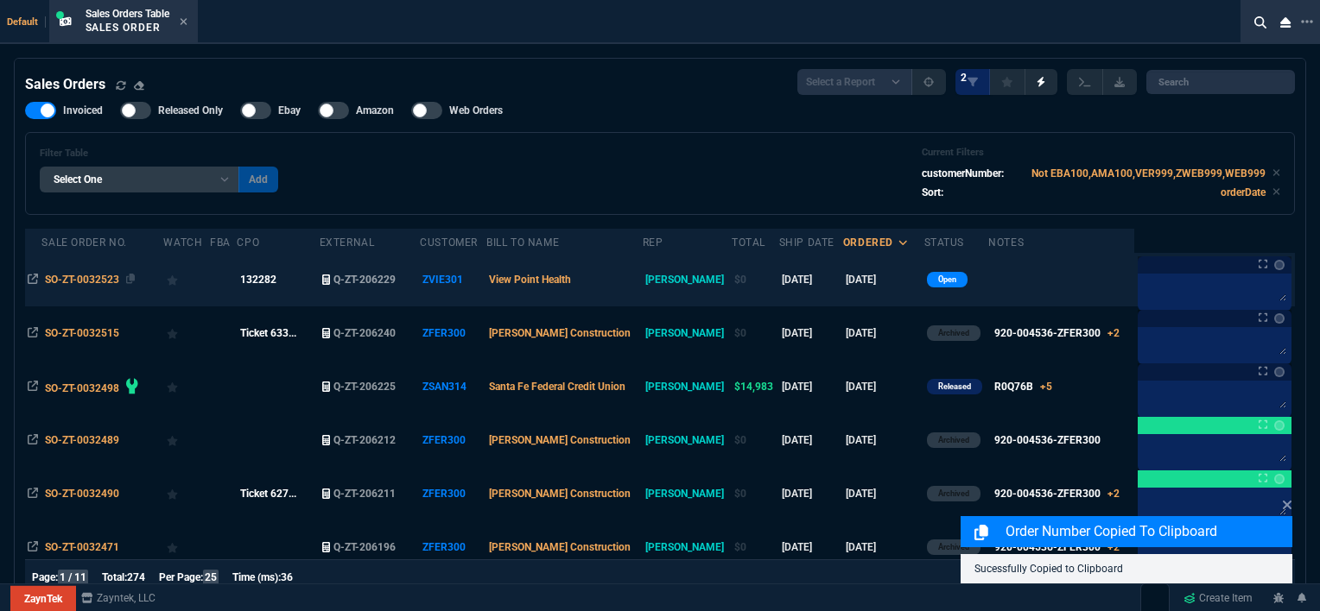
click at [151, 288] on td "SO-ZT-0032523" at bounding box center [102, 280] width 122 height 54
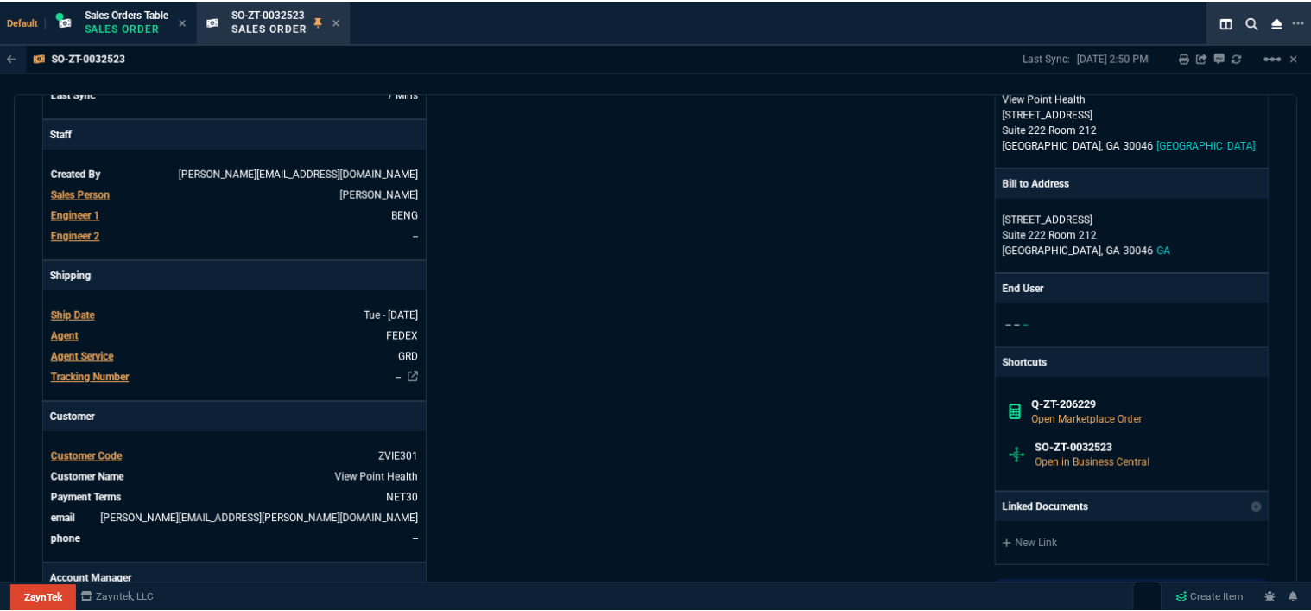
scroll to position [3, 0]
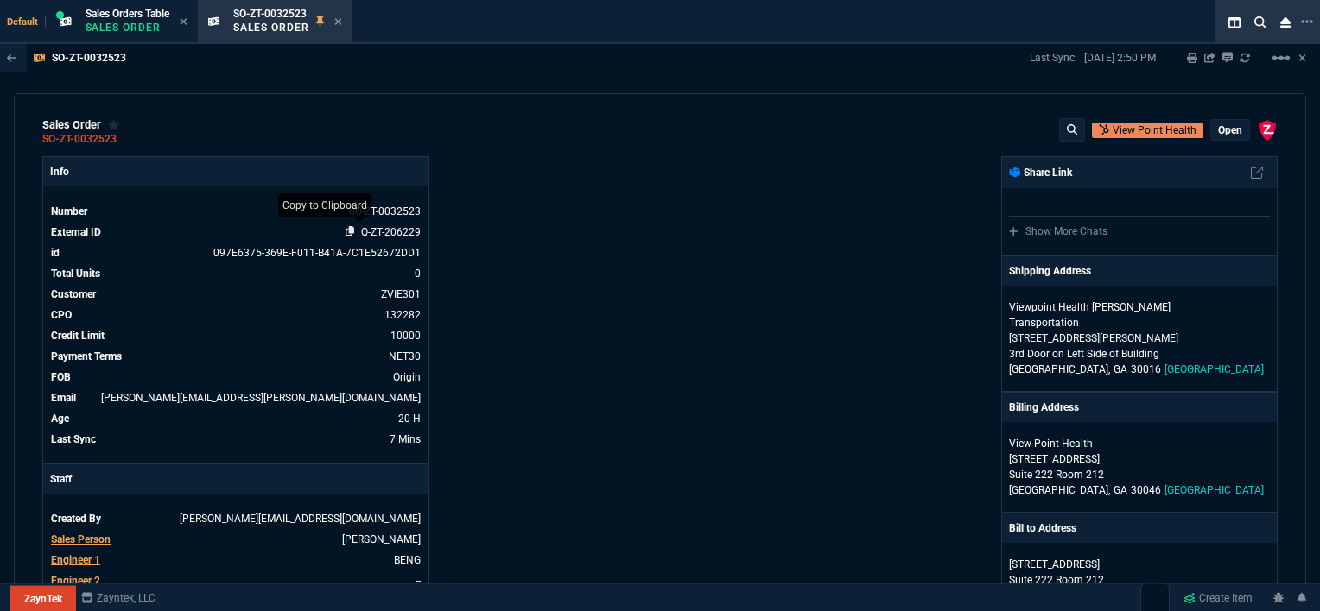
click at [345, 230] on icon at bounding box center [349, 231] width 9 height 10
click at [342, 24] on icon at bounding box center [338, 21] width 8 height 10
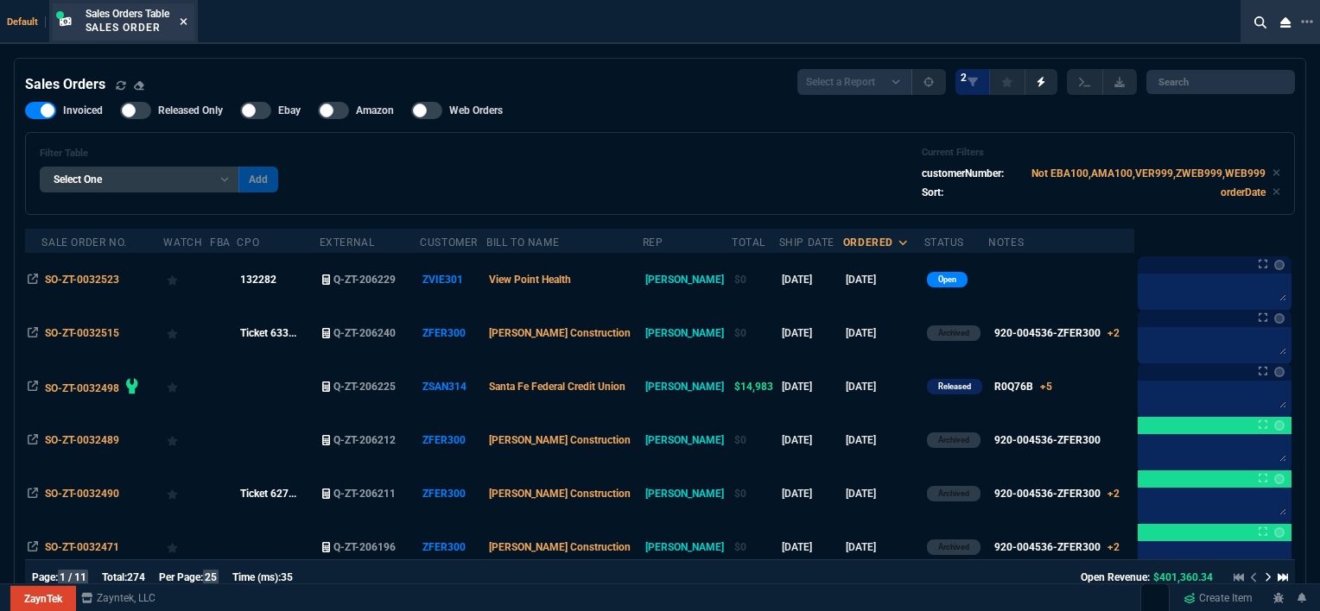
click at [183, 26] on icon at bounding box center [184, 21] width 8 height 10
